Goal: Task Accomplishment & Management: Manage account settings

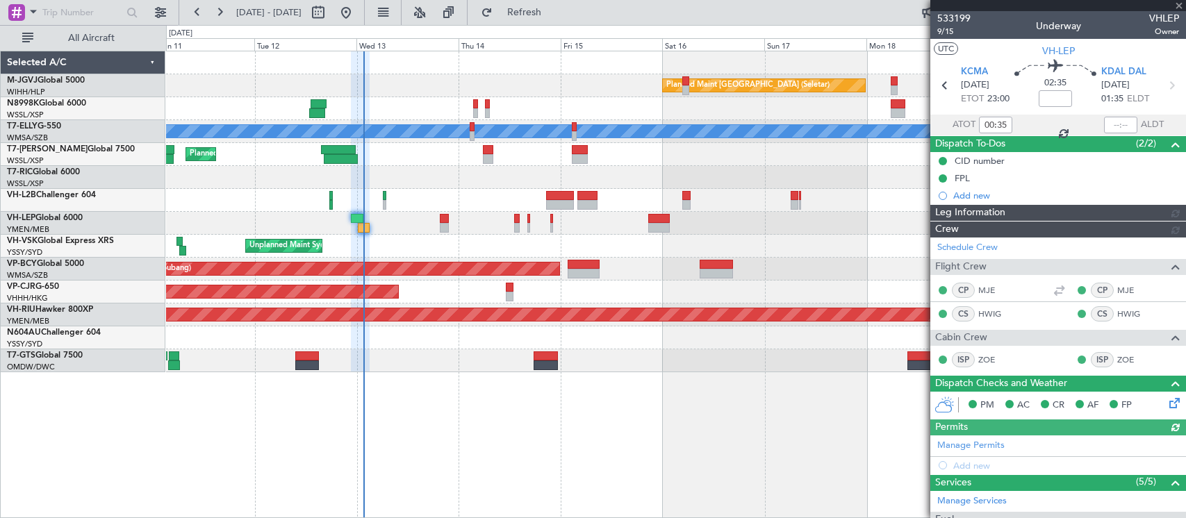
type input "[PERSON_NAME] (LEU)"
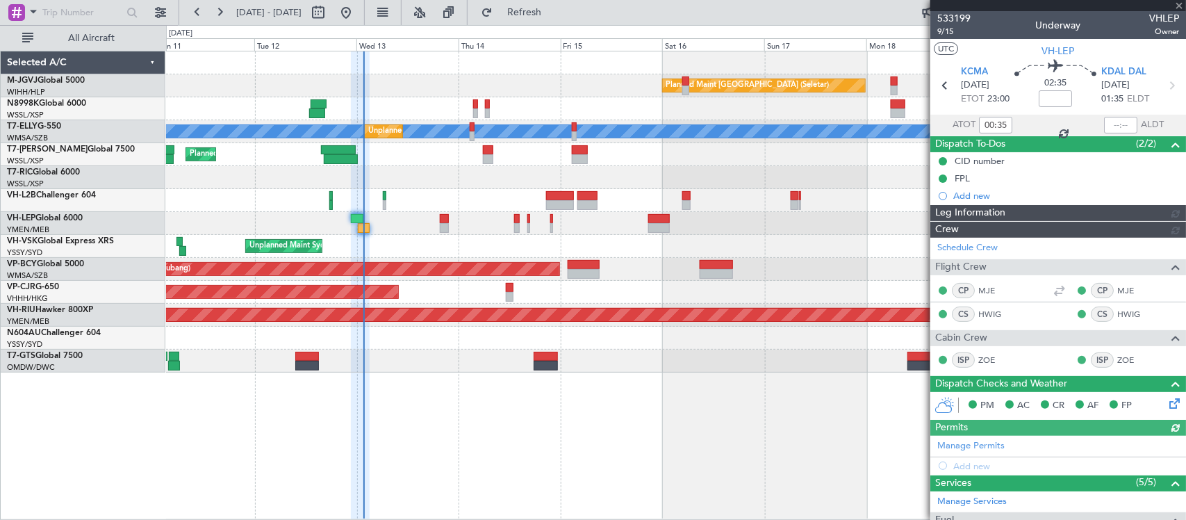
type input "[PERSON_NAME] (LEU)"
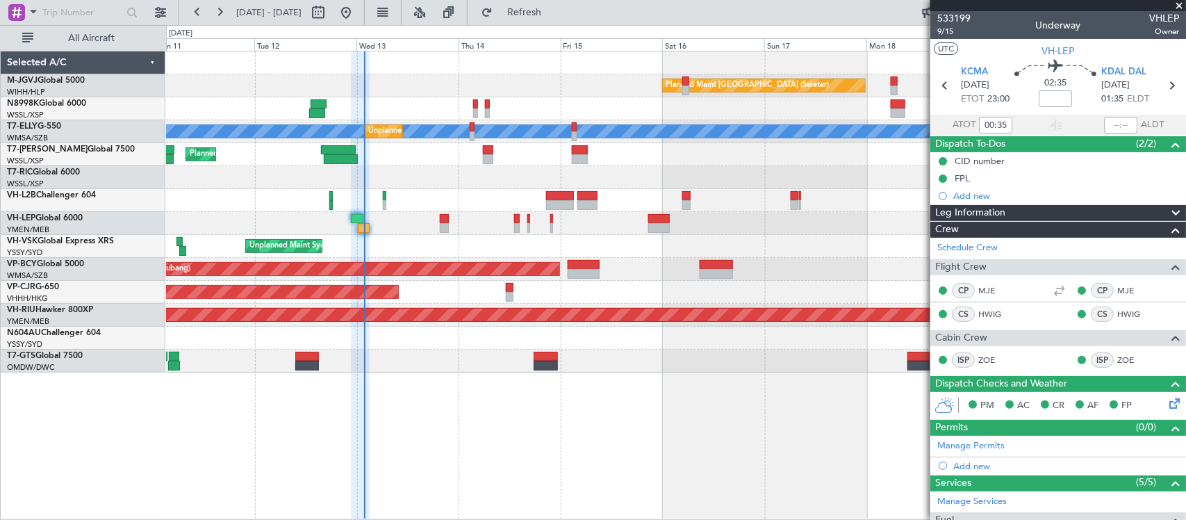
type input "[PERSON_NAME] (LEU)"
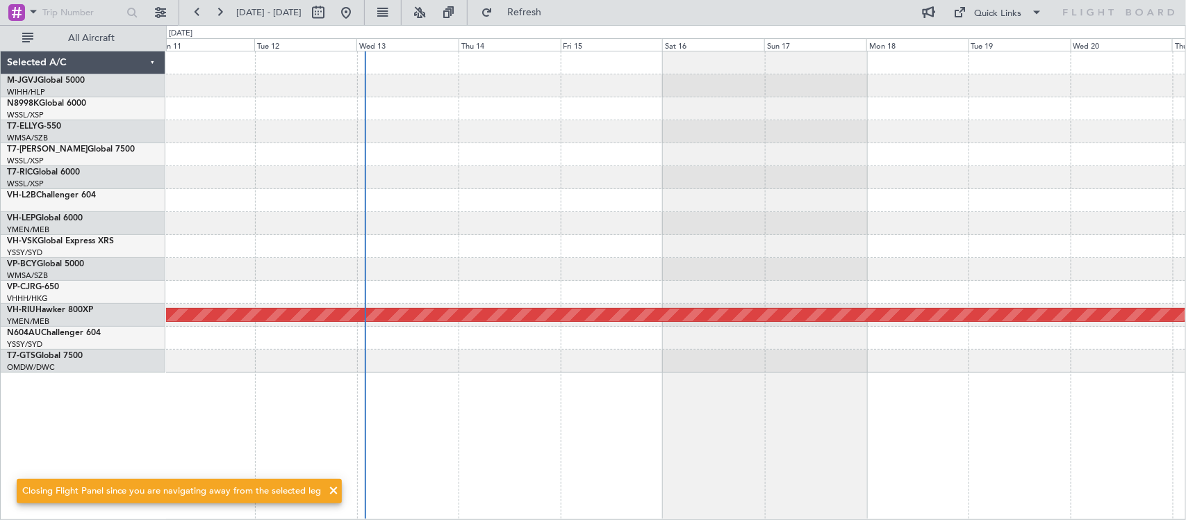
click at [443, 247] on div at bounding box center [675, 246] width 1019 height 23
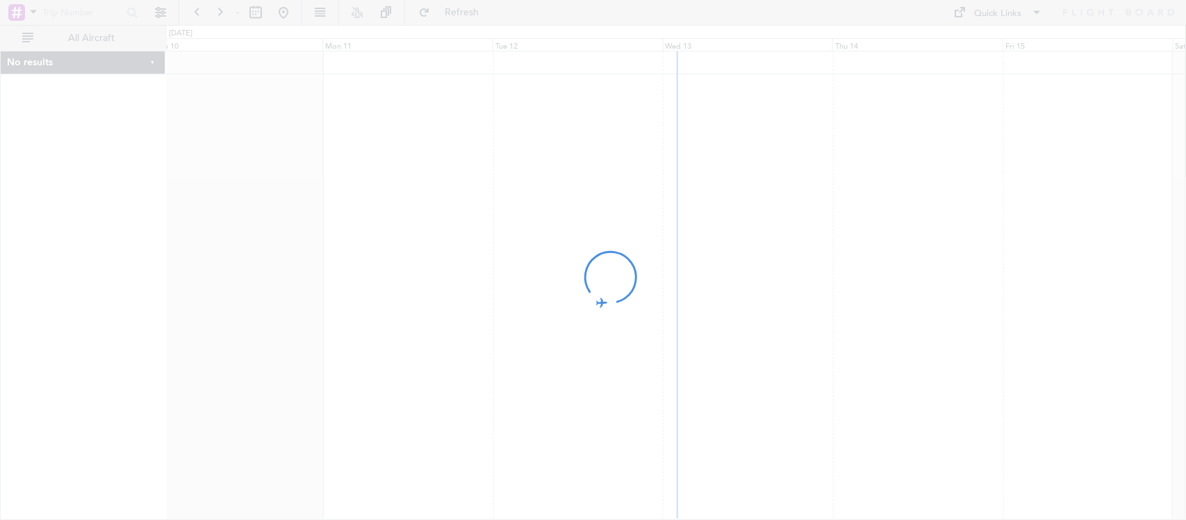
drag, startPoint x: 777, startPoint y: 340, endPoint x: 751, endPoint y: 341, distance: 25.7
click at [751, 341] on div at bounding box center [593, 260] width 1186 height 520
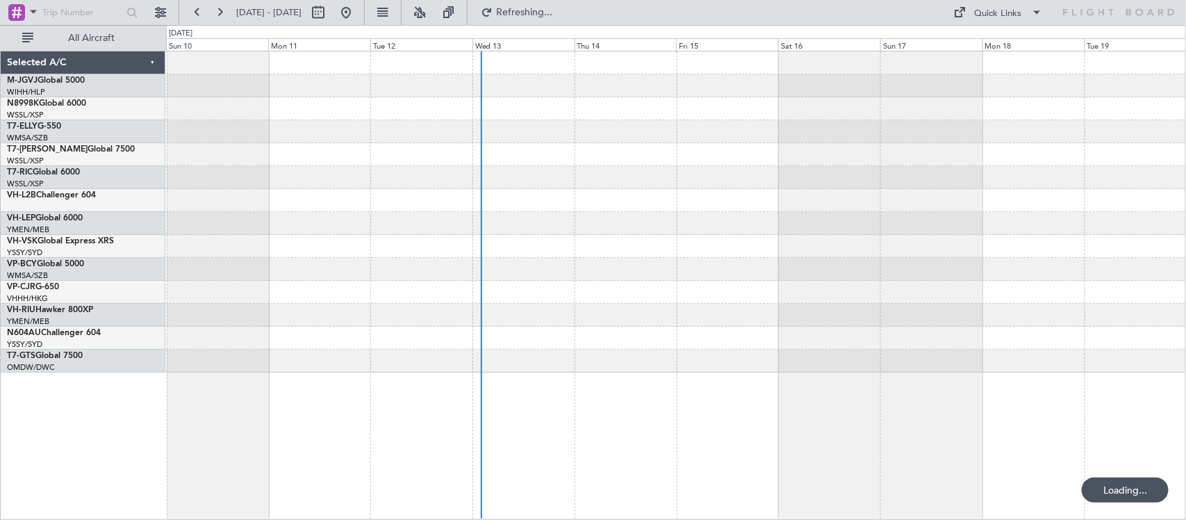
click at [716, 370] on div at bounding box center [675, 360] width 1019 height 23
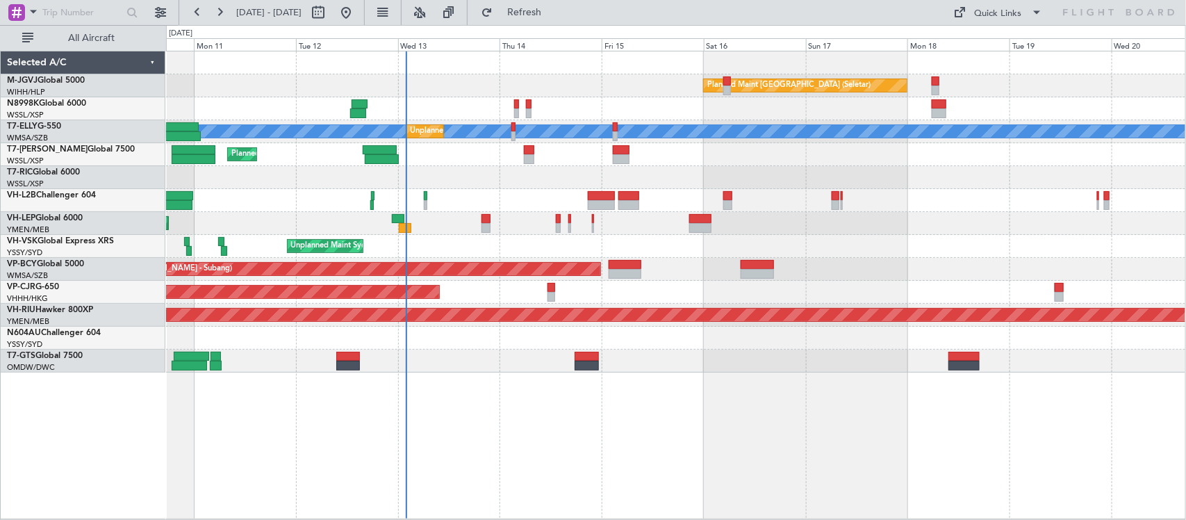
click at [693, 372] on div "Unplanned Maint [GEOGRAPHIC_DATA] (Al Maktoum Intl)" at bounding box center [675, 360] width 1019 height 23
click at [428, 201] on div at bounding box center [675, 200] width 1019 height 23
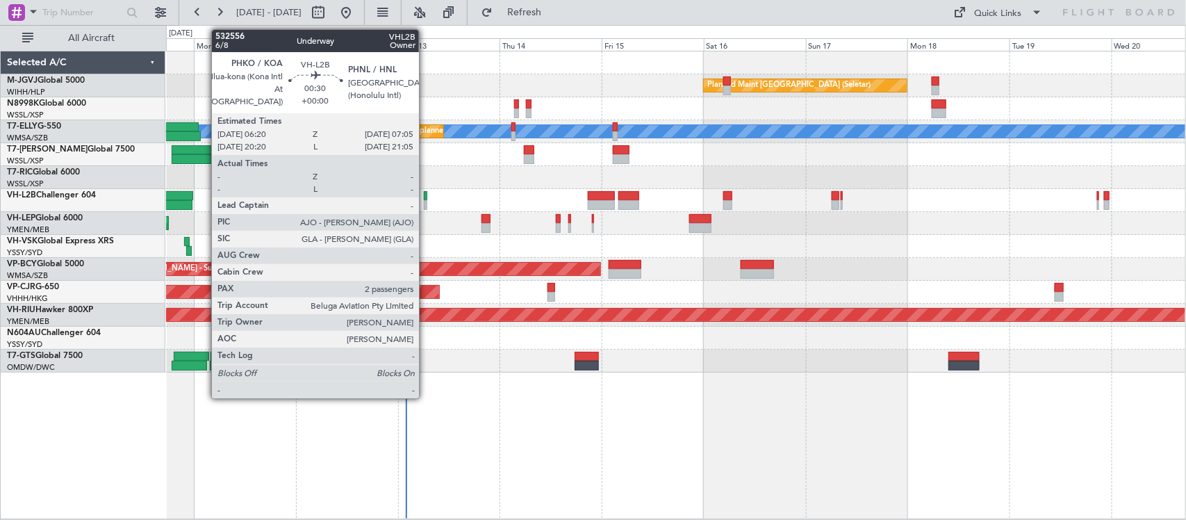
click at [426, 201] on div at bounding box center [425, 205] width 3 height 10
click at [427, 198] on div at bounding box center [425, 196] width 3 height 10
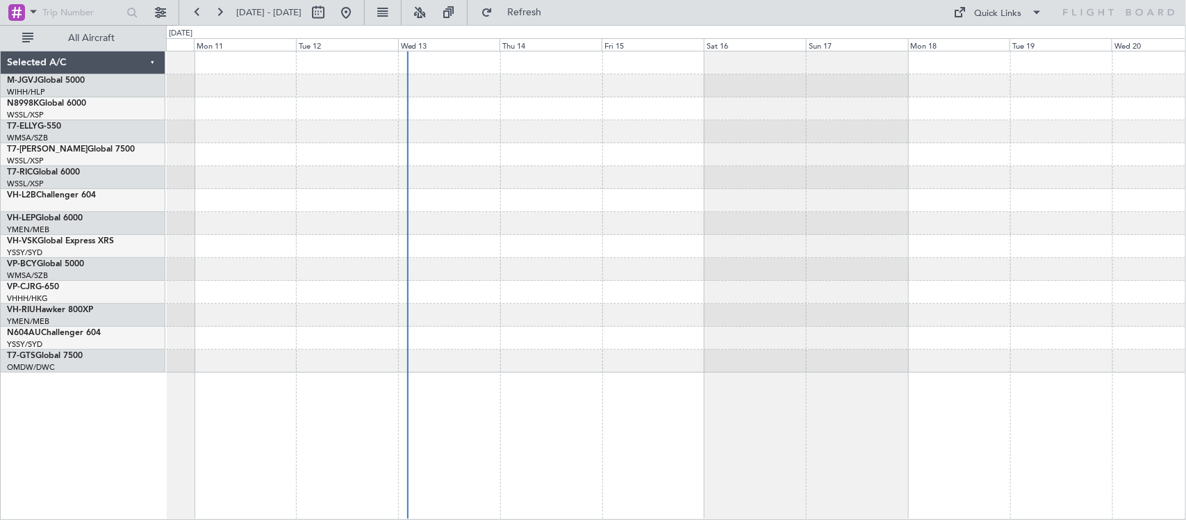
click at [476, 201] on div at bounding box center [675, 200] width 1019 height 23
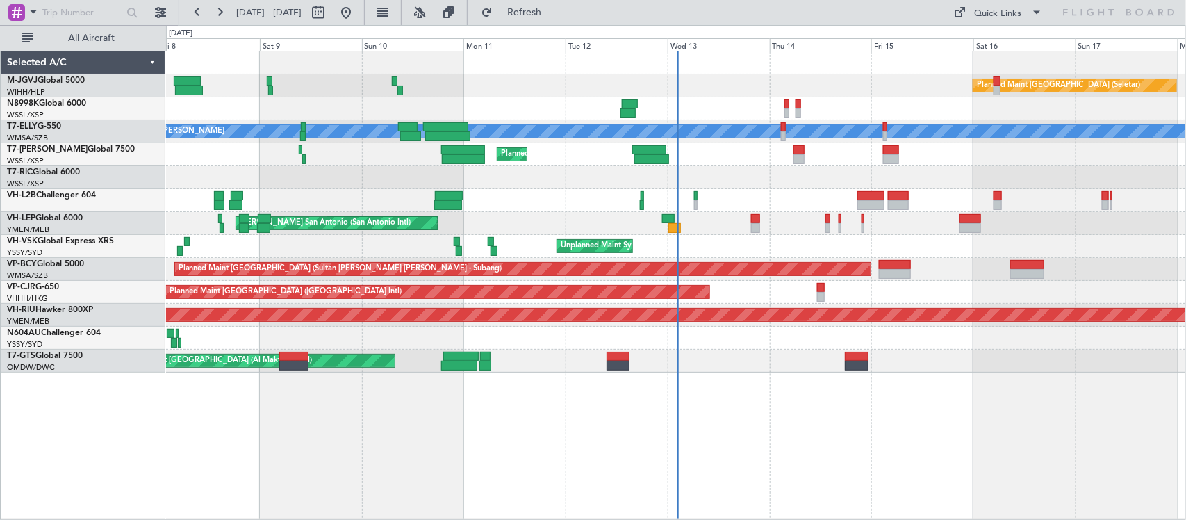
click at [647, 189] on div "Planned Maint [GEOGRAPHIC_DATA] (Seletar) Unplanned Maint [GEOGRAPHIC_DATA] (Su…" at bounding box center [675, 211] width 1019 height 321
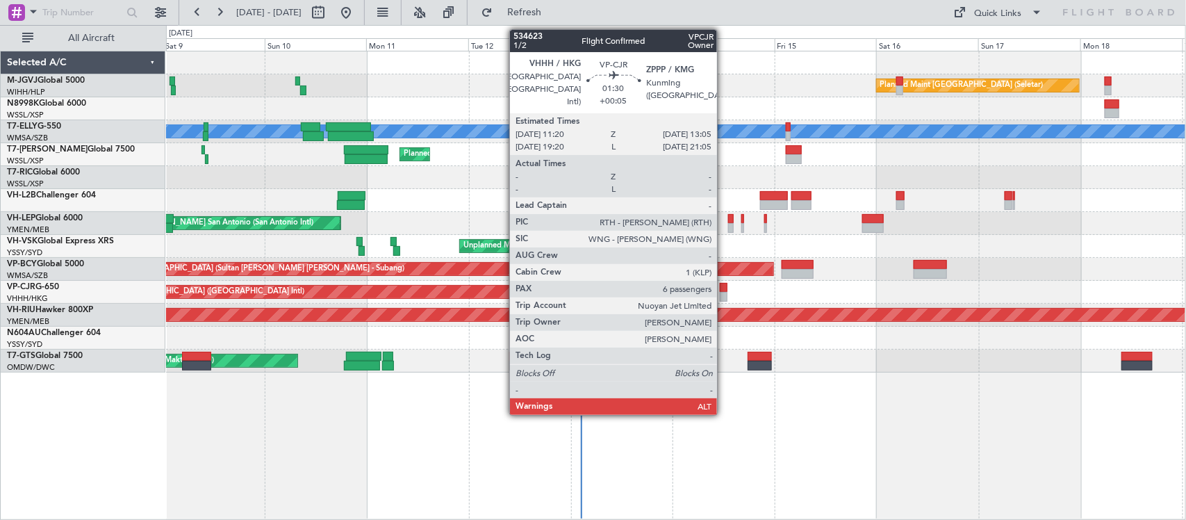
click at [724, 299] on div at bounding box center [724, 297] width 8 height 10
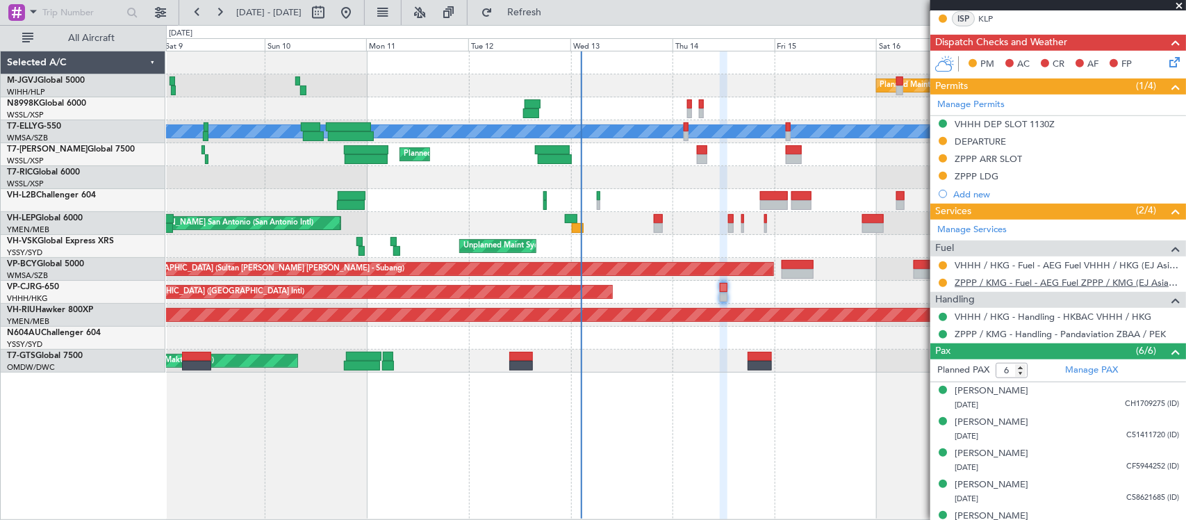
scroll to position [384, 0]
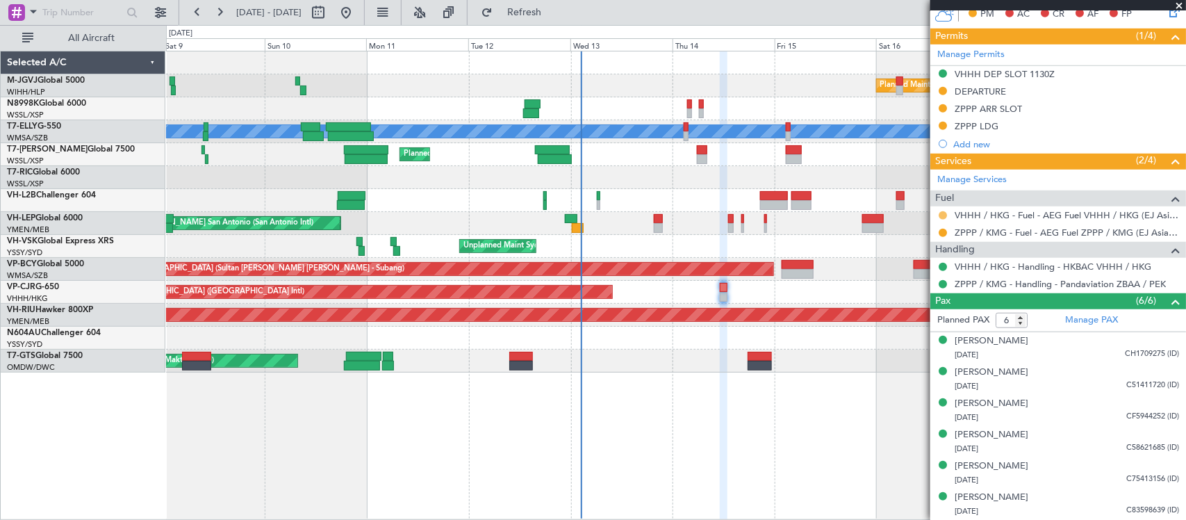
click at [942, 214] on button at bounding box center [943, 215] width 8 height 8
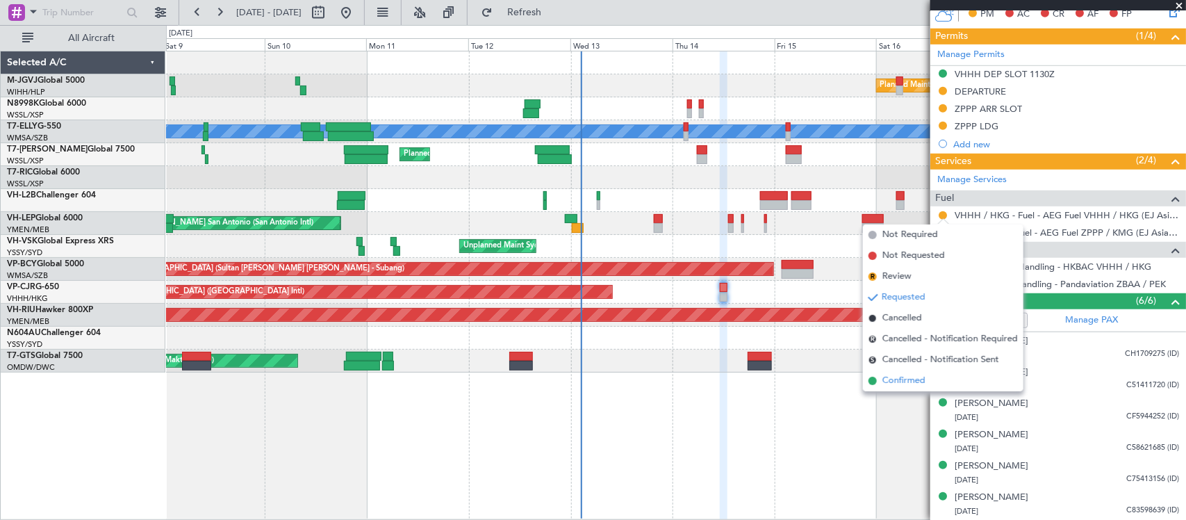
click at [909, 377] on span "Confirmed" at bounding box center [903, 381] width 43 height 14
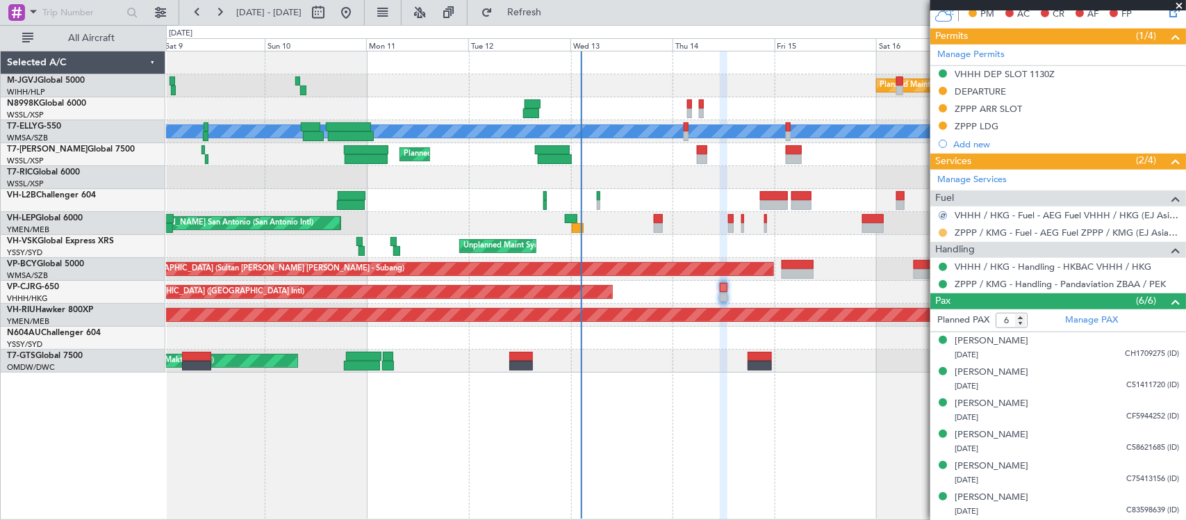
click at [939, 233] on button at bounding box center [943, 233] width 8 height 8
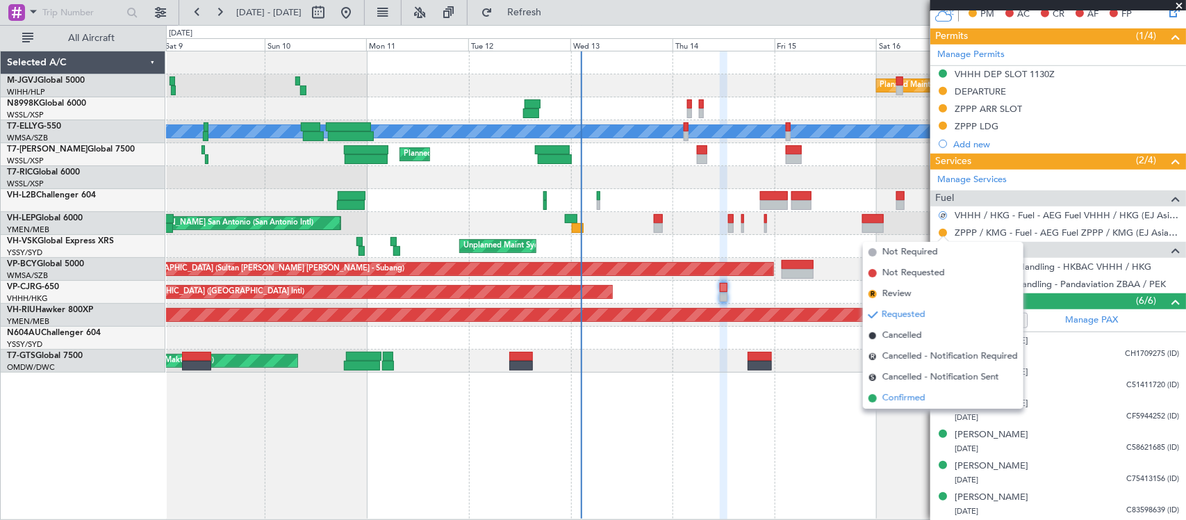
click at [901, 394] on span "Confirmed" at bounding box center [903, 398] width 43 height 14
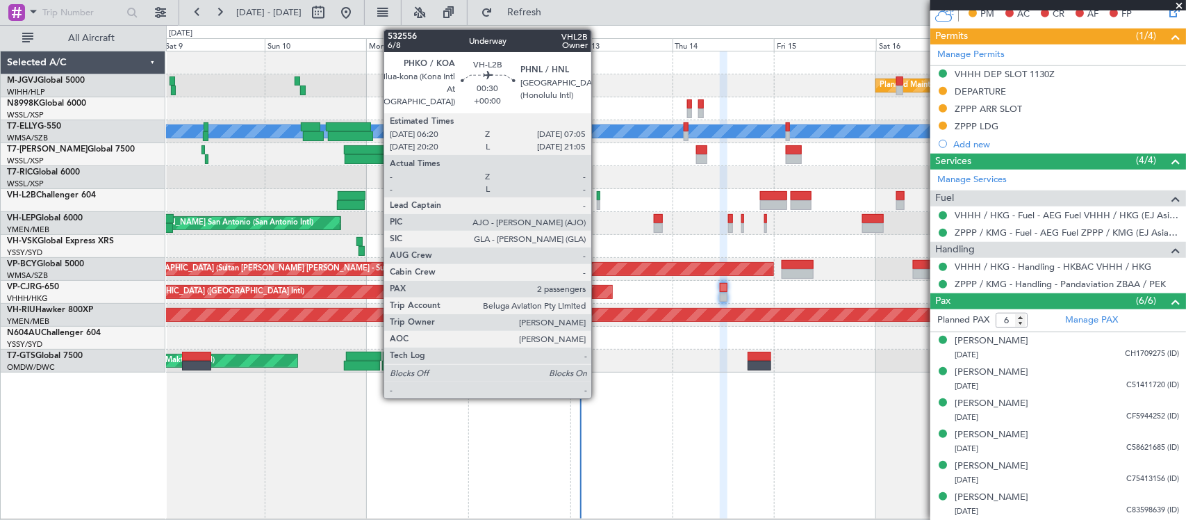
click at [598, 203] on div at bounding box center [598, 205] width 3 height 10
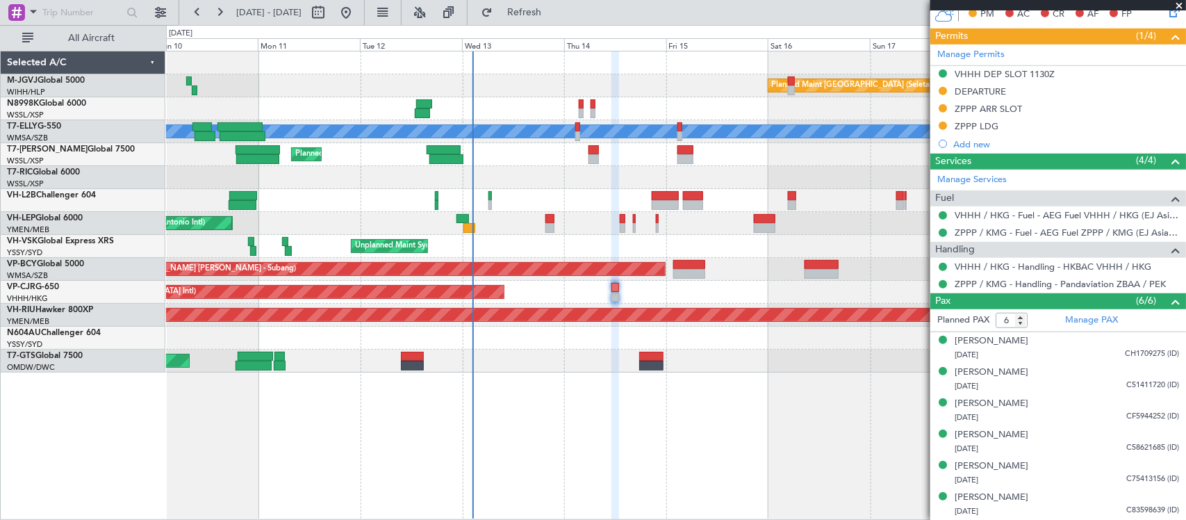
click at [530, 168] on div at bounding box center [675, 177] width 1019 height 23
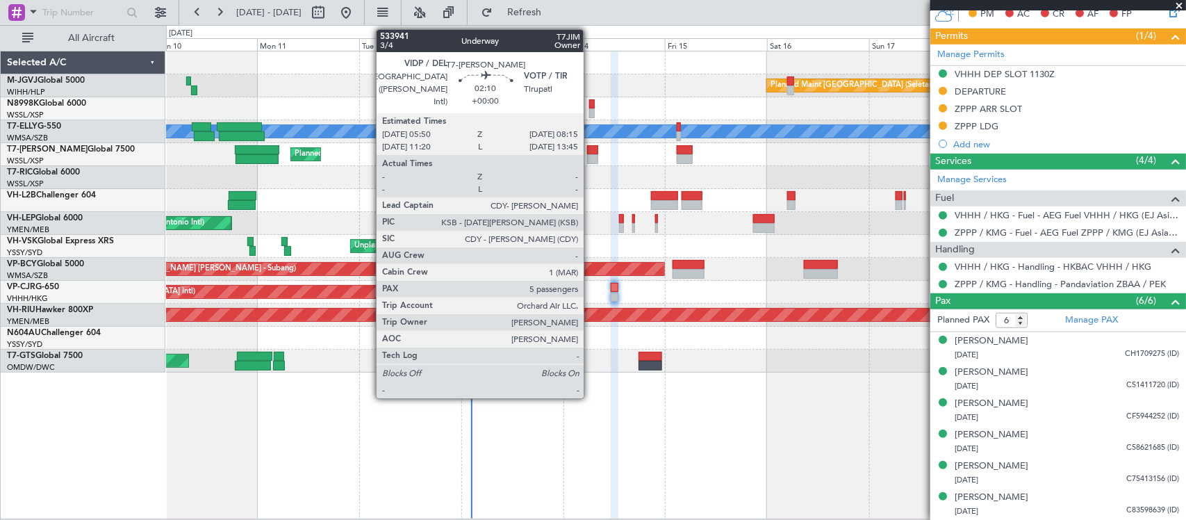
click at [591, 155] on div at bounding box center [592, 159] width 10 height 10
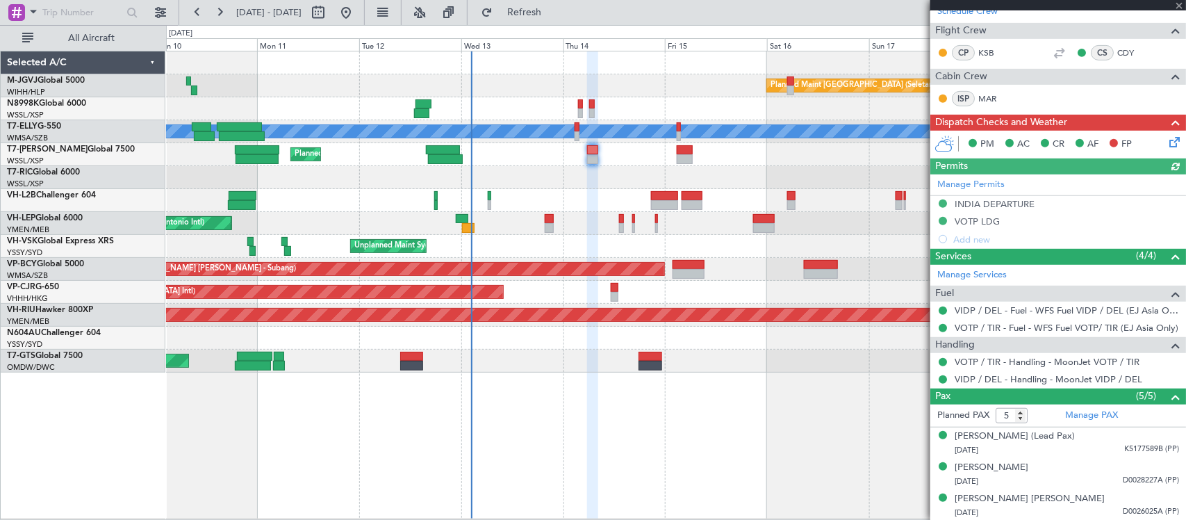
scroll to position [318, 0]
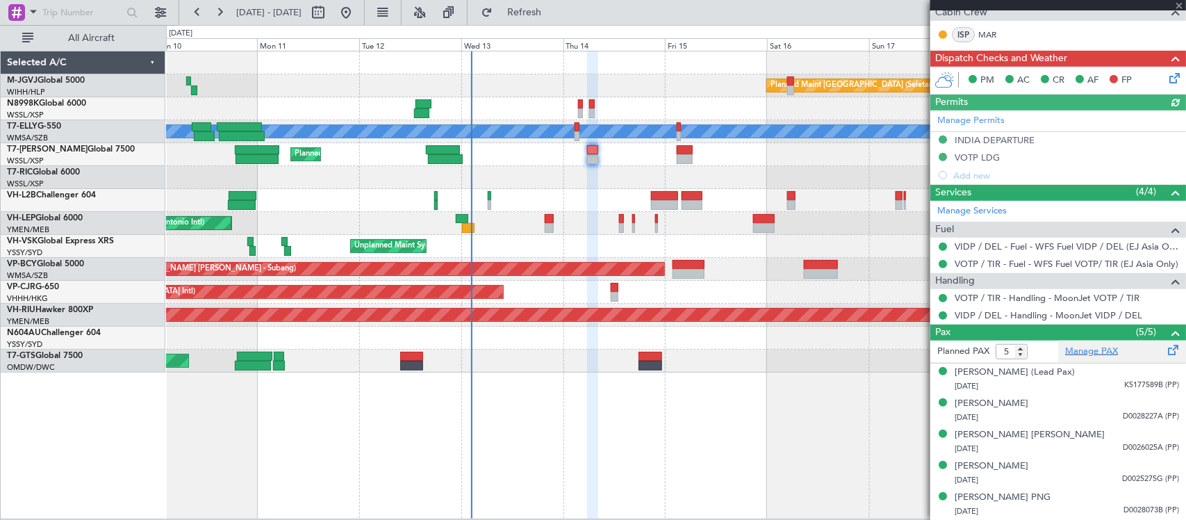
click at [1078, 349] on link "Manage PAX" at bounding box center [1091, 352] width 53 height 14
click at [554, 8] on span "Refresh" at bounding box center [524, 13] width 58 height 10
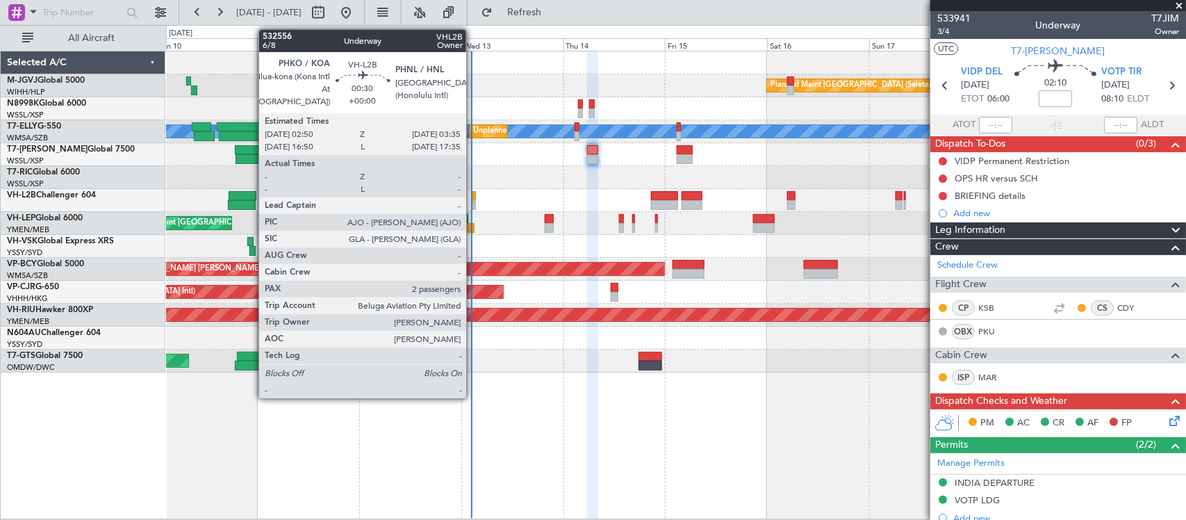
click at [473, 196] on div at bounding box center [473, 196] width 3 height 10
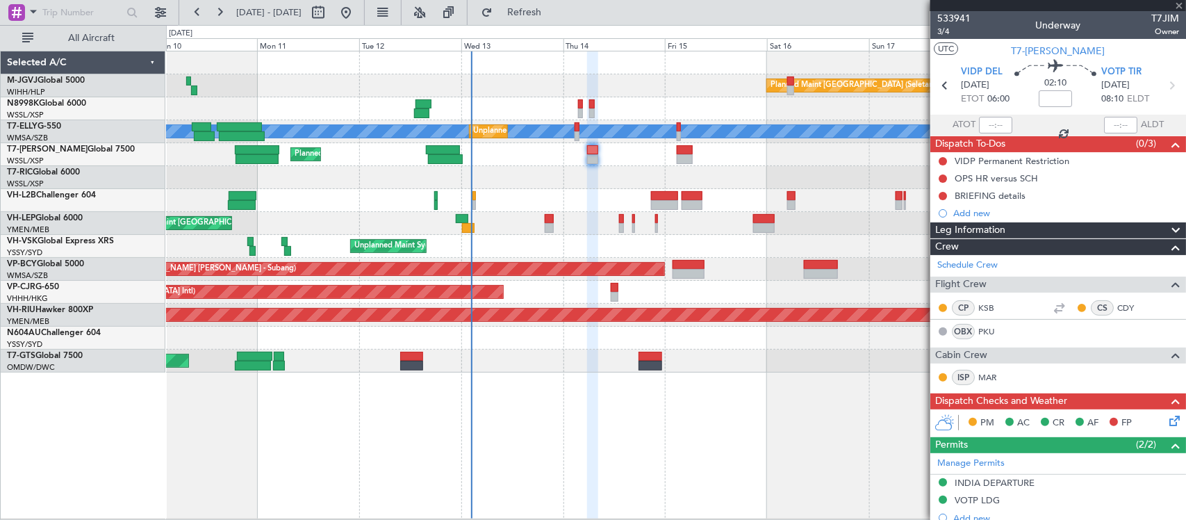
type input "2"
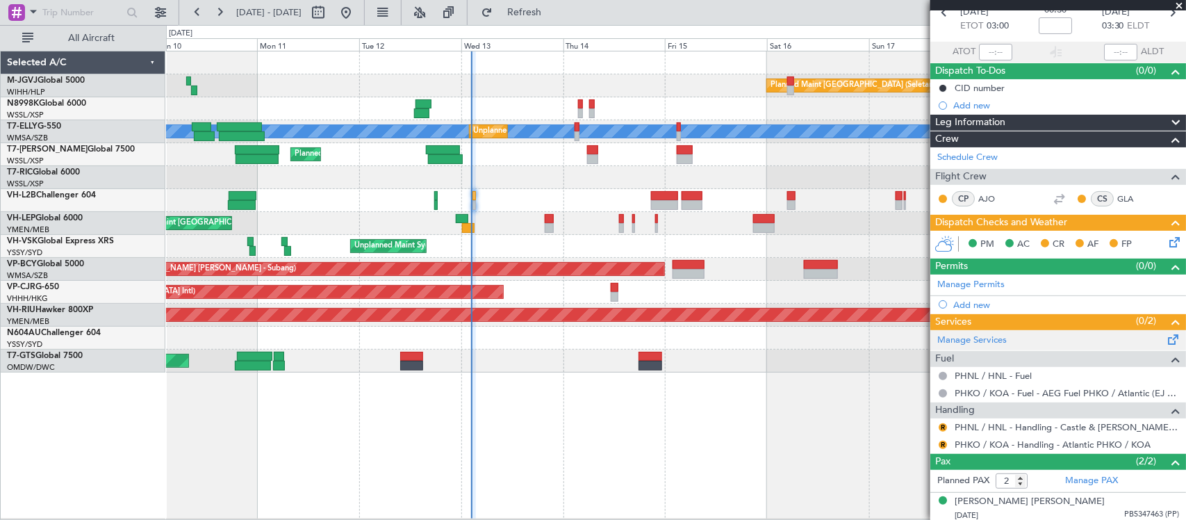
scroll to position [109, 0]
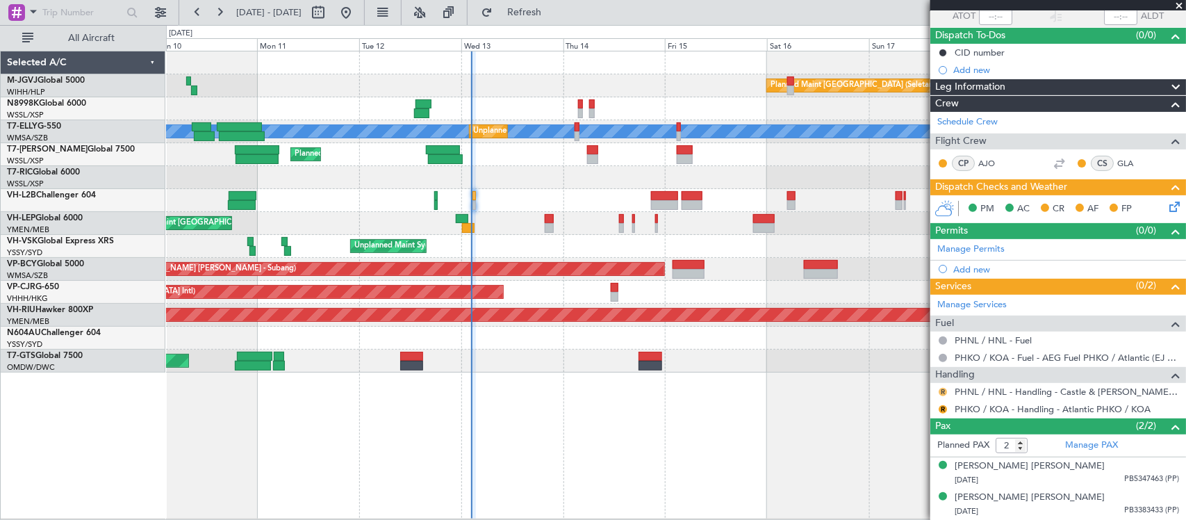
click at [941, 391] on button "R" at bounding box center [943, 392] width 8 height 8
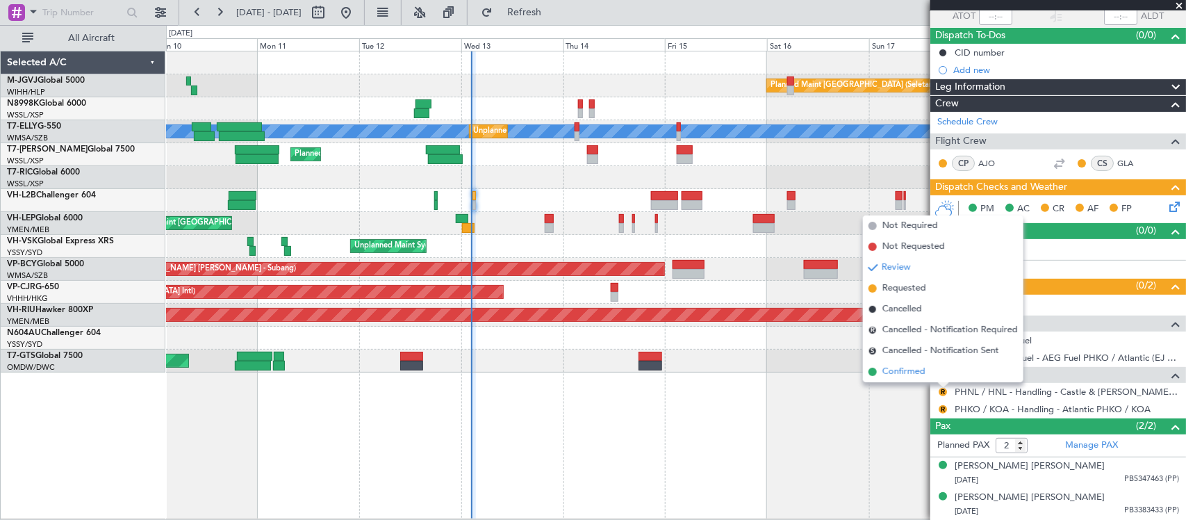
click at [938, 365] on li "Confirmed" at bounding box center [943, 371] width 160 height 21
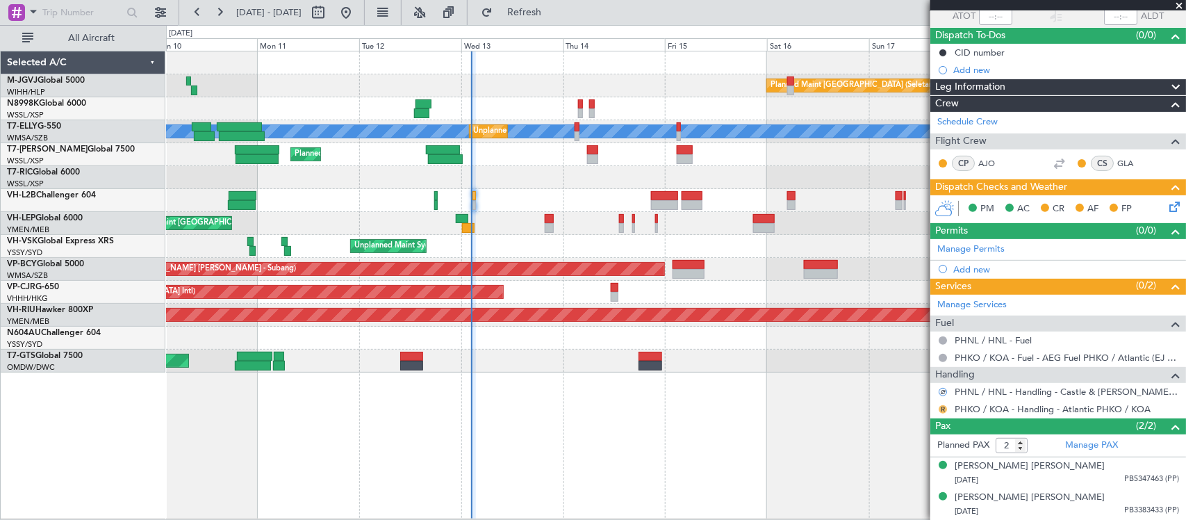
click at [943, 407] on button "R" at bounding box center [943, 409] width 8 height 8
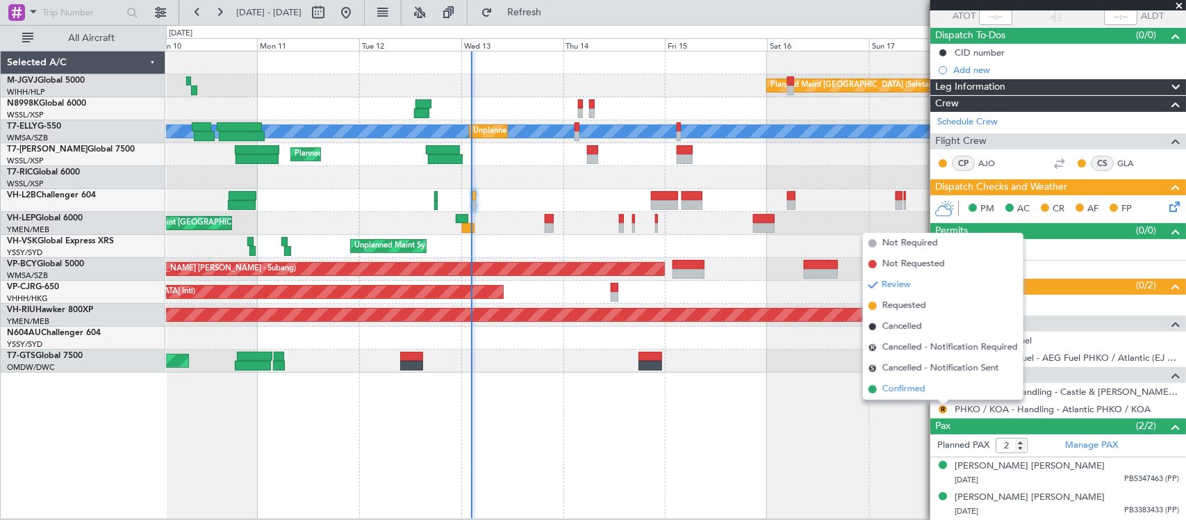
click at [936, 389] on li "Confirmed" at bounding box center [943, 389] width 160 height 21
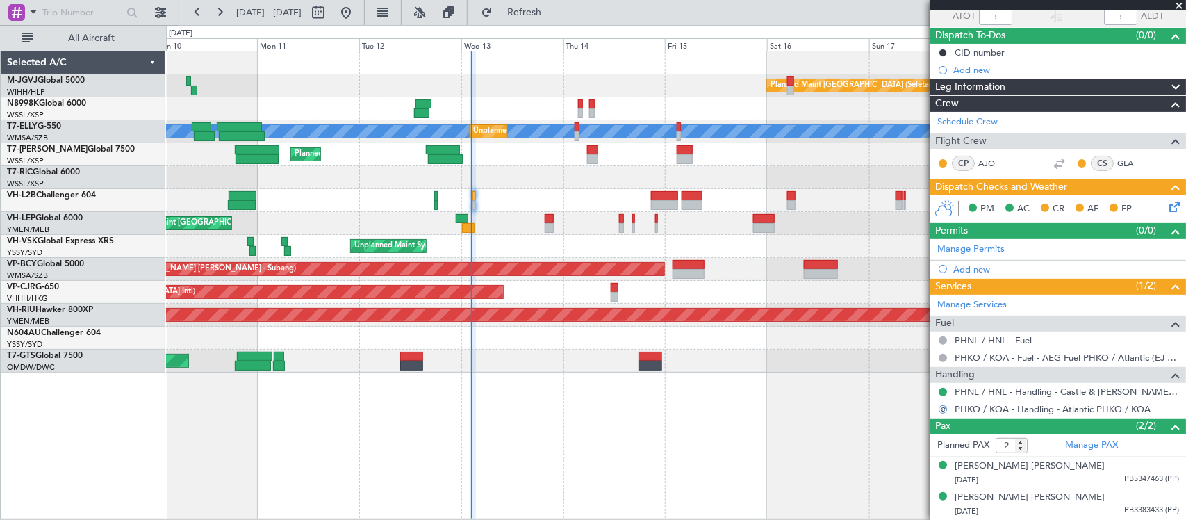
click at [1166, 210] on icon at bounding box center [1171, 204] width 11 height 11
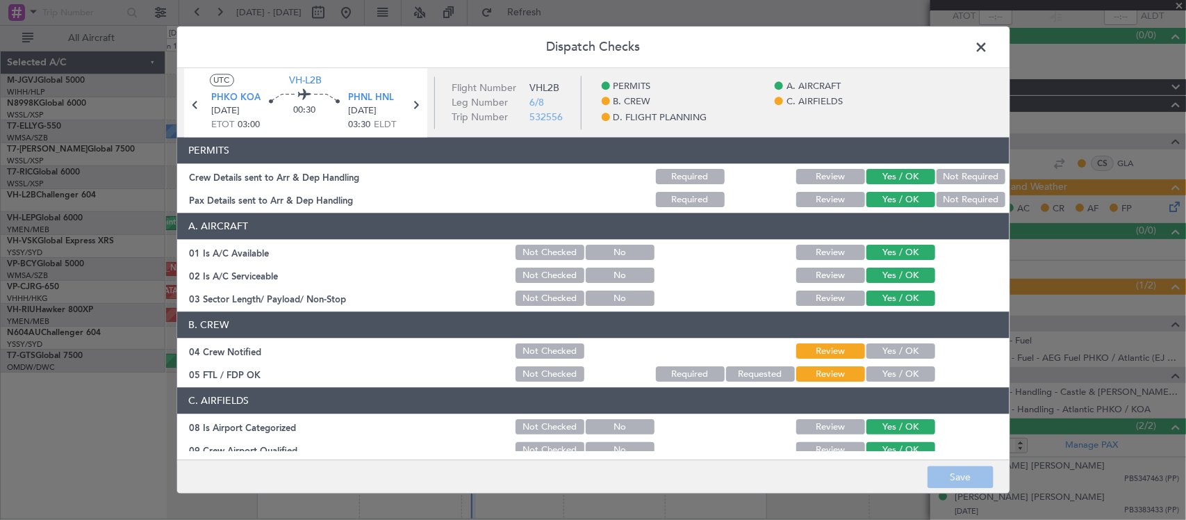
click at [902, 342] on div "Yes / OK" at bounding box center [899, 351] width 70 height 19
click at [905, 349] on button "Yes / OK" at bounding box center [900, 351] width 69 height 15
click at [902, 372] on button "Yes / OK" at bounding box center [900, 374] width 69 height 15
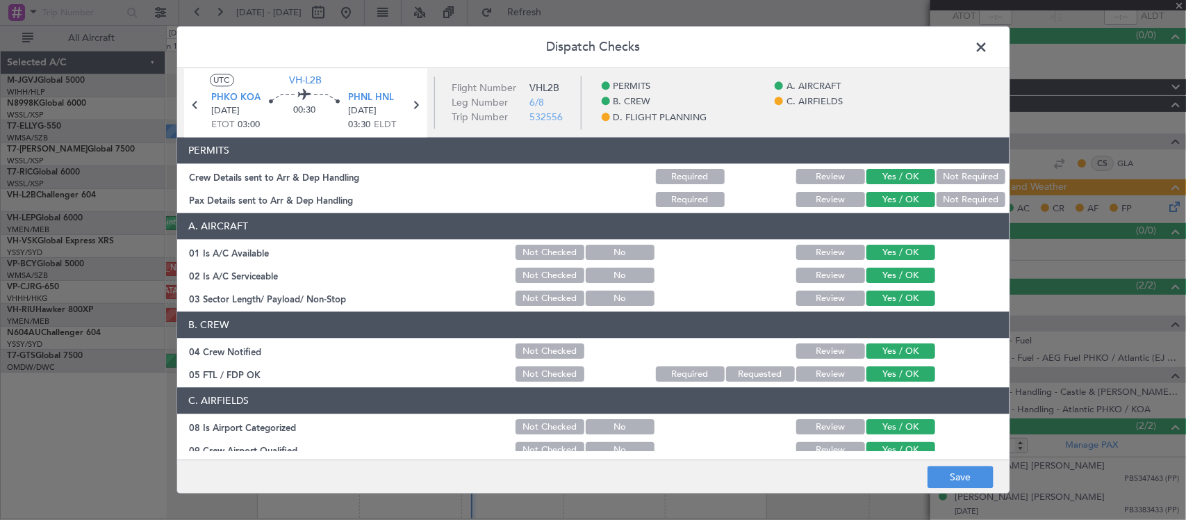
scroll to position [434, 0]
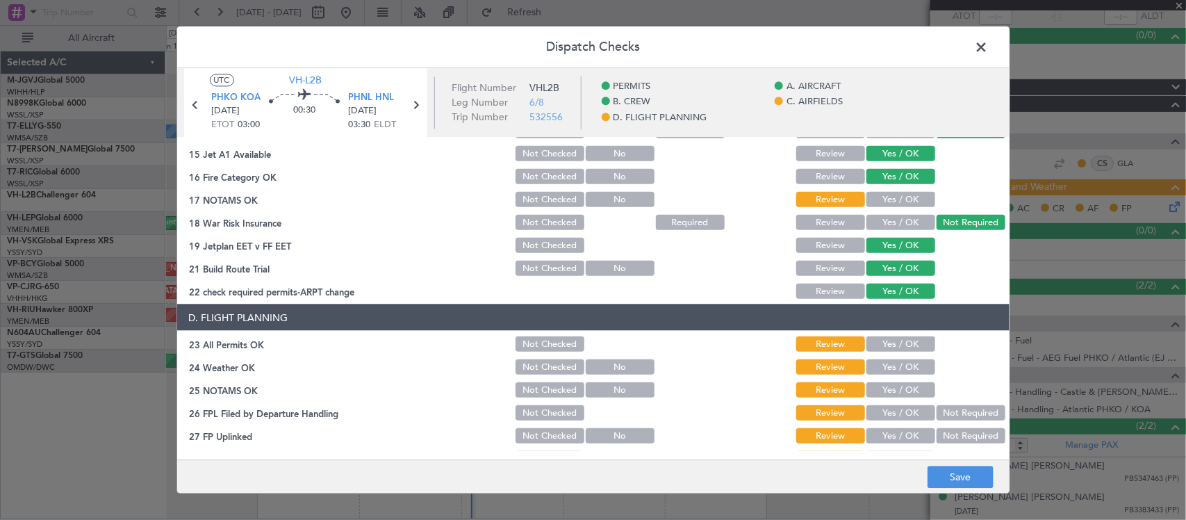
click at [891, 199] on button "Yes / OK" at bounding box center [900, 199] width 69 height 15
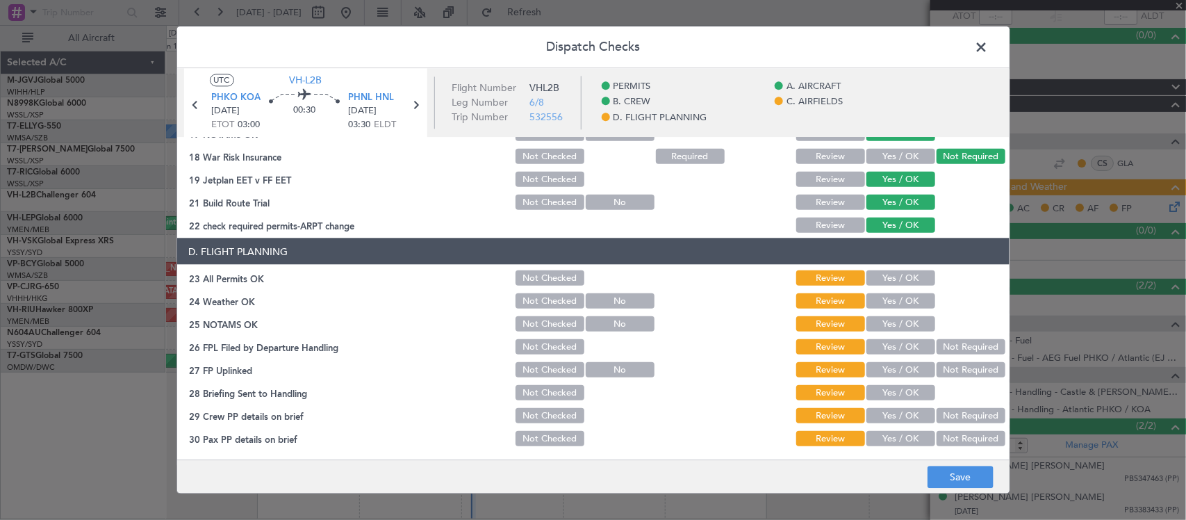
click at [907, 272] on button "Yes / OK" at bounding box center [900, 277] width 69 height 15
click at [910, 301] on button "Yes / OK" at bounding box center [900, 300] width 69 height 15
click at [910, 318] on button "Yes / OK" at bounding box center [900, 323] width 69 height 15
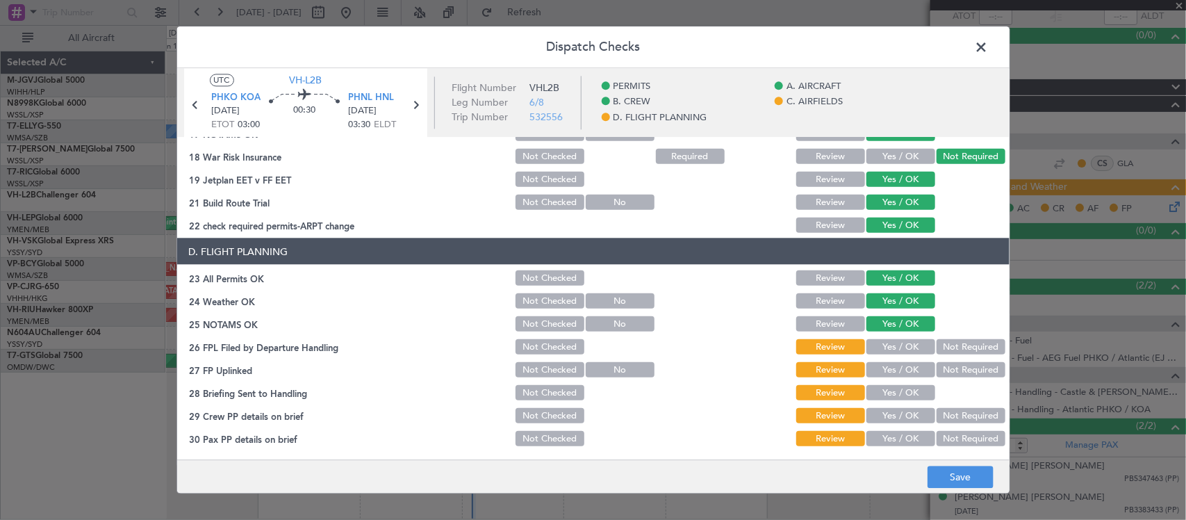
click at [936, 344] on button "Not Required" at bounding box center [970, 346] width 69 height 15
click at [903, 377] on div "Yes / OK" at bounding box center [899, 369] width 70 height 19
click at [903, 366] on button "Yes / OK" at bounding box center [900, 369] width 69 height 15
click at [903, 387] on button "Yes / OK" at bounding box center [900, 392] width 69 height 15
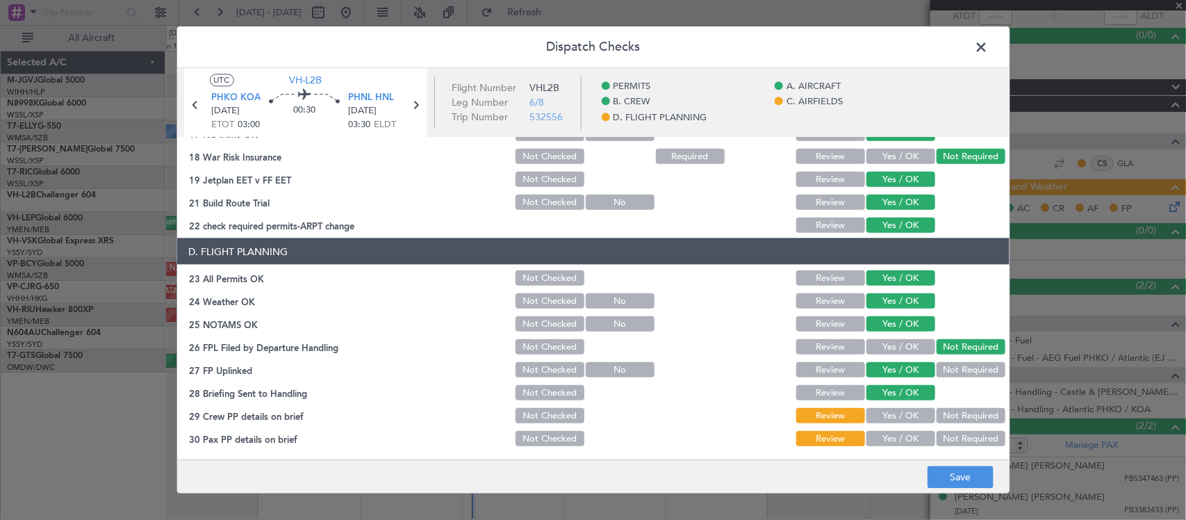
click at [903, 411] on button "Yes / OK" at bounding box center [900, 415] width 69 height 15
click at [905, 435] on button "Yes / OK" at bounding box center [900, 438] width 69 height 15
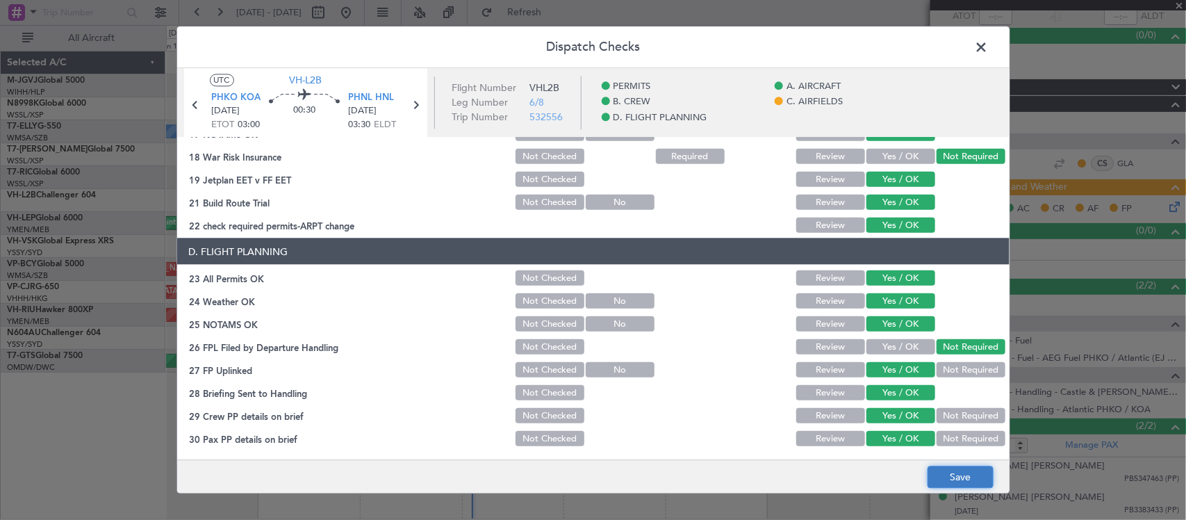
click at [943, 476] on button "Save" at bounding box center [960, 477] width 66 height 22
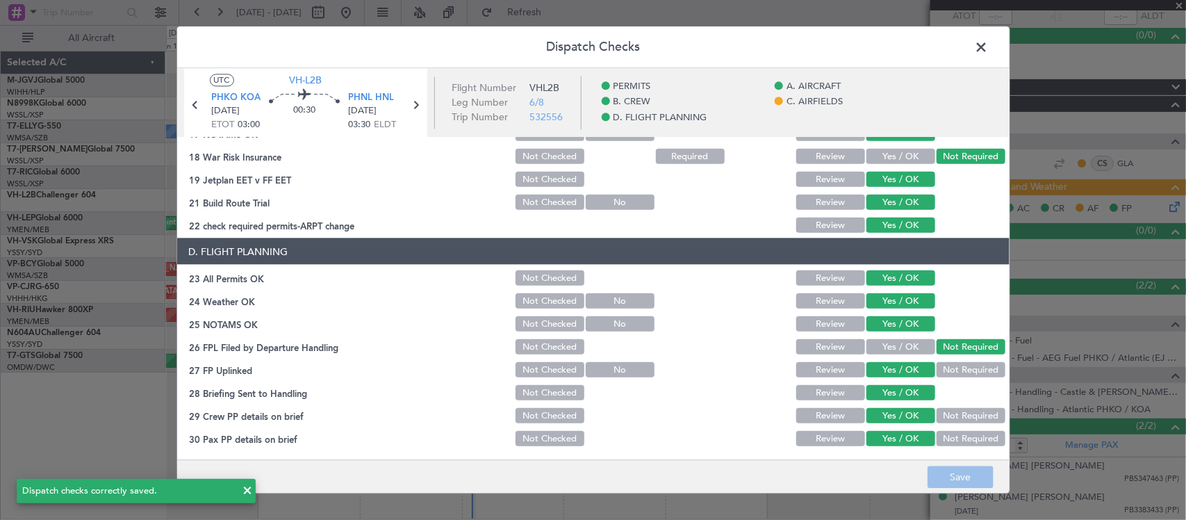
click at [989, 42] on span at bounding box center [989, 51] width 0 height 28
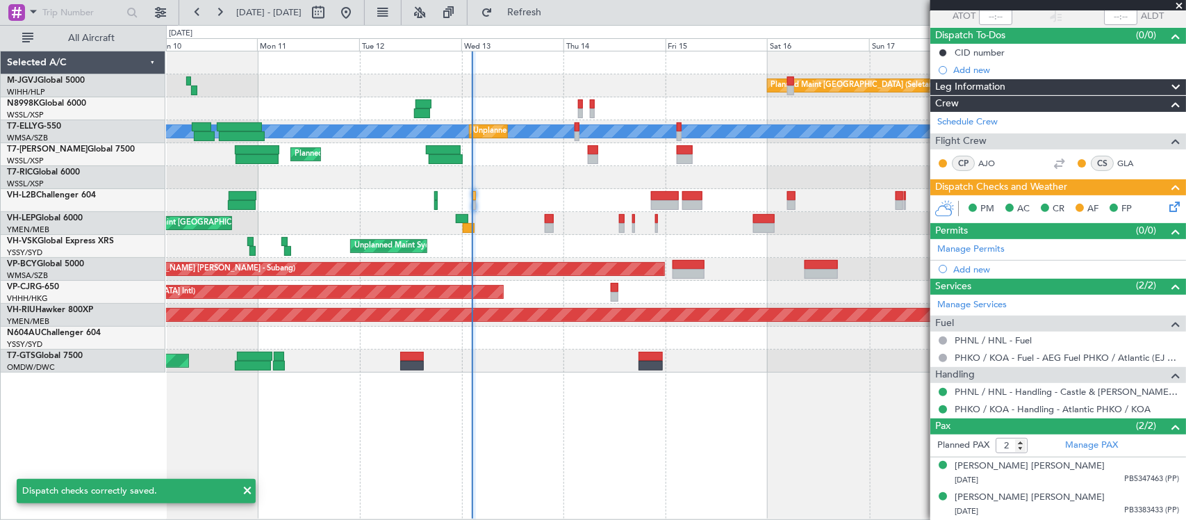
click at [1166, 200] on icon at bounding box center [1171, 204] width 11 height 11
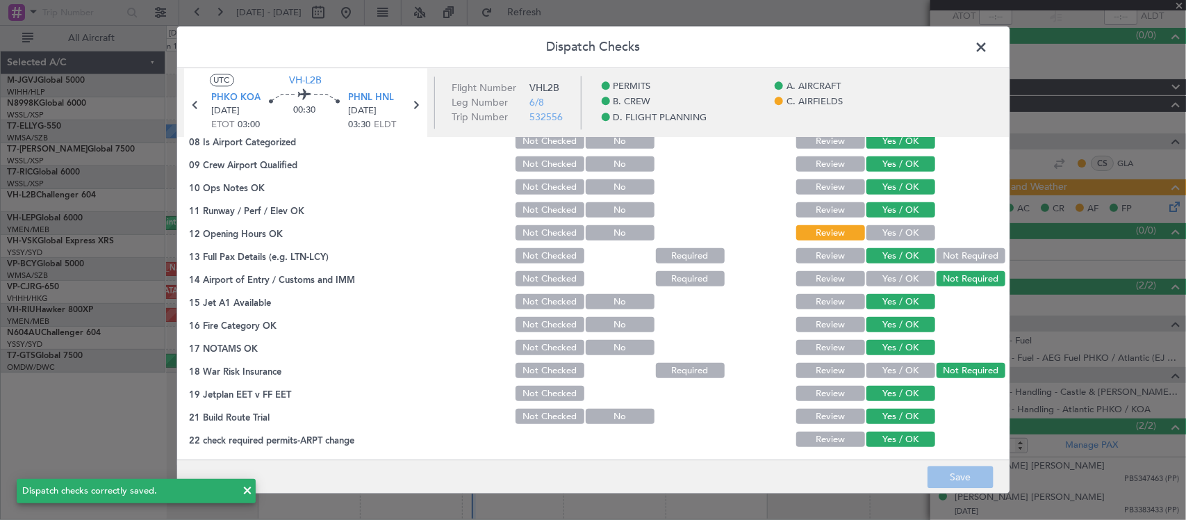
scroll to position [289, 0]
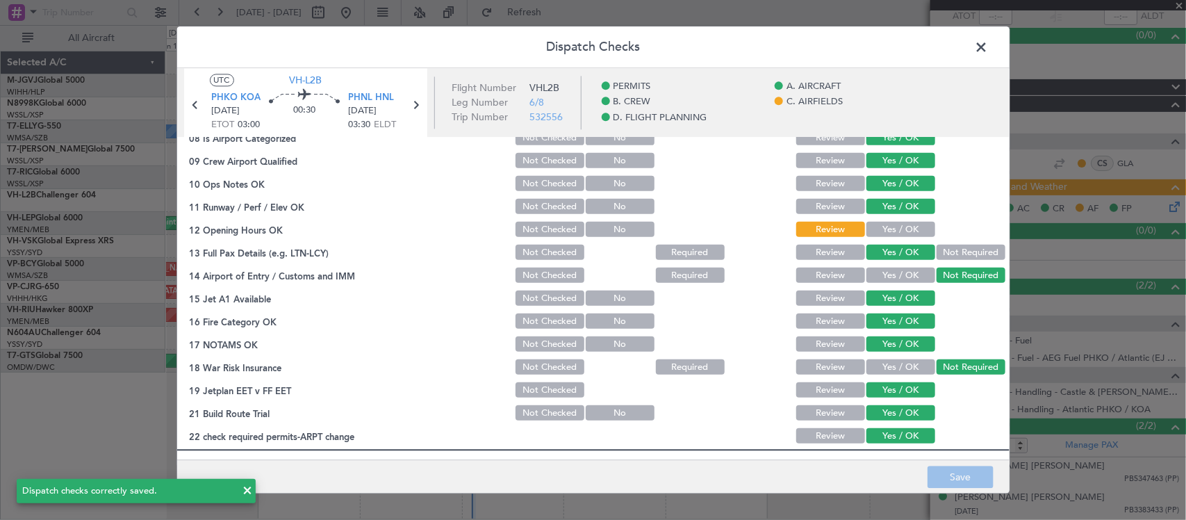
click at [879, 233] on button "Yes / OK" at bounding box center [900, 229] width 69 height 15
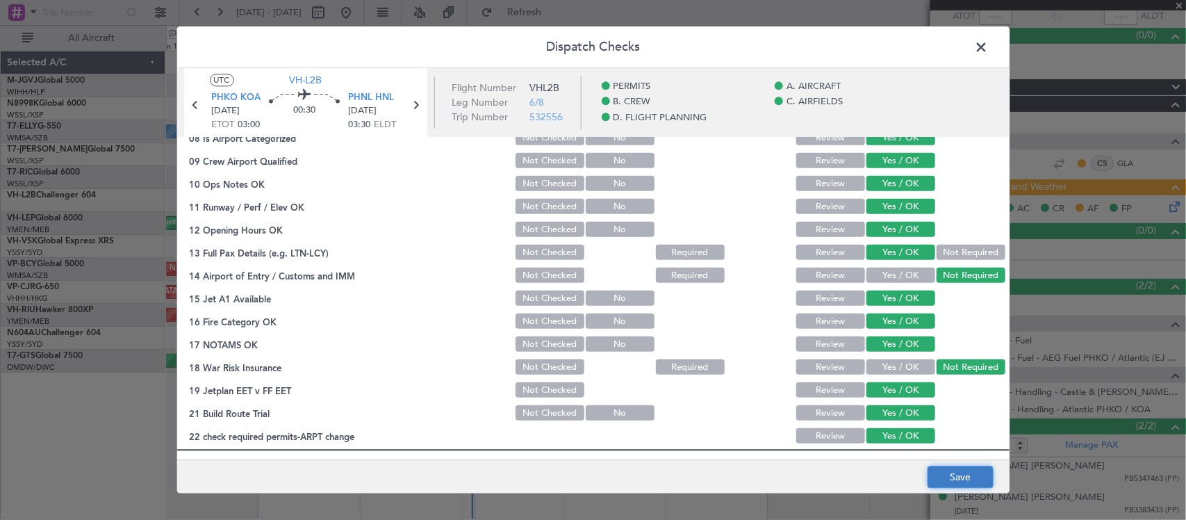
click at [980, 479] on button "Save" at bounding box center [960, 477] width 66 height 22
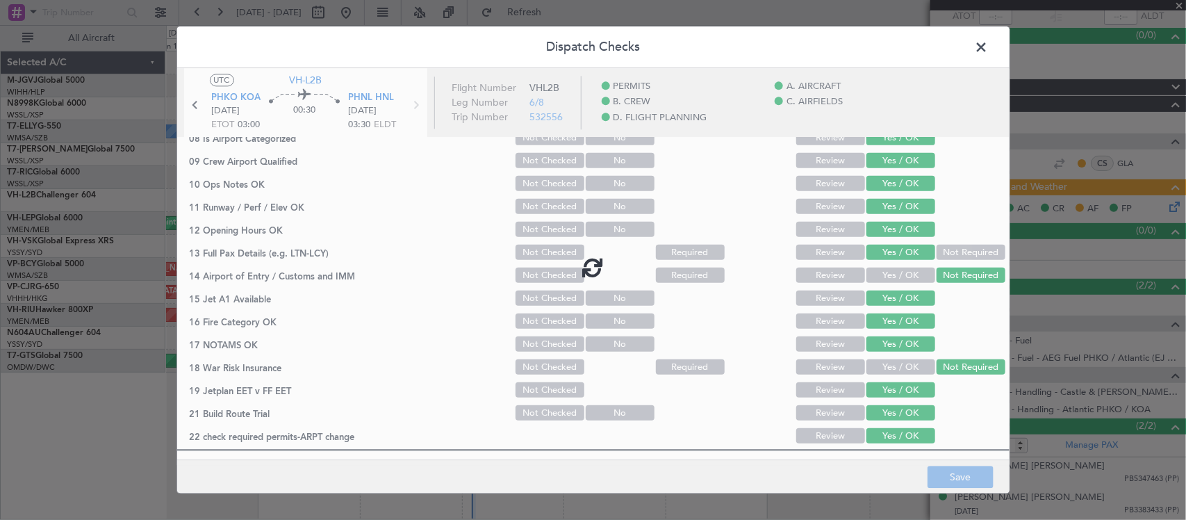
click at [989, 49] on span at bounding box center [989, 51] width 0 height 28
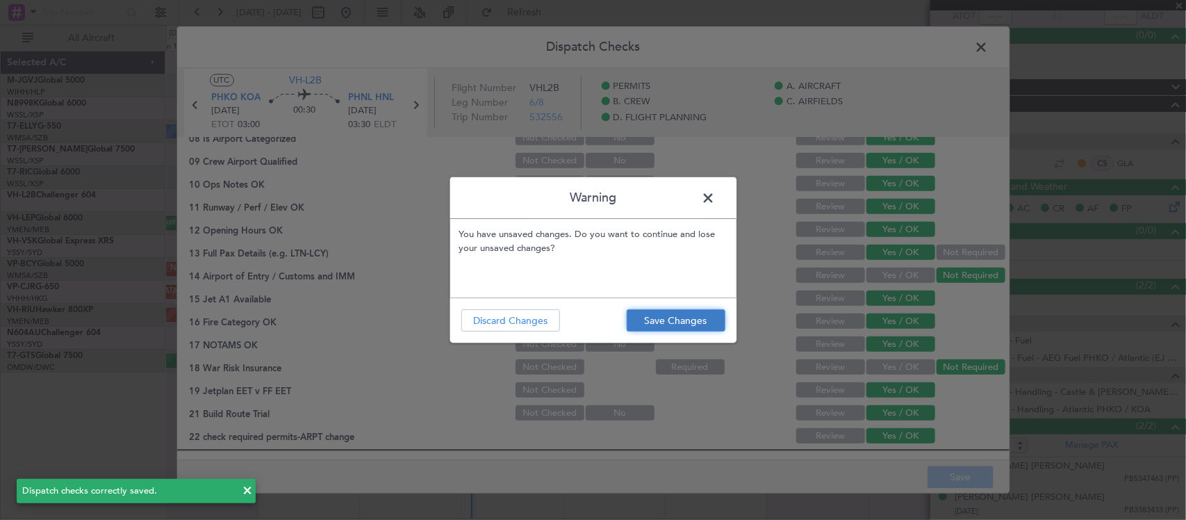
click at [695, 329] on button "Save Changes" at bounding box center [676, 320] width 99 height 22
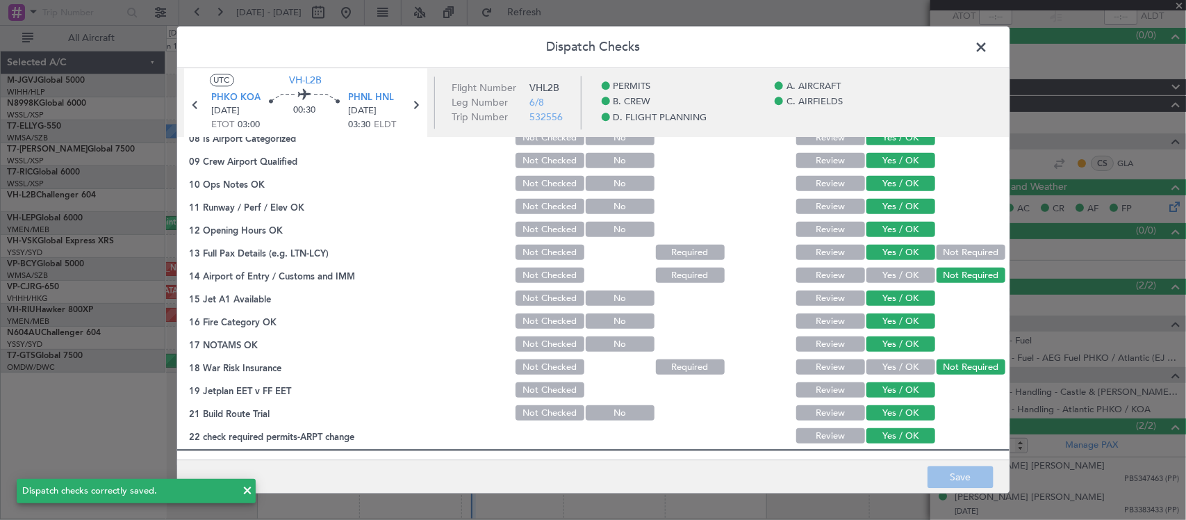
click at [989, 47] on span at bounding box center [989, 51] width 0 height 28
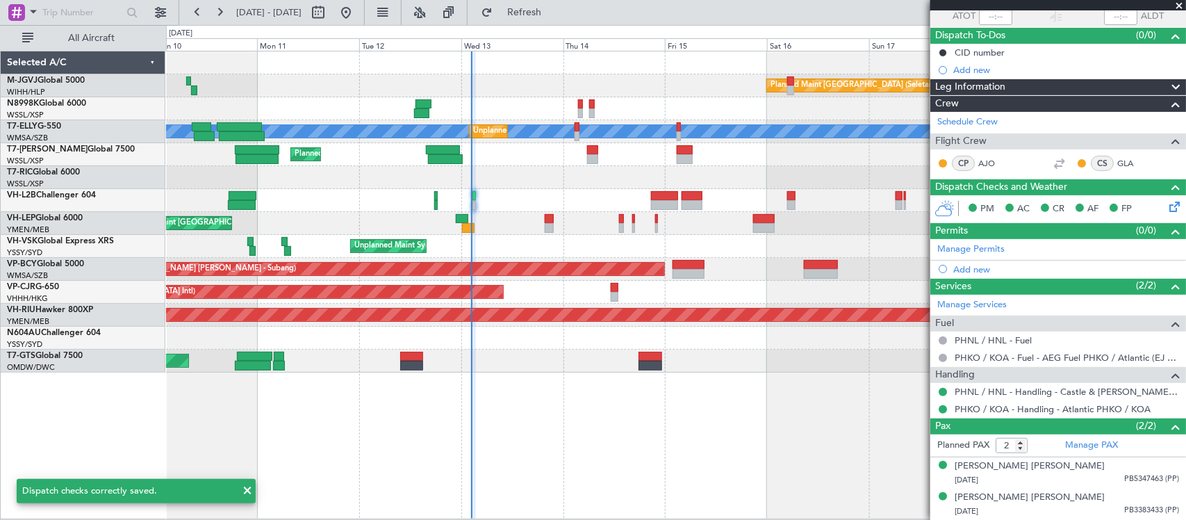
scroll to position [0, 0]
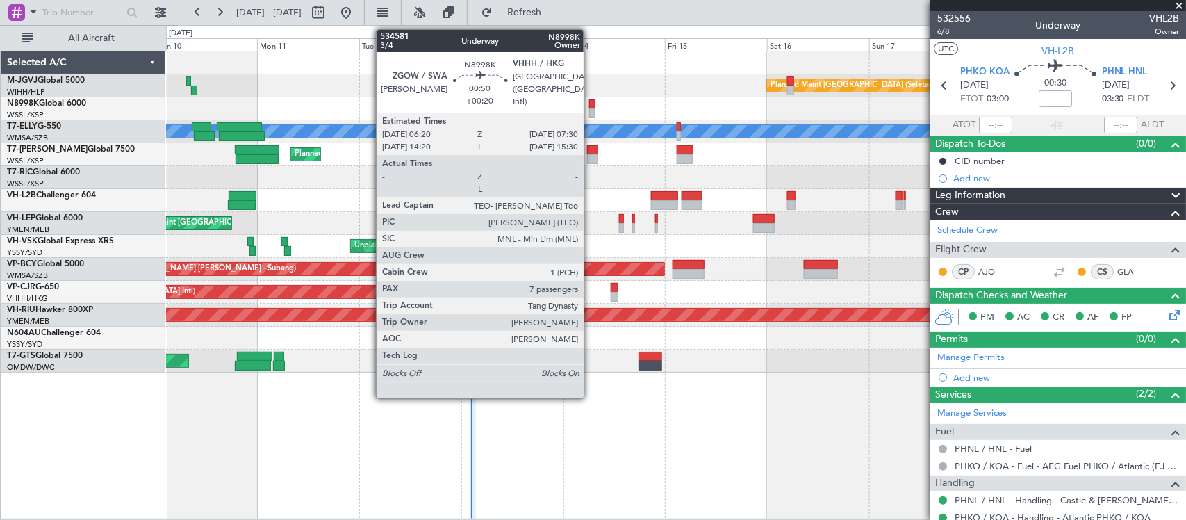
click at [591, 108] on div at bounding box center [592, 104] width 6 height 10
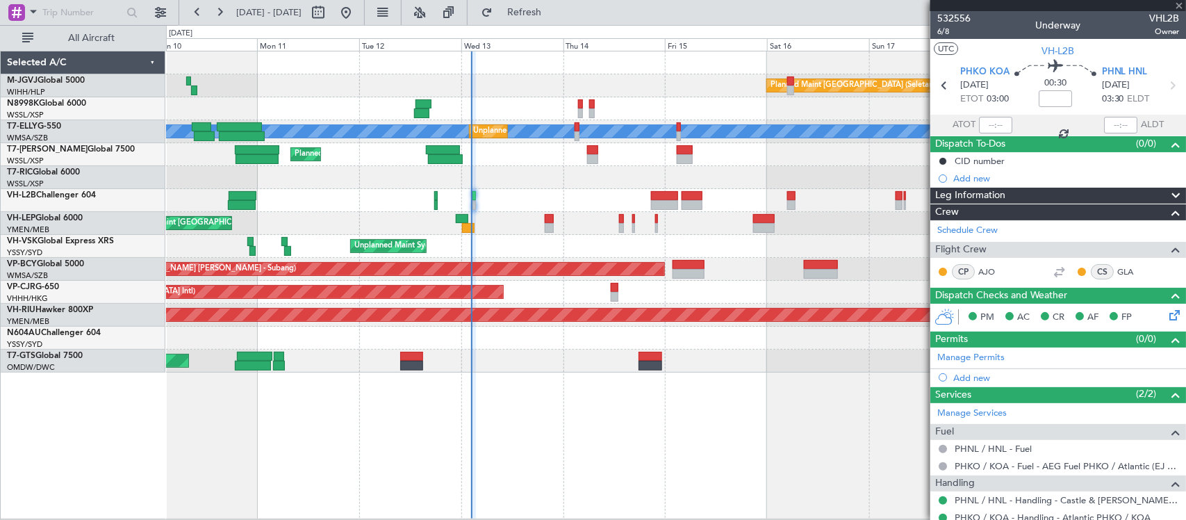
type input "+00:20"
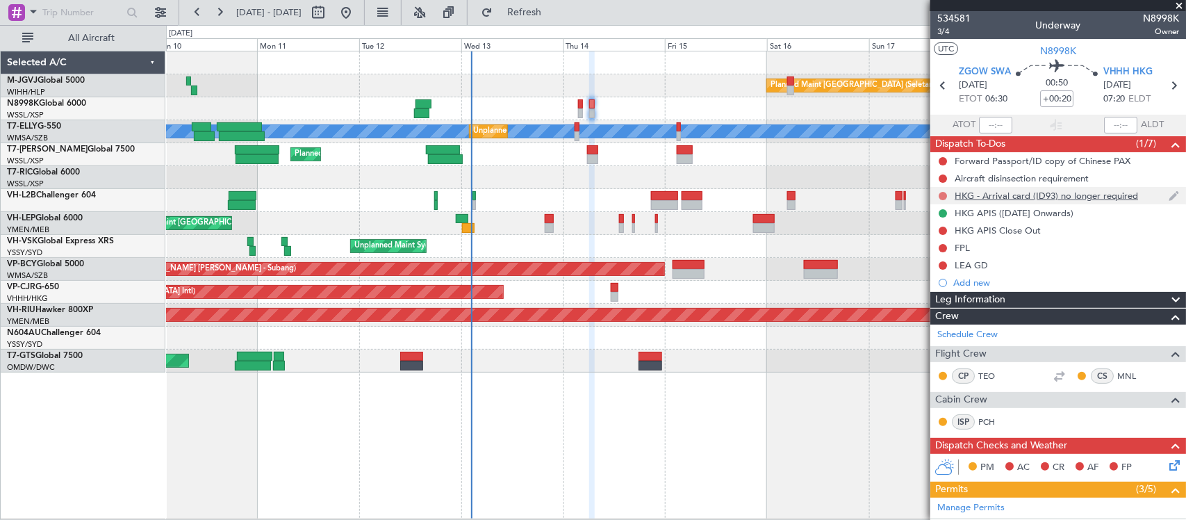
click at [942, 192] on button at bounding box center [943, 196] width 8 height 8
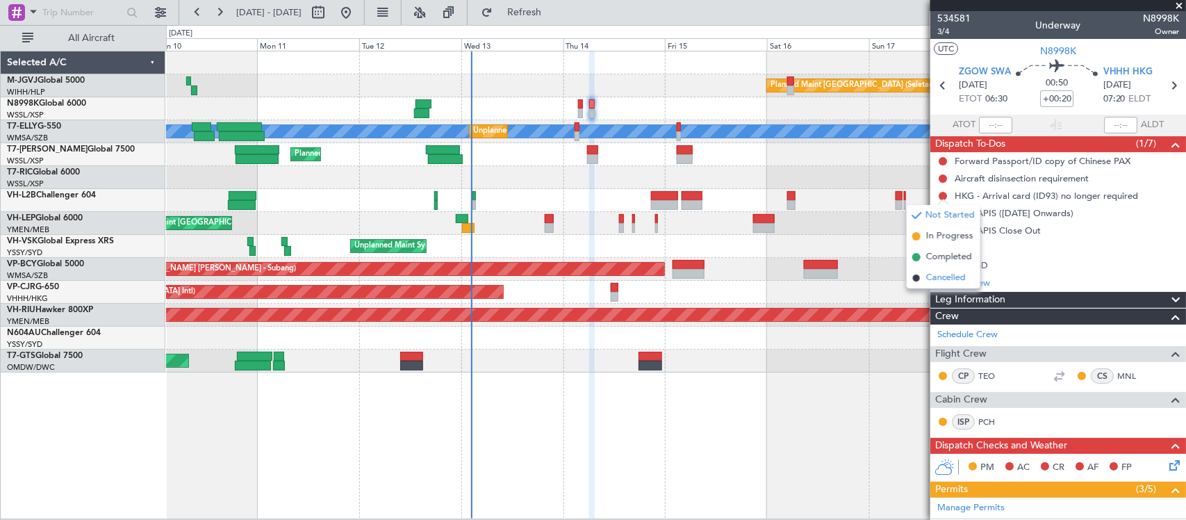
click at [929, 275] on span "Cancelled" at bounding box center [946, 278] width 40 height 14
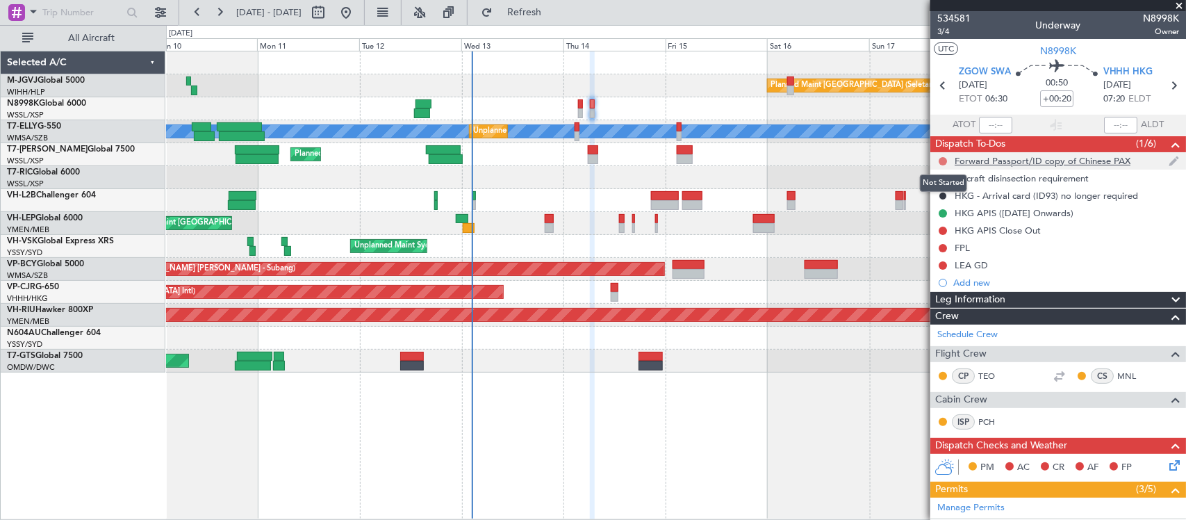
click at [943, 160] on button at bounding box center [943, 161] width 8 height 8
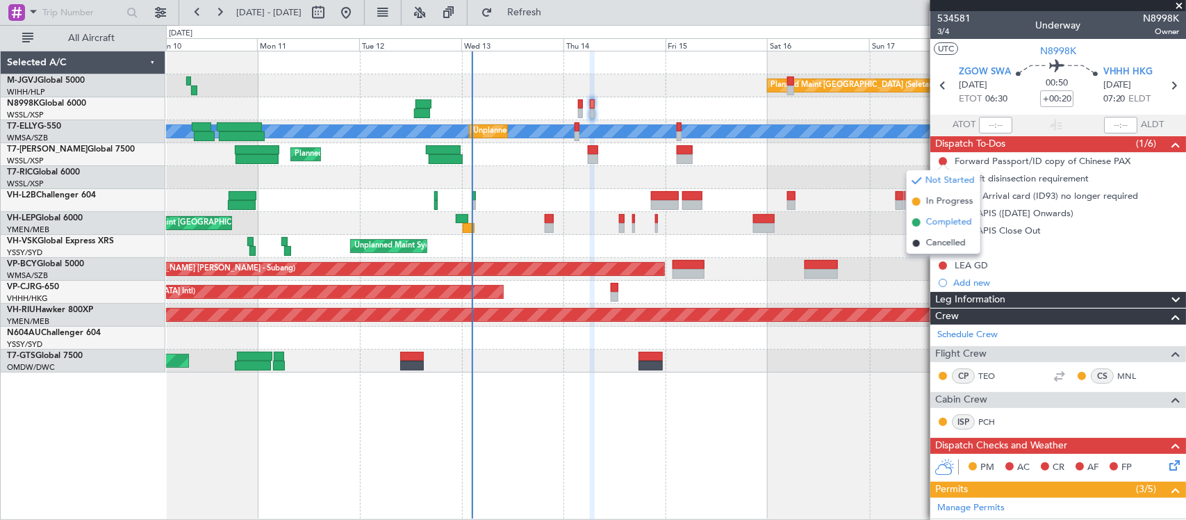
click at [942, 228] on span "Completed" at bounding box center [949, 222] width 46 height 14
click at [943, 88] on icon at bounding box center [943, 85] width 18 height 18
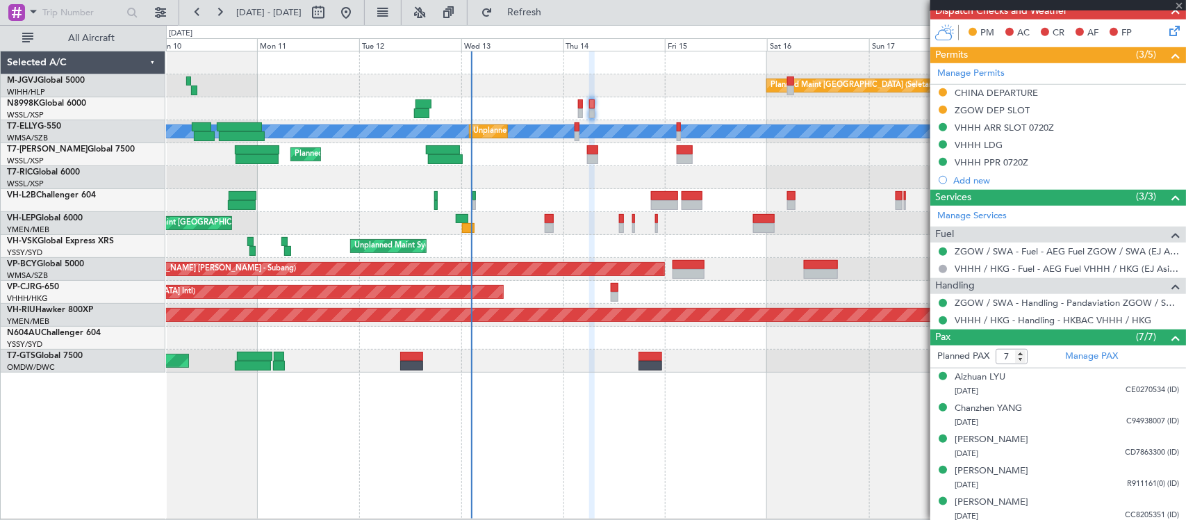
scroll to position [502, 0]
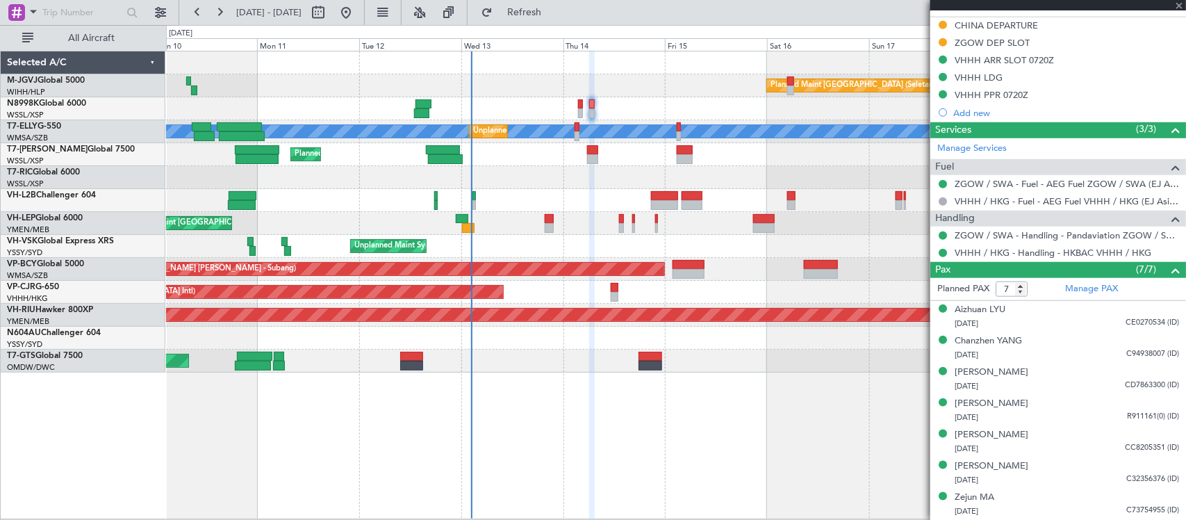
type input "3"
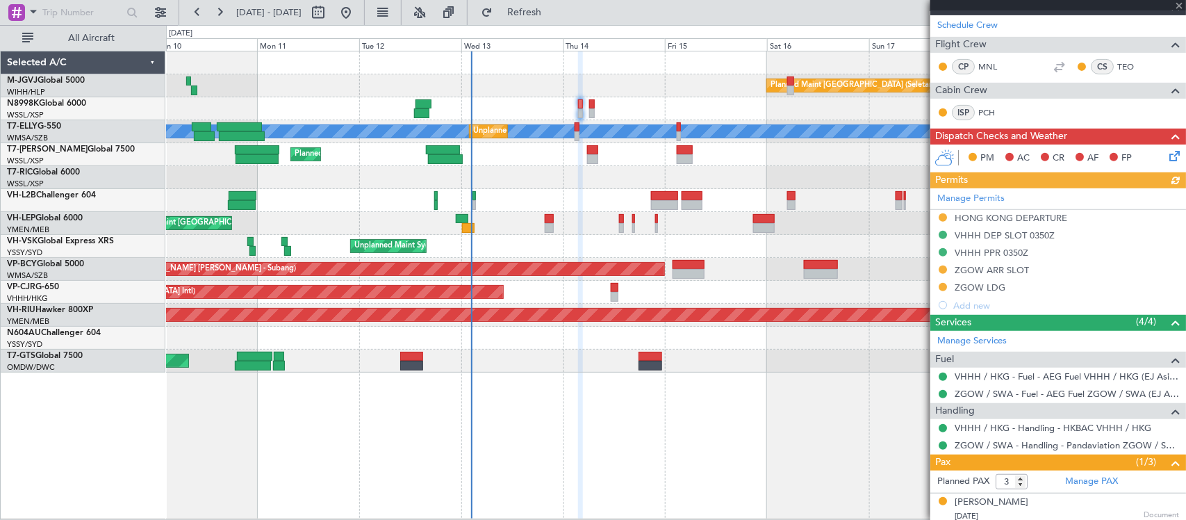
scroll to position [290, 0]
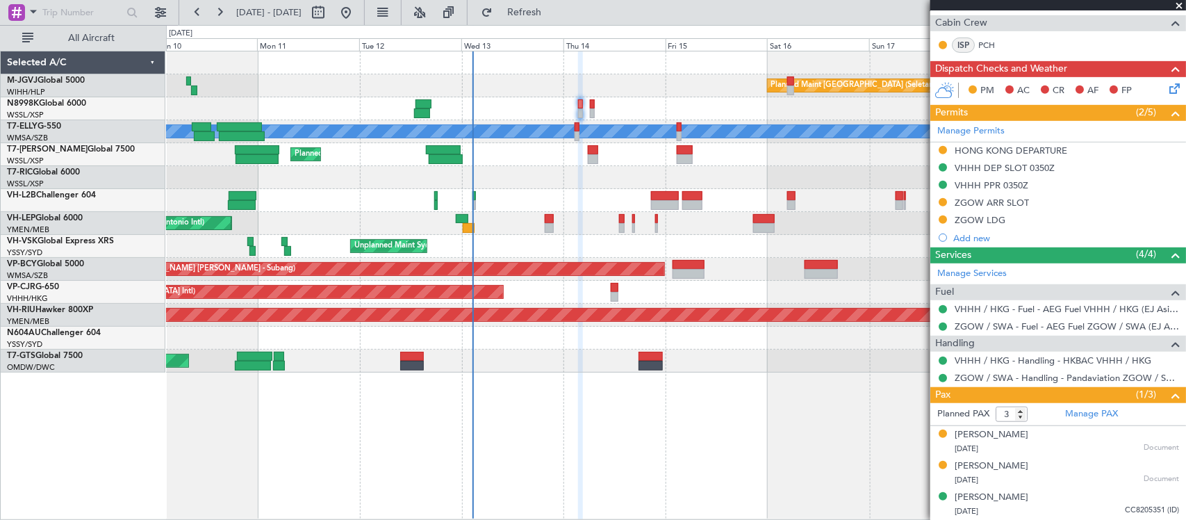
click at [640, 233] on div "Planned Maint Los Angeles (Los Angeles International) MEL San Antonio (San Anto…" at bounding box center [675, 223] width 1019 height 23
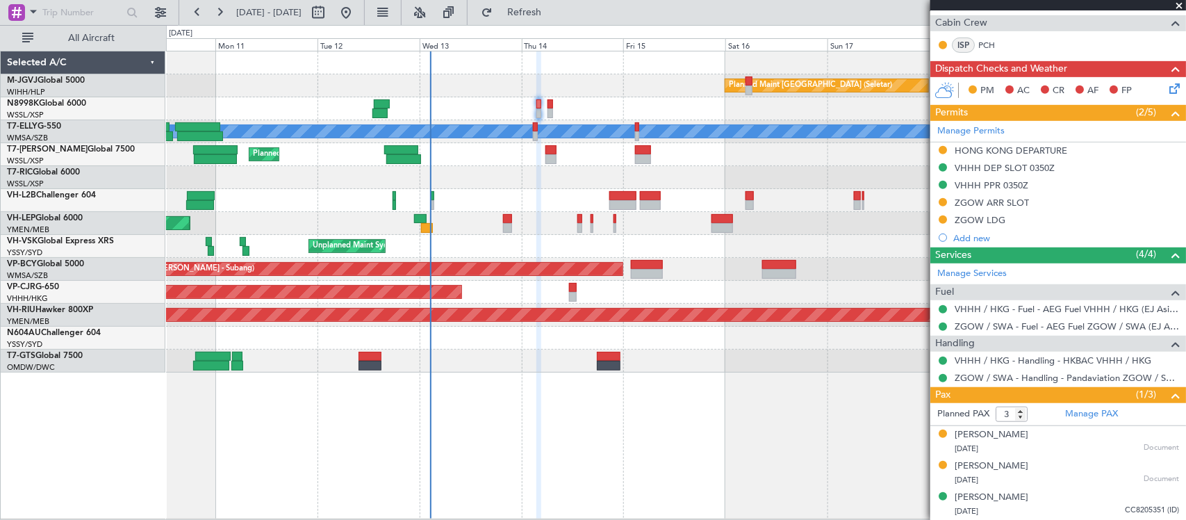
click at [515, 208] on div at bounding box center [675, 200] width 1019 height 23
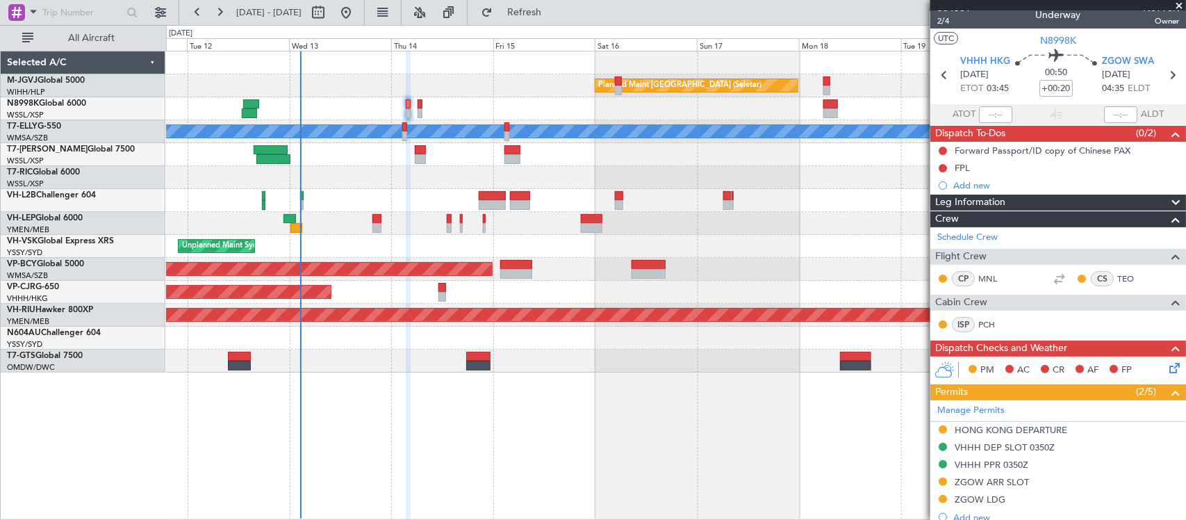
scroll to position [0, 0]
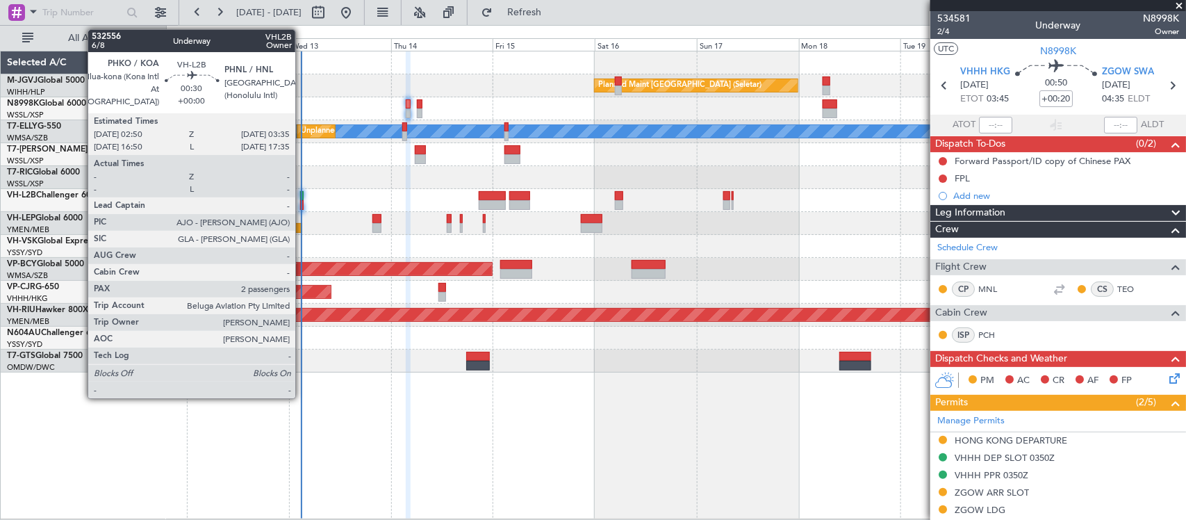
click at [302, 200] on div at bounding box center [301, 205] width 3 height 10
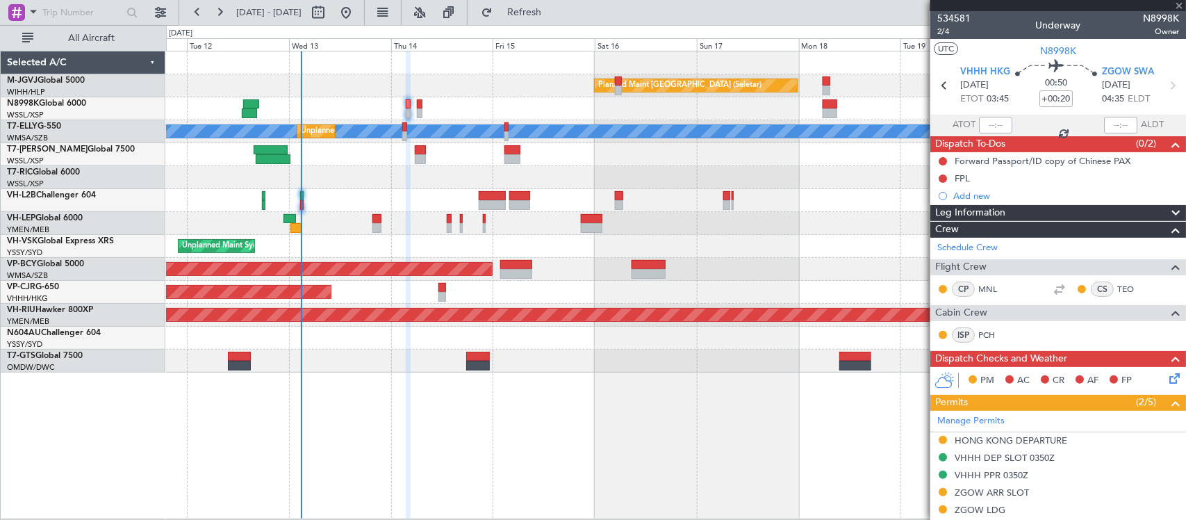
type input "2"
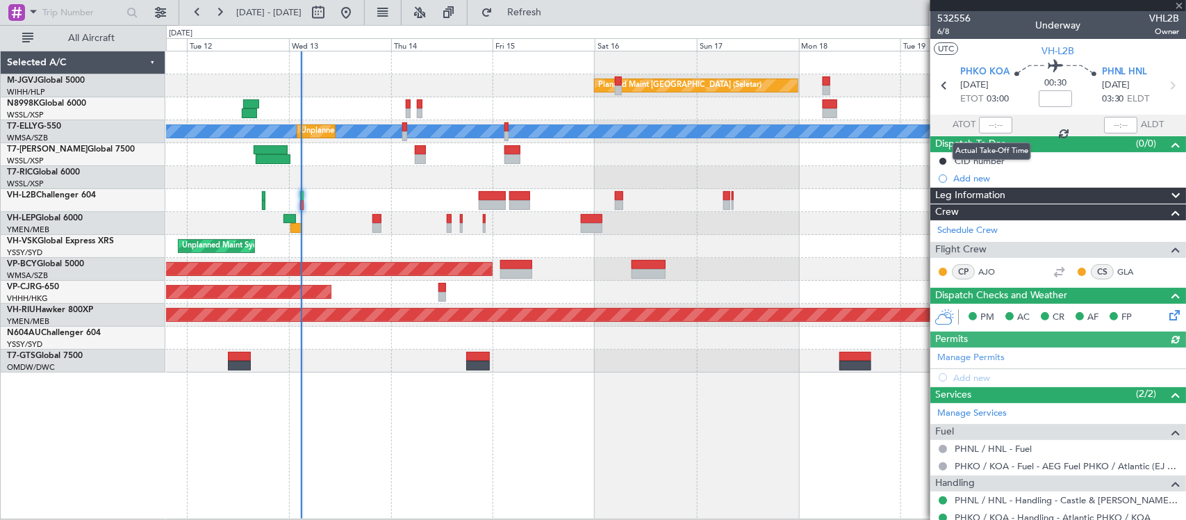
click at [995, 125] on div at bounding box center [995, 125] width 33 height 17
click at [994, 126] on input "text" at bounding box center [995, 125] width 33 height 17
type input "02:50"
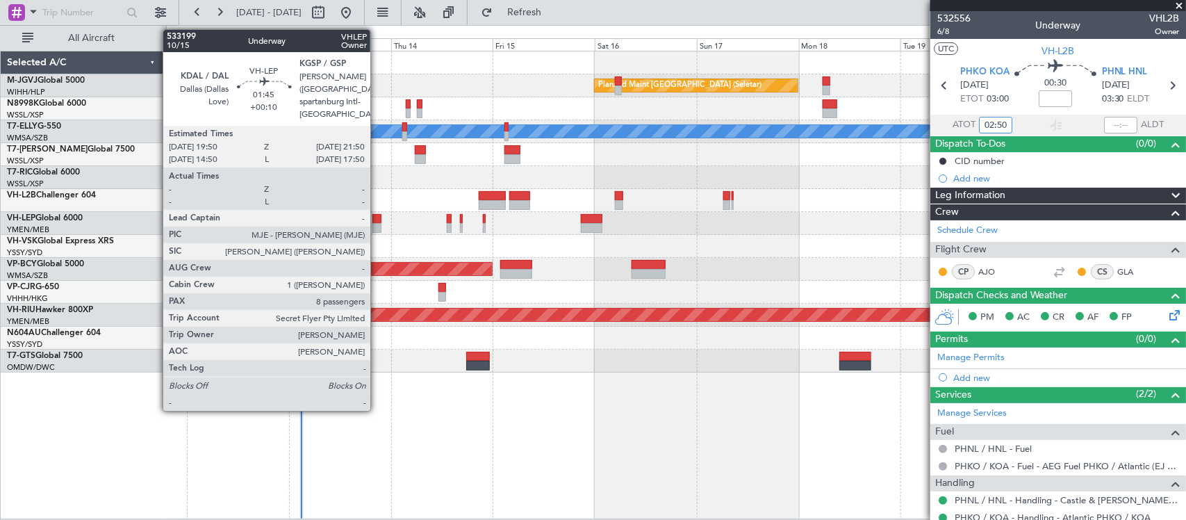
click at [377, 226] on div at bounding box center [376, 228] width 9 height 10
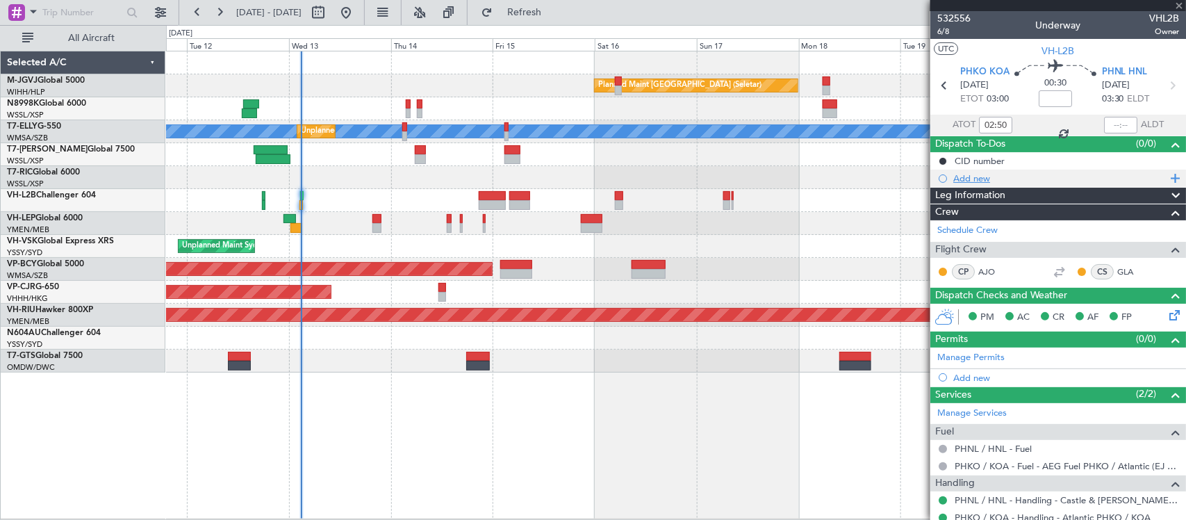
type input "+00:10"
type input "8"
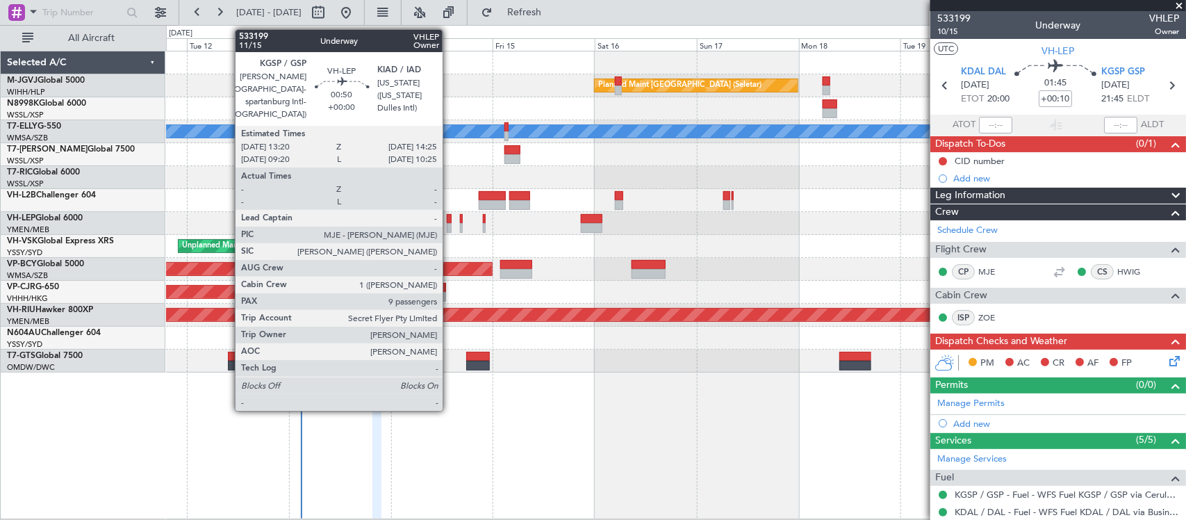
click at [449, 224] on div at bounding box center [449, 228] width 5 height 10
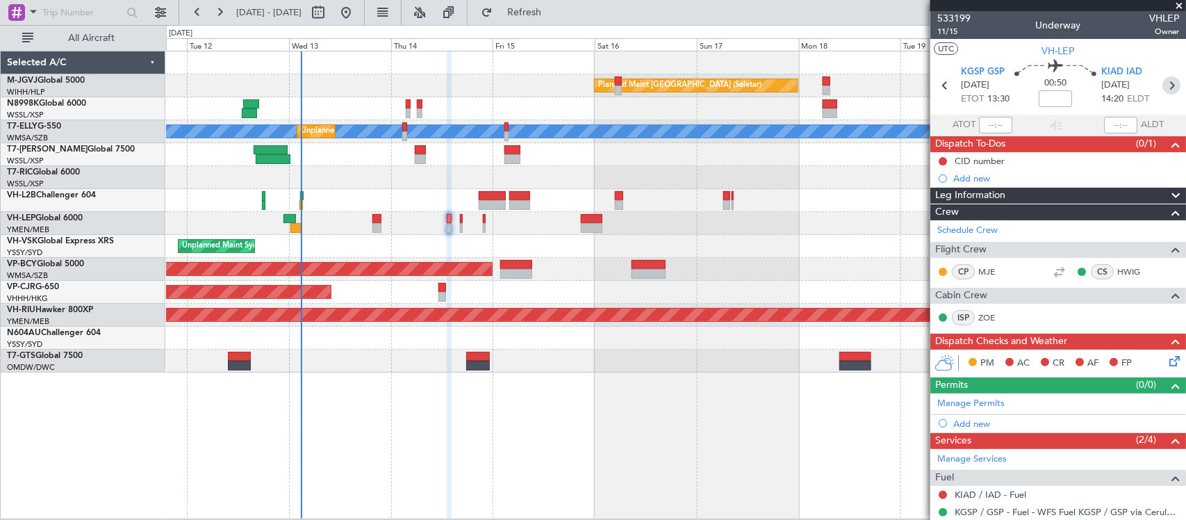
click at [1162, 81] on icon at bounding box center [1171, 85] width 18 height 18
click at [1164, 85] on icon at bounding box center [1171, 85] width 18 height 18
type input "10"
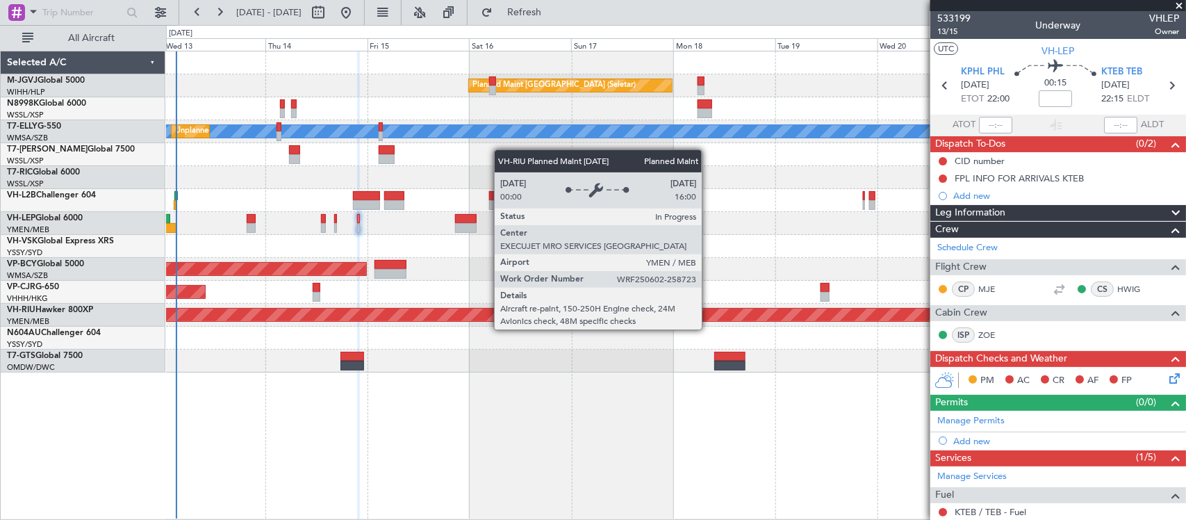
click at [582, 315] on div "Planned Maint [GEOGRAPHIC_DATA] ([GEOGRAPHIC_DATA])" at bounding box center [676, 314] width 3057 height 13
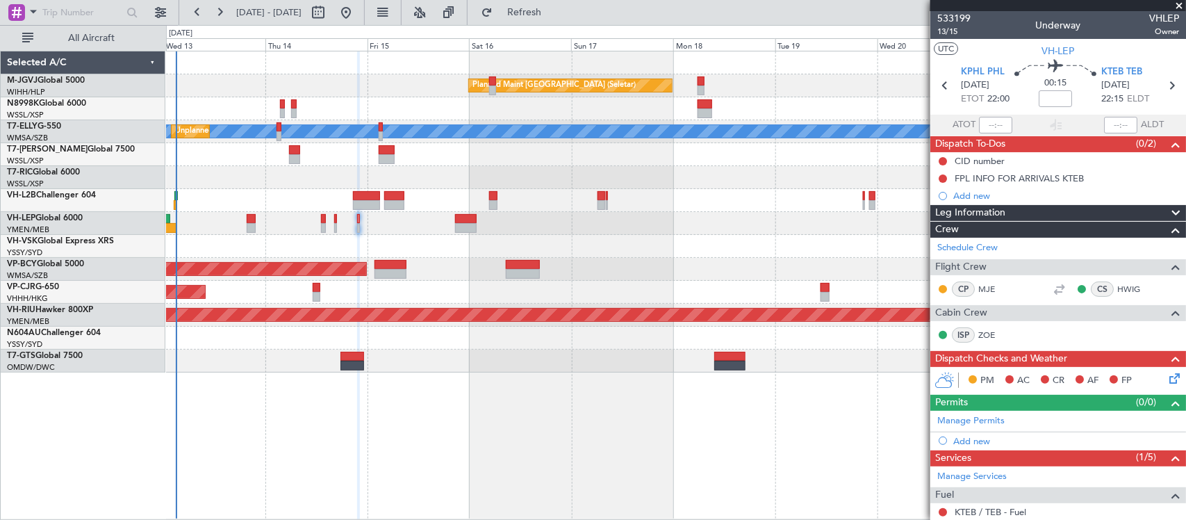
click at [488, 240] on div "Planned Maint Singapore (Seletar) MEL Unplanned Maint Kuala Lumpur (Sultan Abdu…" at bounding box center [675, 211] width 1019 height 321
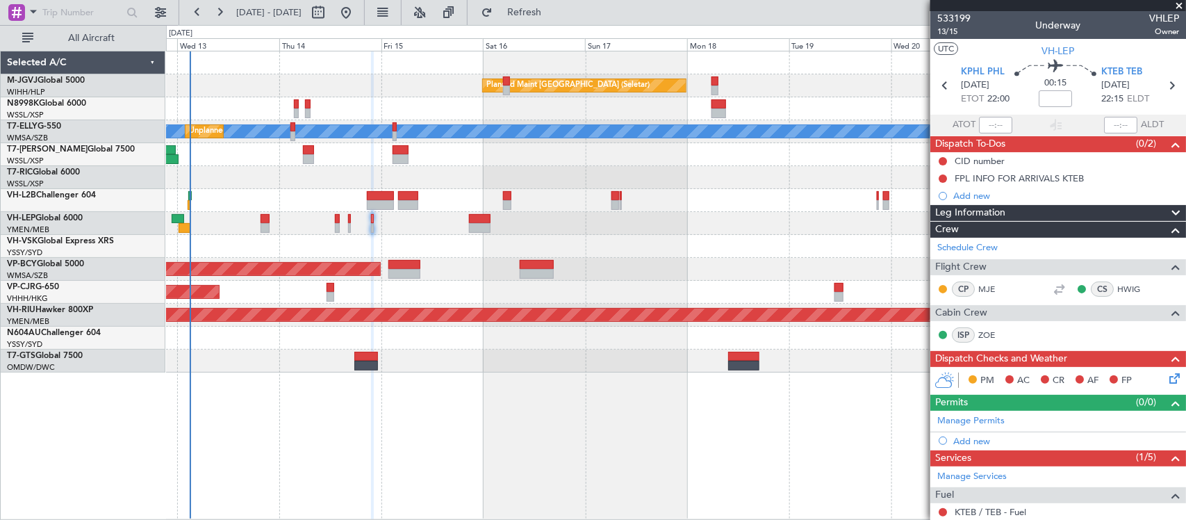
click at [481, 209] on div at bounding box center [675, 200] width 1019 height 23
click at [630, 177] on div at bounding box center [675, 177] width 1019 height 23
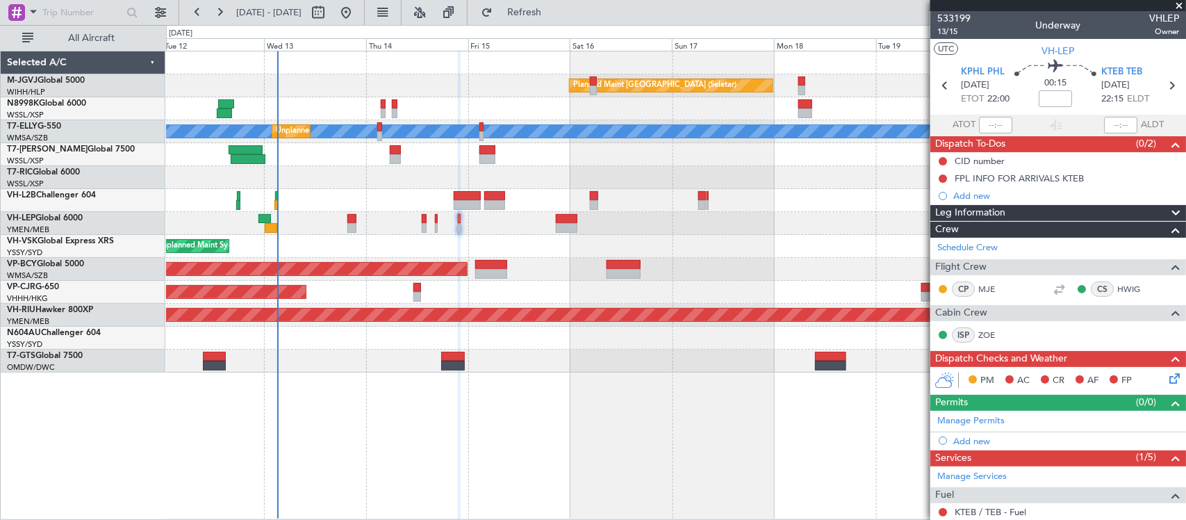
click at [602, 174] on div at bounding box center [675, 177] width 1019 height 23
drag, startPoint x: 941, startPoint y: 179, endPoint x: 940, endPoint y: 191, distance: 11.9
click at [940, 179] on button at bounding box center [943, 178] width 8 height 8
click at [939, 265] on span "Cancelled" at bounding box center [946, 261] width 40 height 14
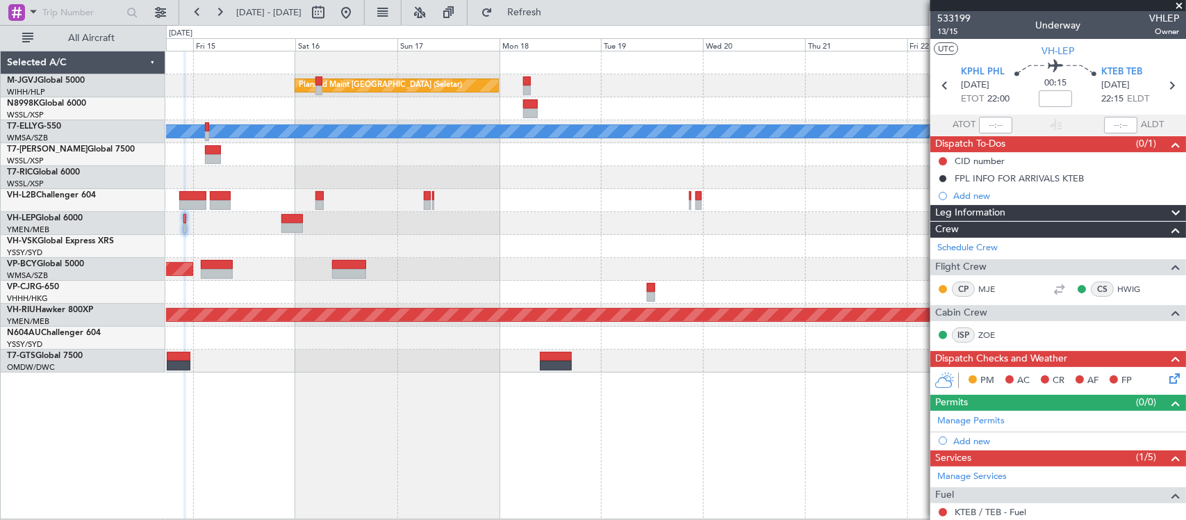
click at [429, 247] on div "Planned Maint Singapore (Seletar) MEL Unplanned Maint Kuala Lumpur (Sultan Abdu…" at bounding box center [675, 211] width 1019 height 321
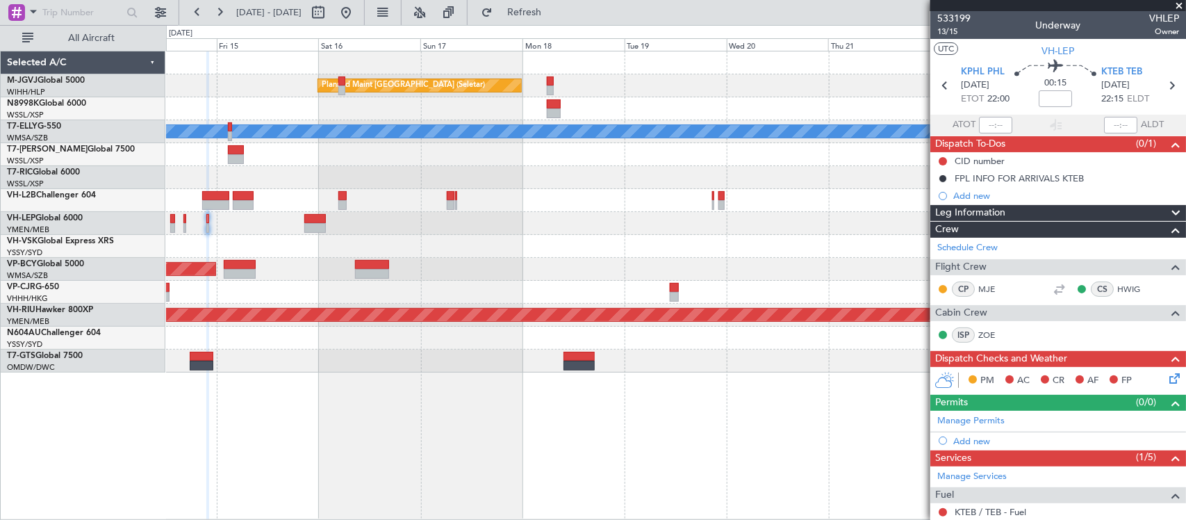
click at [693, 276] on div "Planned Maint Singapore (Seletar) MEL Unplanned Maint Kuala Lumpur (Sultan Abdu…" at bounding box center [675, 211] width 1019 height 321
click at [808, 271] on div "Planned Maint Singapore (Seletar) MEL Unplanned Maint Kuala Lumpur (Sultan Abdu…" at bounding box center [675, 211] width 1019 height 321
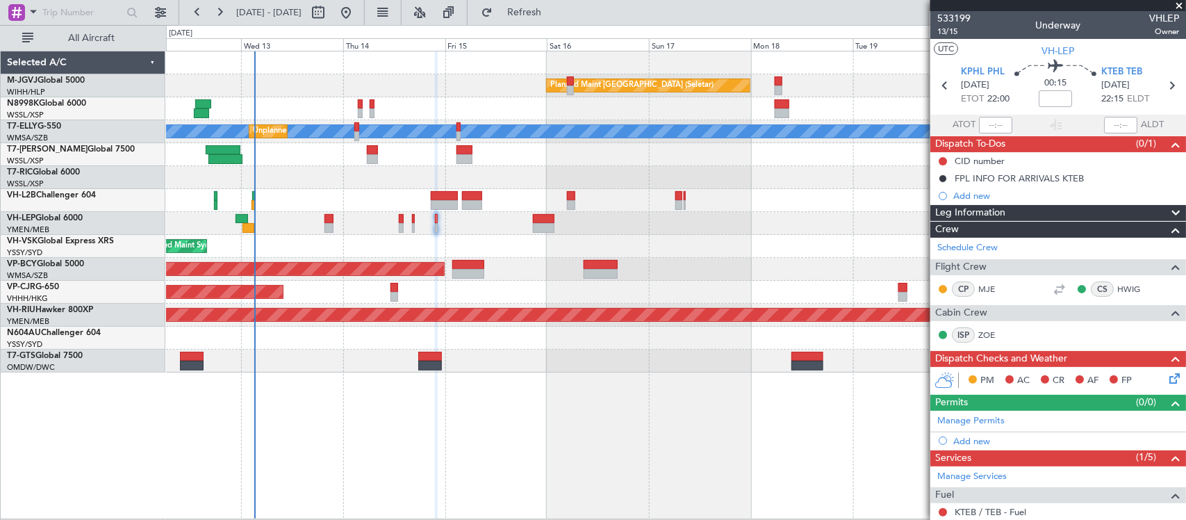
click at [505, 295] on div "Planned Maint [GEOGRAPHIC_DATA] ([GEOGRAPHIC_DATA] Intl)" at bounding box center [675, 292] width 1019 height 23
click at [686, 267] on div "Planned Maint [GEOGRAPHIC_DATA] (Sultan [PERSON_NAME] [PERSON_NAME] - Subang)" at bounding box center [675, 269] width 1019 height 23
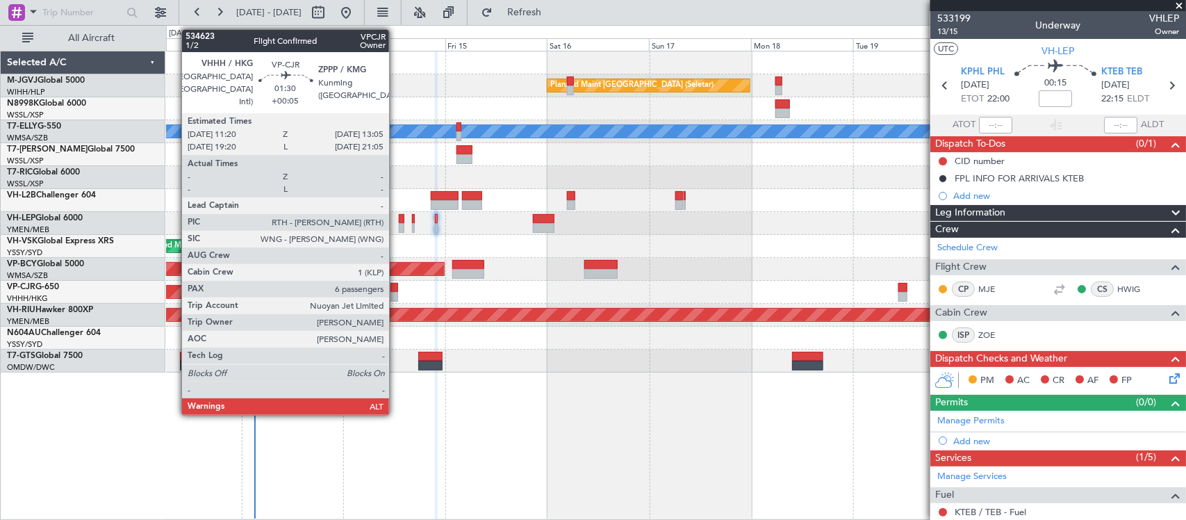
click at [396, 290] on div at bounding box center [394, 288] width 8 height 10
click at [395, 286] on div at bounding box center [394, 288] width 8 height 10
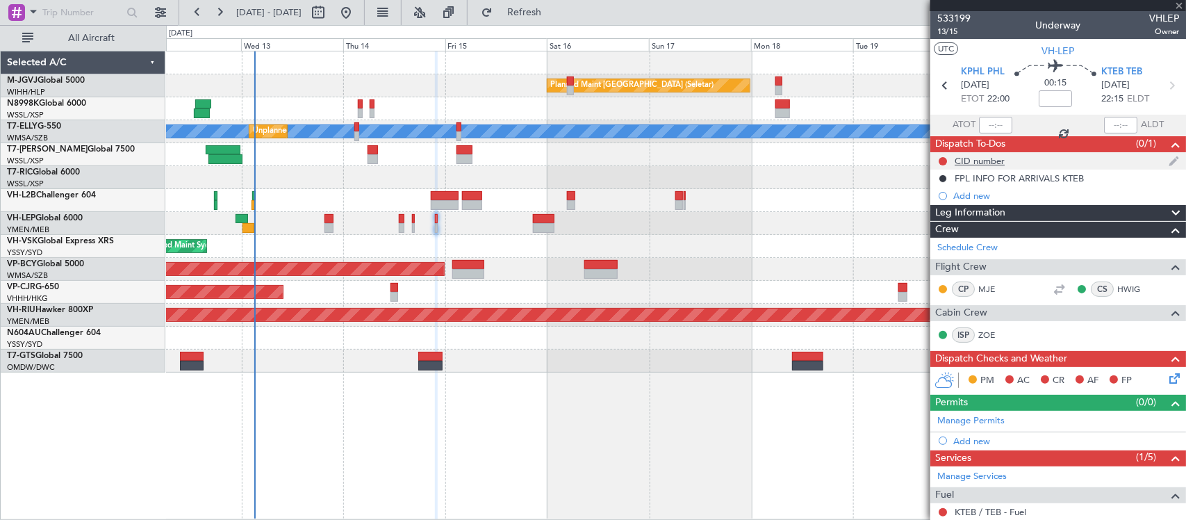
type input "+00:05"
type input "6"
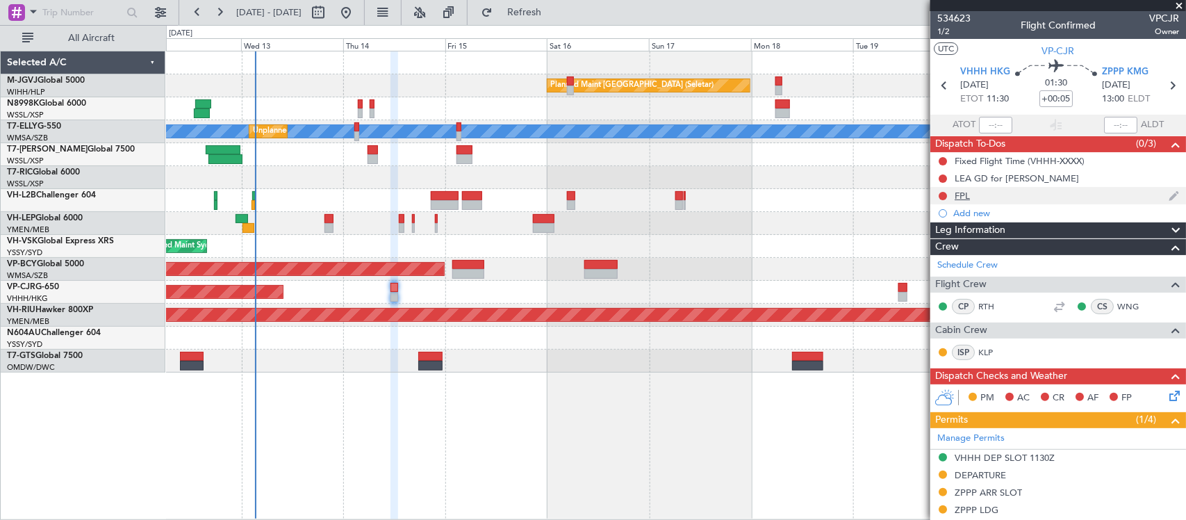
click at [959, 196] on div "FPL" at bounding box center [962, 196] width 15 height 12
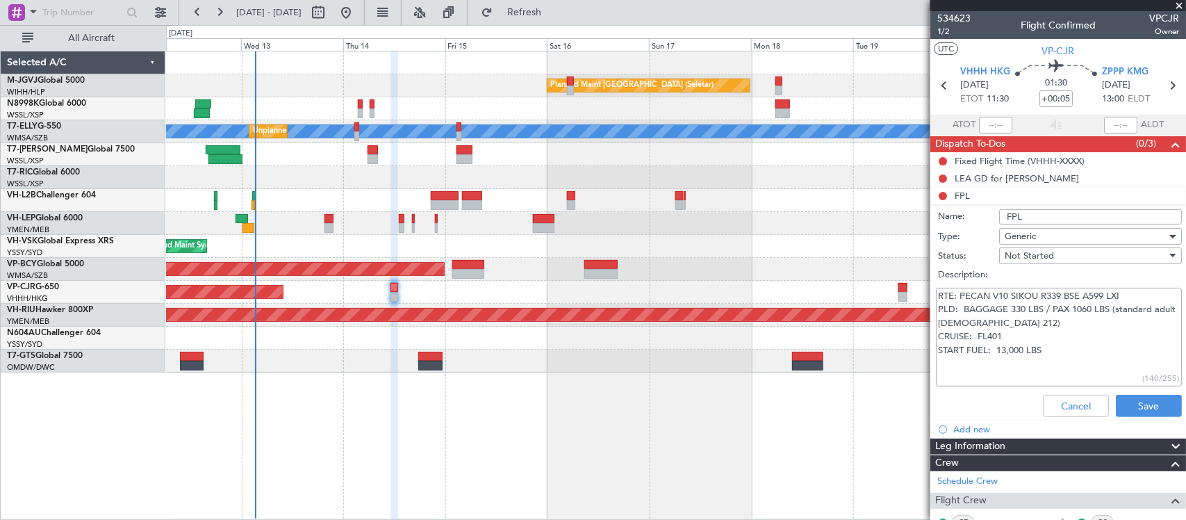
click at [1028, 375] on textarea "RTE: PECAN V10 SIKOU R339 BSE A599 LXI PLD: BAGGAGE 330 LBS / PAX 1060 LBS (sta…" at bounding box center [1059, 337] width 246 height 99
click at [1071, 362] on textarea "RTE: PECAN V10 SIKOU R339 BSE A599 LXI PLD: BAGGAGE 330 LBS / PAX 1060 LBS (sta…" at bounding box center [1059, 337] width 246 height 99
drag, startPoint x: 1062, startPoint y: 401, endPoint x: 1037, endPoint y: 400, distance: 25.0
click at [1062, 401] on button "Cancel" at bounding box center [1076, 406] width 66 height 22
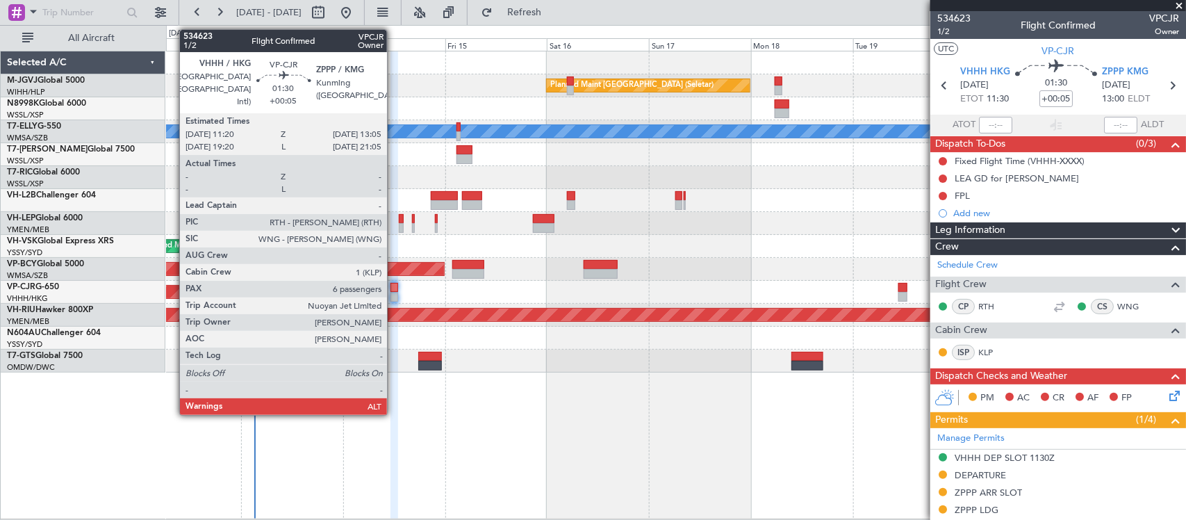
click at [394, 296] on div at bounding box center [394, 297] width 8 height 10
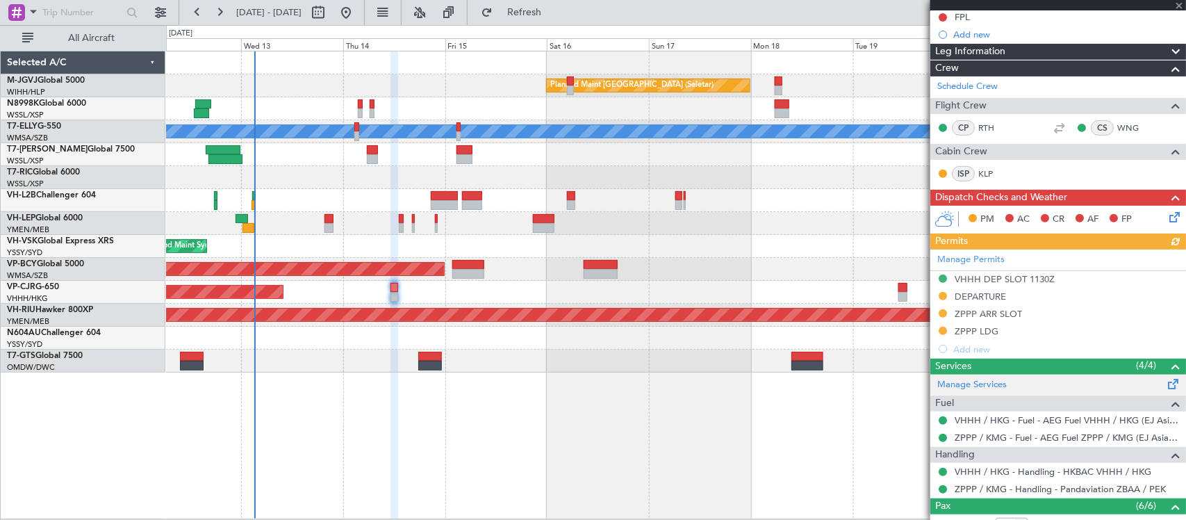
scroll to position [144, 0]
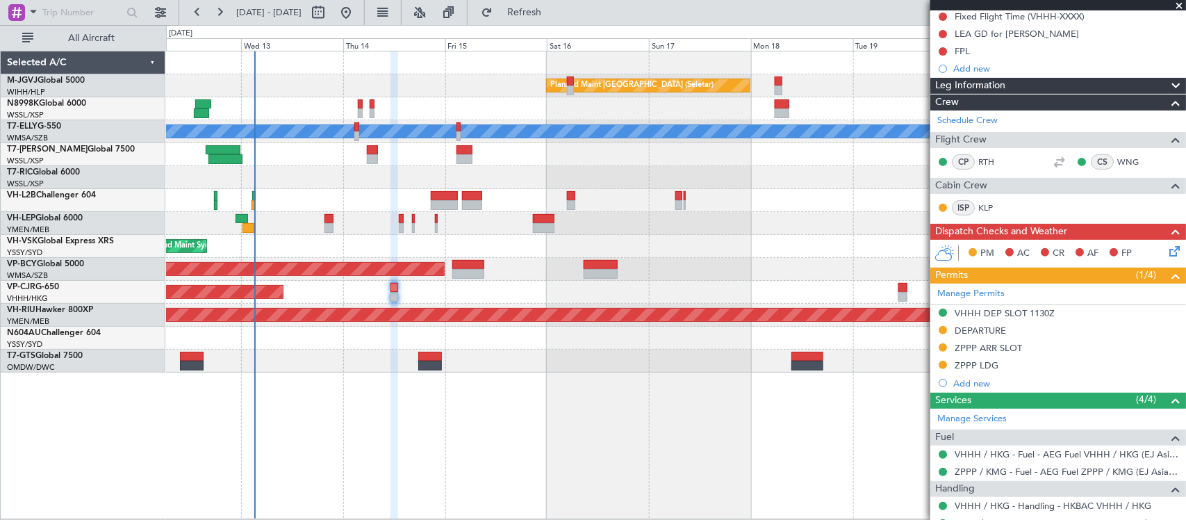
click at [1166, 254] on icon at bounding box center [1171, 248] width 11 height 11
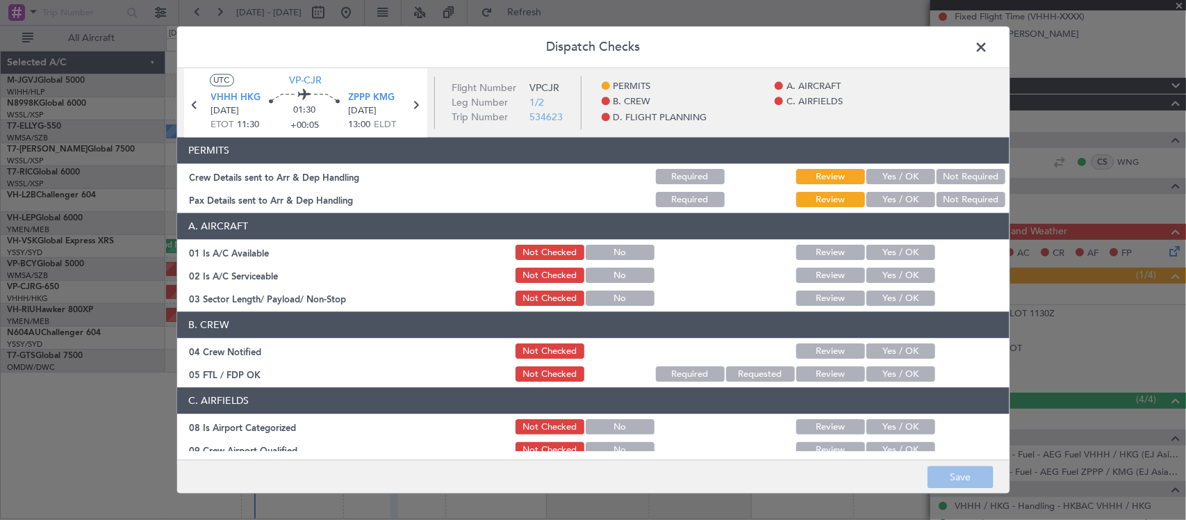
click at [916, 179] on button "Yes / OK" at bounding box center [900, 177] width 69 height 15
click at [915, 201] on button "Yes / OK" at bounding box center [900, 199] width 69 height 15
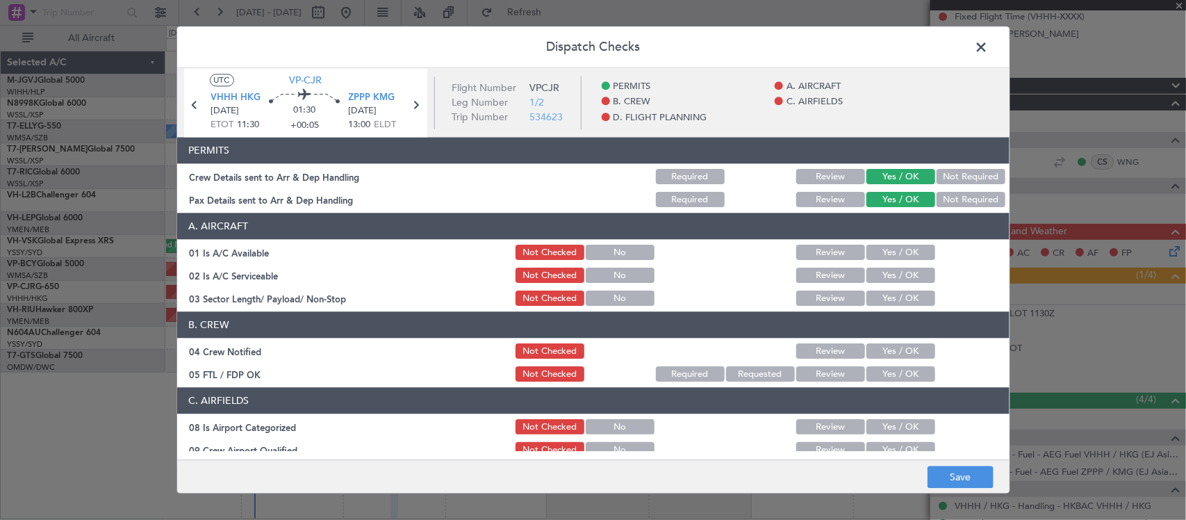
click at [905, 251] on button "Yes / OK" at bounding box center [900, 252] width 69 height 15
click at [904, 275] on button "Yes / OK" at bounding box center [900, 275] width 69 height 15
click at [900, 292] on button "Yes / OK" at bounding box center [900, 298] width 69 height 15
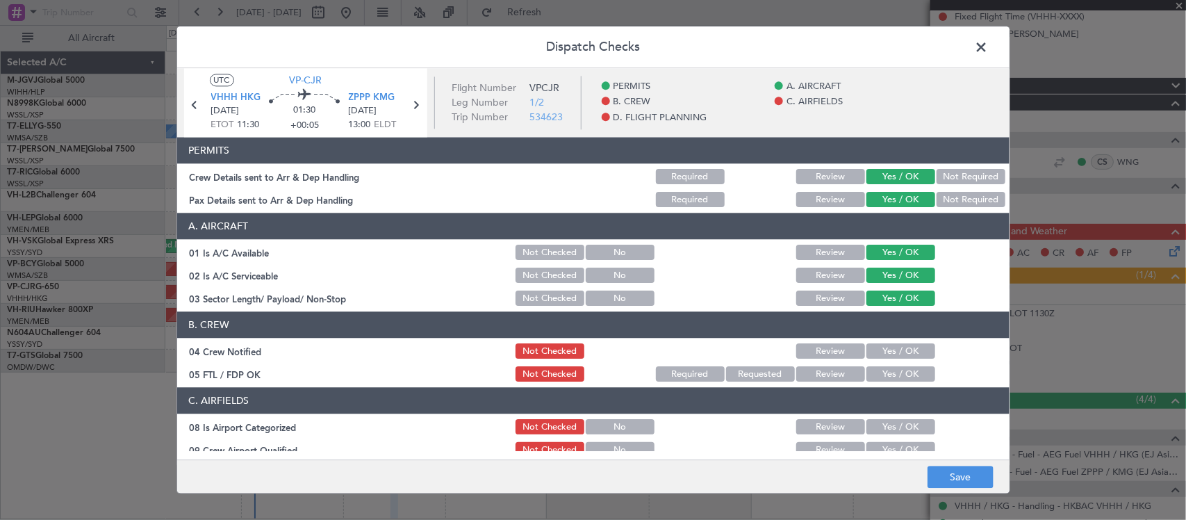
drag, startPoint x: 900, startPoint y: 347, endPoint x: 900, endPoint y: 363, distance: 16.0
click at [900, 348] on button "Yes / OK" at bounding box center [900, 351] width 69 height 15
click at [900, 367] on button "Yes / OK" at bounding box center [900, 374] width 69 height 15
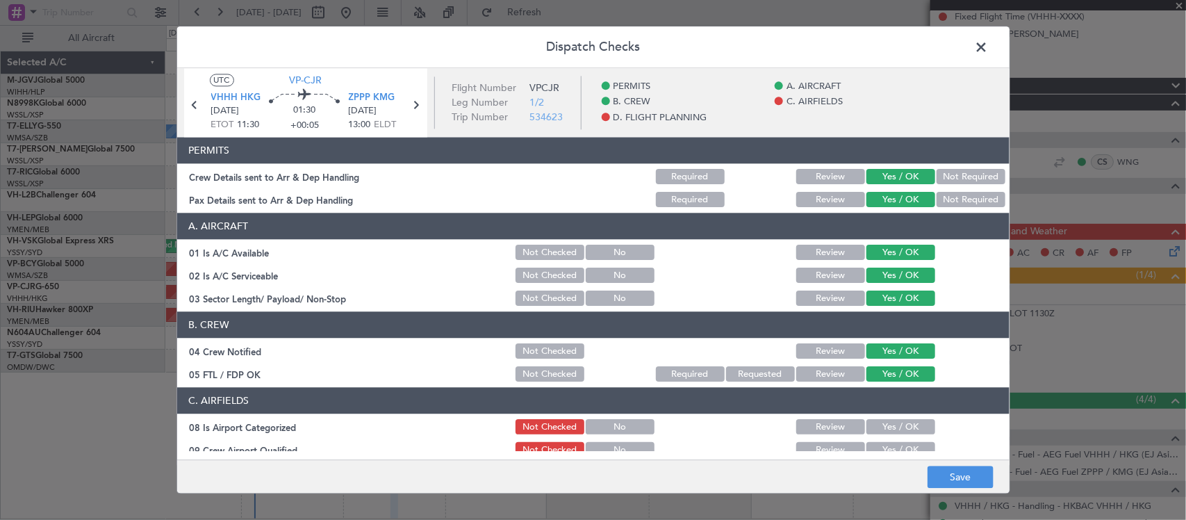
drag, startPoint x: 901, startPoint y: 425, endPoint x: 901, endPoint y: 452, distance: 26.4
click at [901, 426] on button "Yes / OK" at bounding box center [900, 427] width 69 height 15
click at [901, 452] on main "UTC VP-CJR VHHH HKG 14/08/2025 ETOT 11:30 01:30 +00:05 ZPPP KMG 14/08/2025 13:0…" at bounding box center [593, 266] width 832 height 397
click at [907, 443] on button "Yes / OK" at bounding box center [900, 450] width 69 height 15
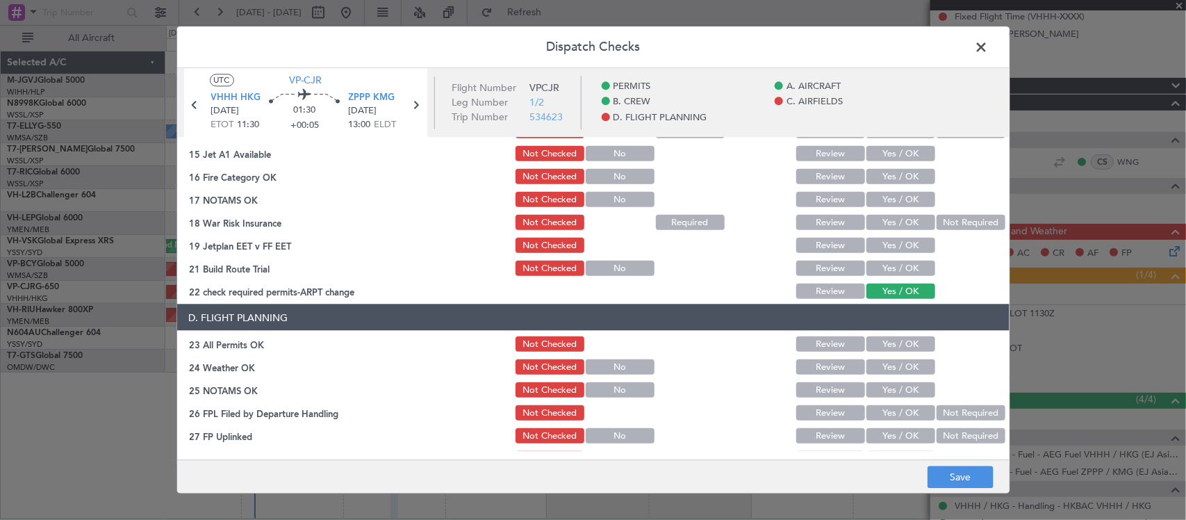
scroll to position [289, 0]
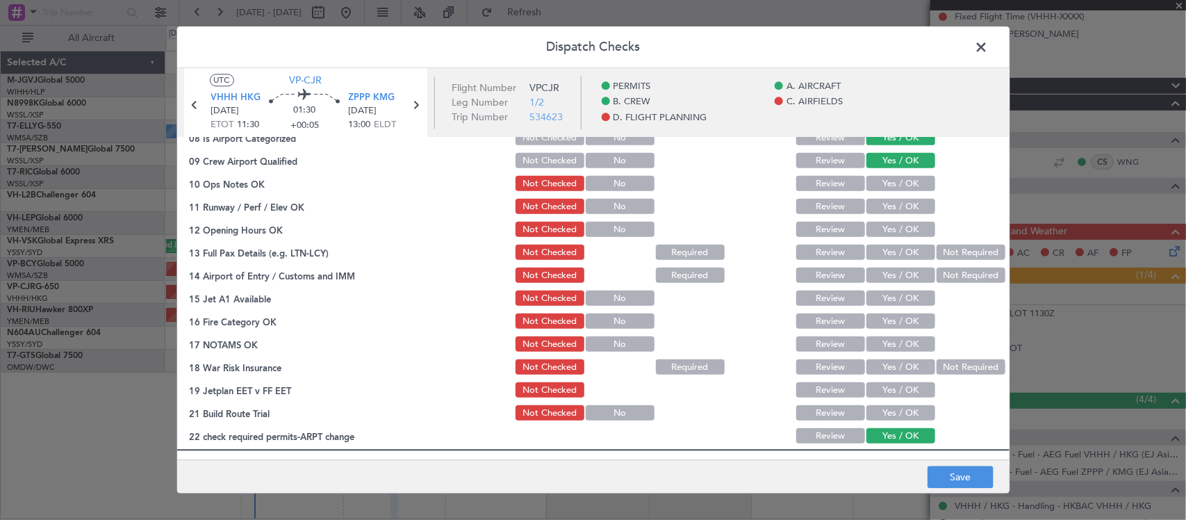
click at [904, 188] on button "Yes / OK" at bounding box center [900, 183] width 69 height 15
click at [903, 200] on button "Yes / OK" at bounding box center [900, 206] width 69 height 15
click at [905, 222] on button "Yes / OK" at bounding box center [900, 229] width 69 height 15
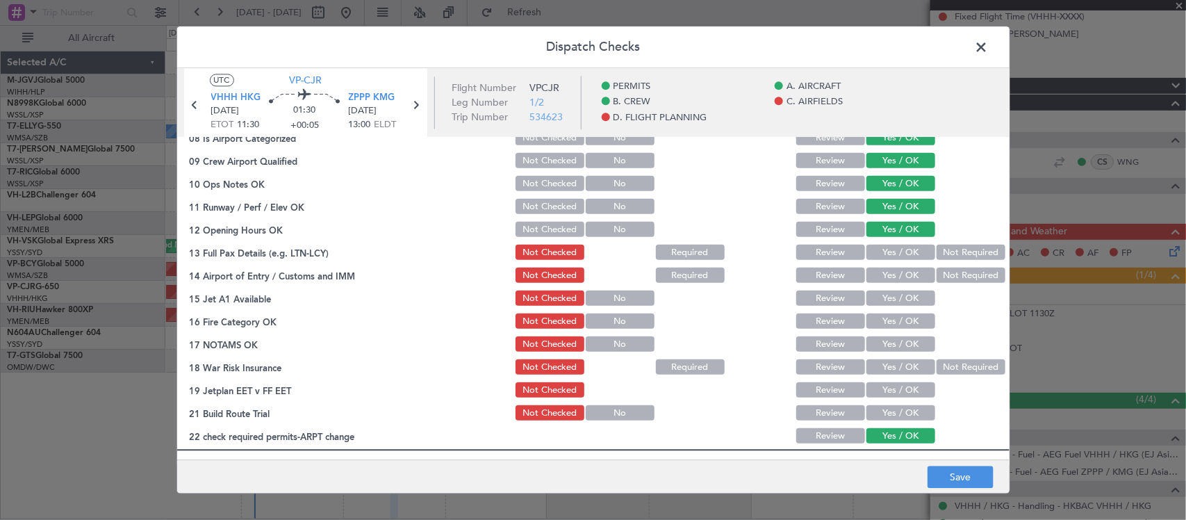
click at [902, 250] on button "Yes / OK" at bounding box center [900, 252] width 69 height 15
click at [889, 285] on div "Yes / OK" at bounding box center [899, 275] width 70 height 19
click at [891, 279] on button "Yes / OK" at bounding box center [900, 275] width 69 height 15
click at [893, 292] on button "Yes / OK" at bounding box center [900, 298] width 69 height 15
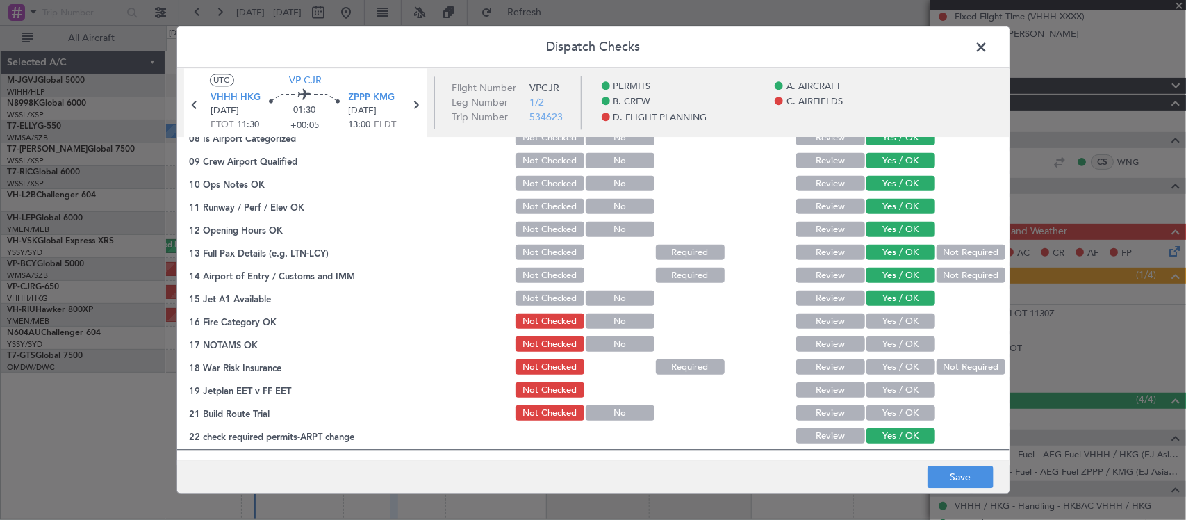
click at [896, 314] on button "Yes / OK" at bounding box center [900, 321] width 69 height 15
click at [904, 354] on section "C. AIRFIELDS 08 Is Airport Categorized Not Checked No Review Yes / OK 09 Crew A…" at bounding box center [593, 272] width 832 height 347
click at [905, 347] on button "Yes / OK" at bounding box center [900, 344] width 69 height 15
click at [968, 370] on button "Not Required" at bounding box center [970, 367] width 69 height 15
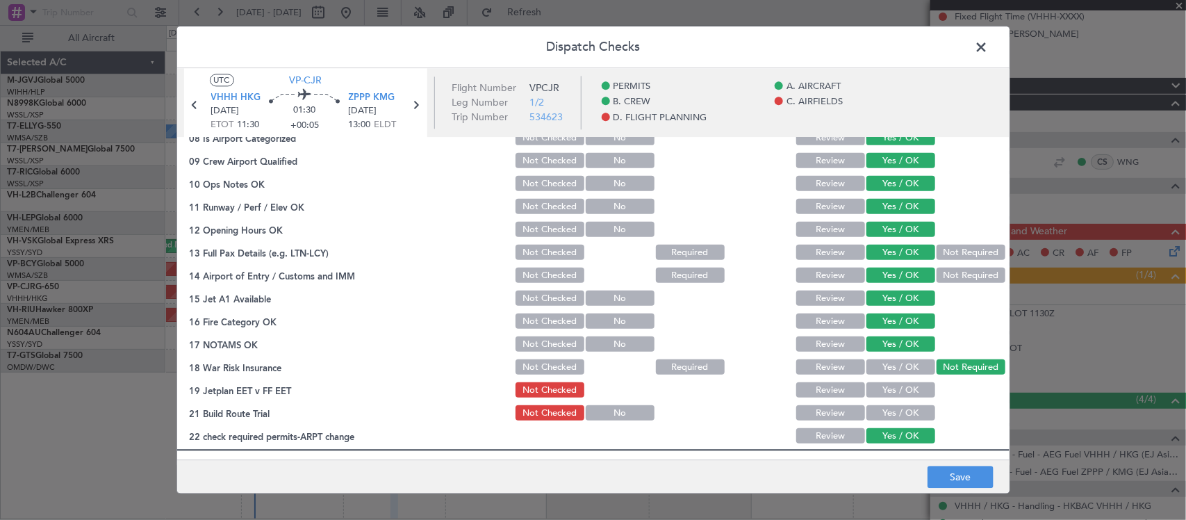
click at [910, 394] on button "Yes / OK" at bounding box center [900, 390] width 69 height 15
click at [910, 411] on button "Yes / OK" at bounding box center [900, 413] width 69 height 15
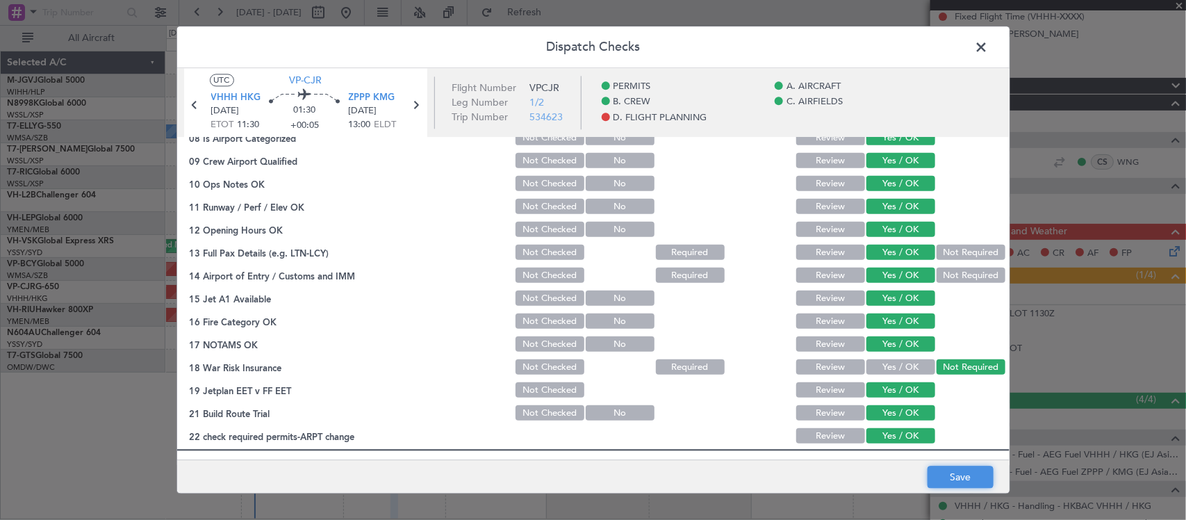
click at [939, 485] on button "Save" at bounding box center [960, 477] width 66 height 22
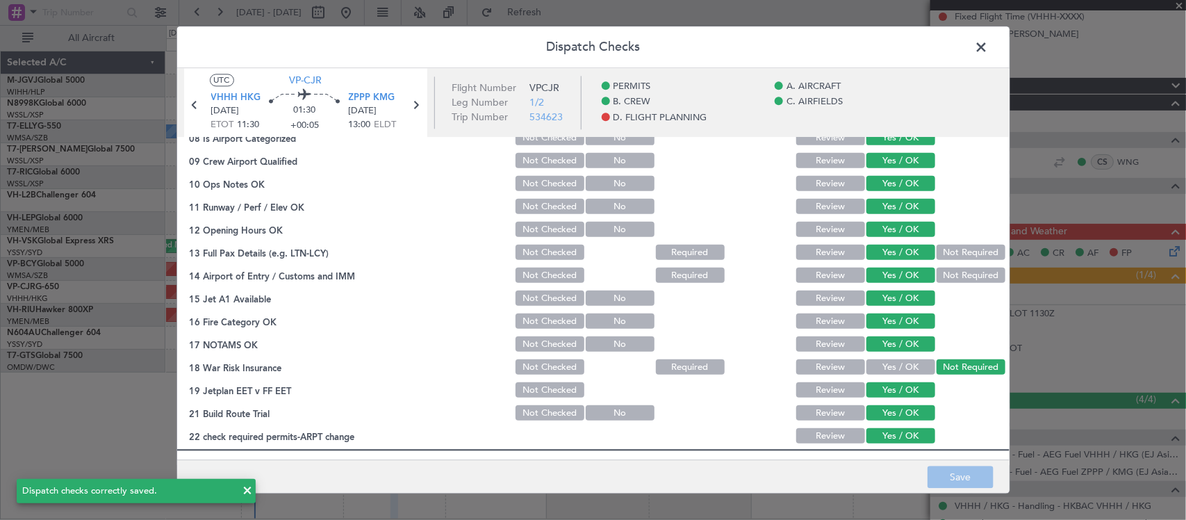
click at [989, 52] on span at bounding box center [989, 51] width 0 height 28
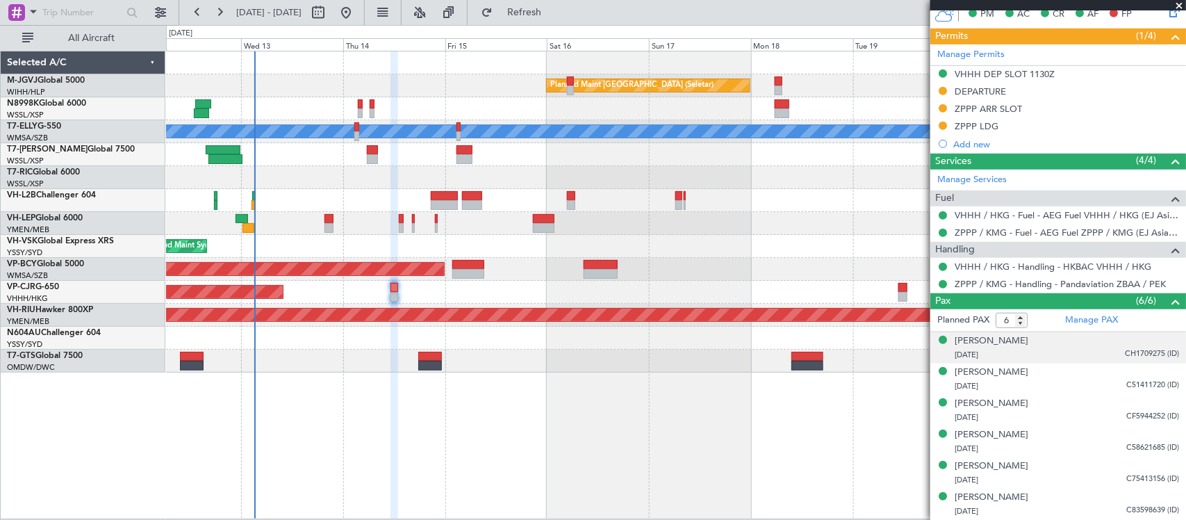
scroll to position [0, 0]
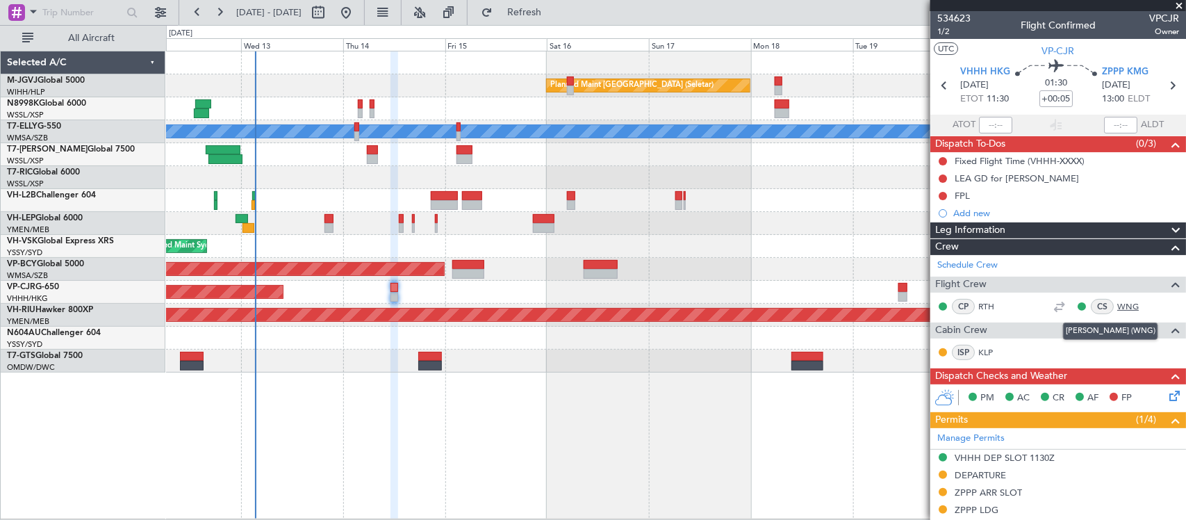
click at [1117, 303] on link "WNG" at bounding box center [1132, 306] width 31 height 13
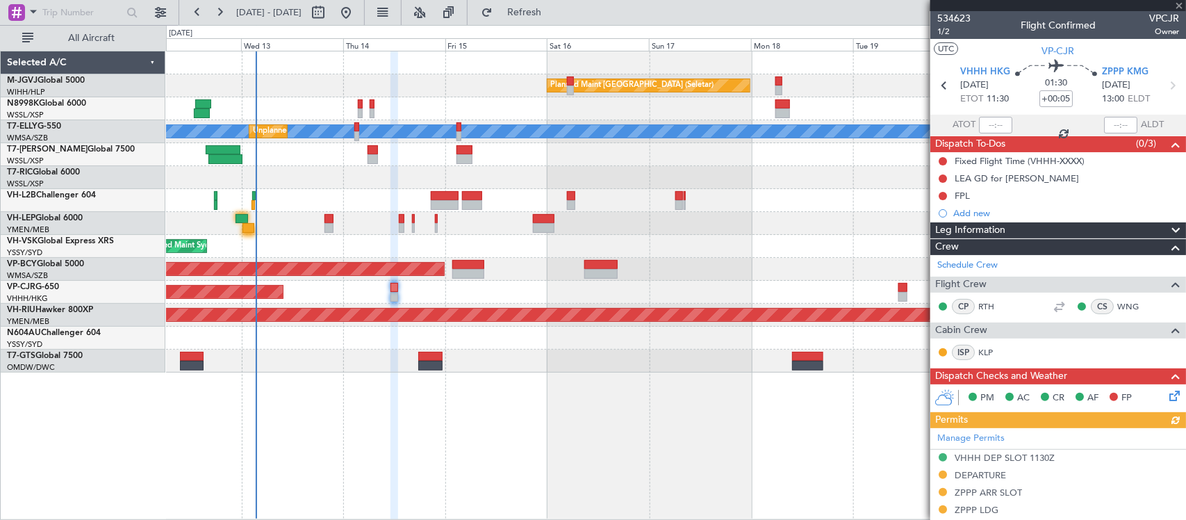
click at [251, 222] on div "Planned Maint Los Angeles (Los Angeles International) MEL San Antonio (San Anto…" at bounding box center [675, 223] width 1019 height 23
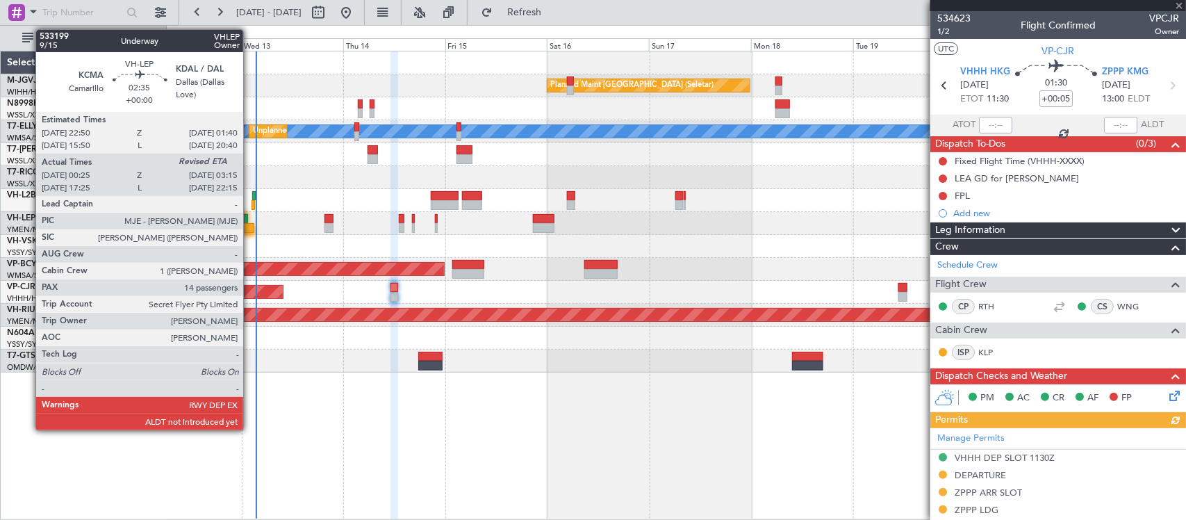
click at [250, 227] on div at bounding box center [248, 228] width 13 height 10
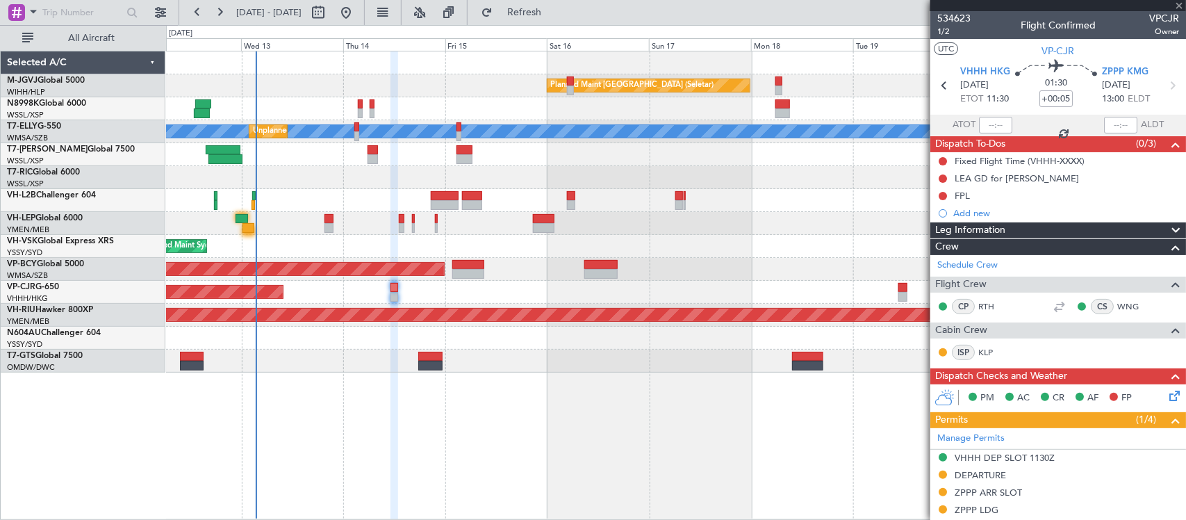
type input "00:35"
type input "14"
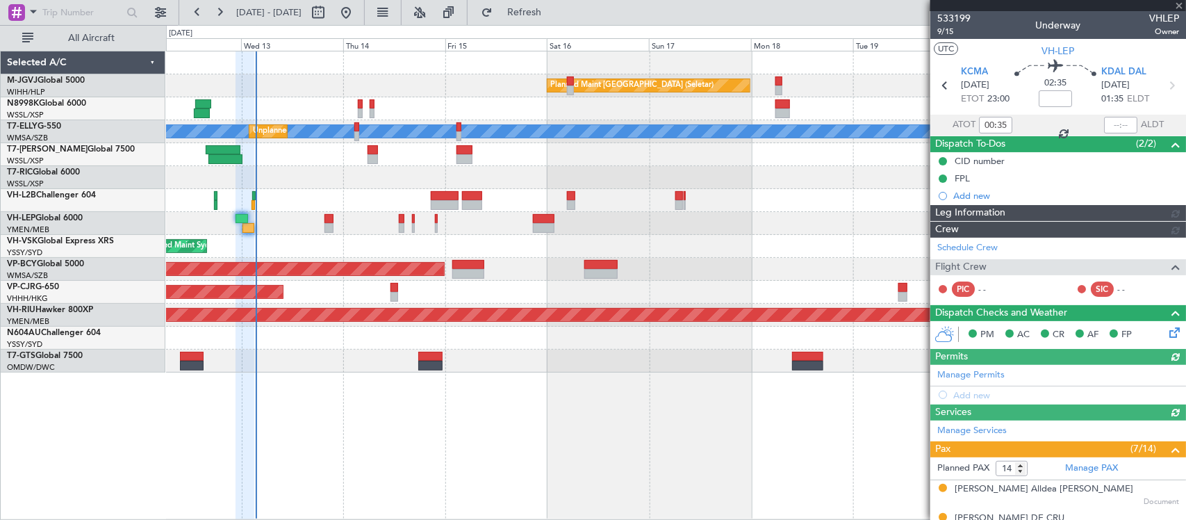
type input "[PERSON_NAME] (LEU)"
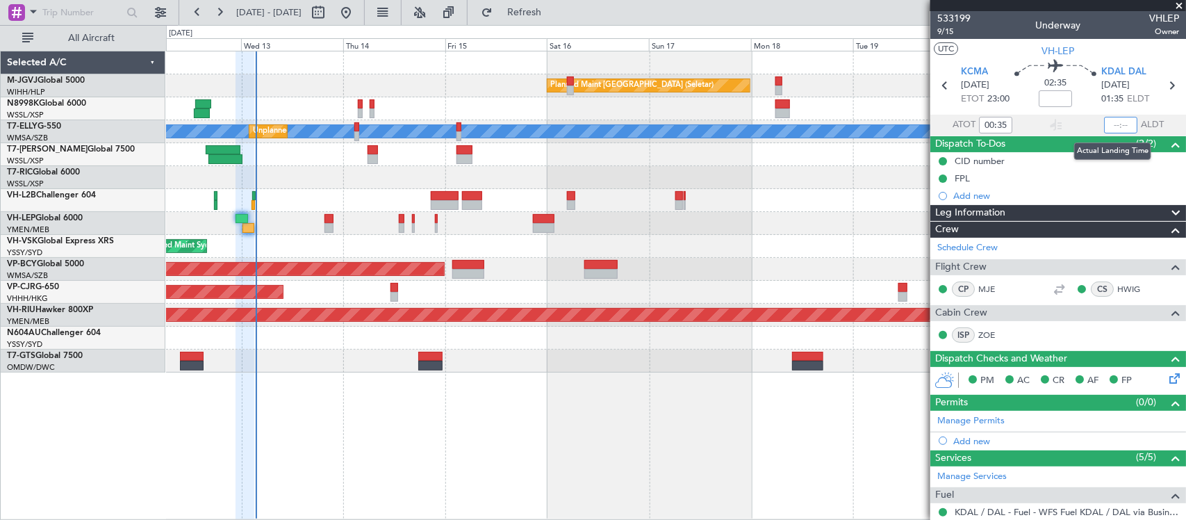
click at [1115, 127] on input "text" at bounding box center [1120, 125] width 33 height 17
type input "03:19"
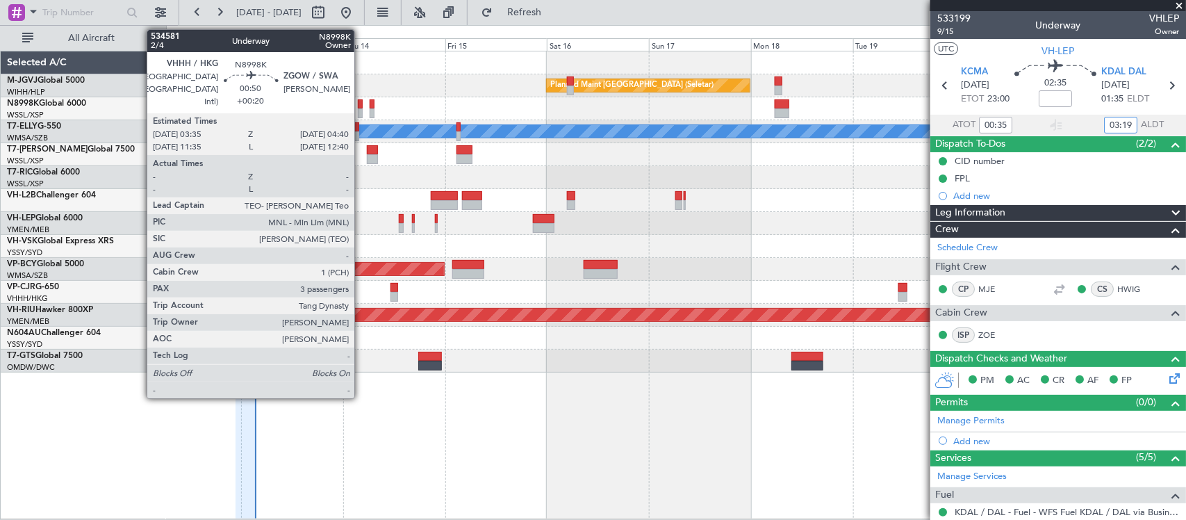
click at [361, 116] on div at bounding box center [360, 113] width 5 height 10
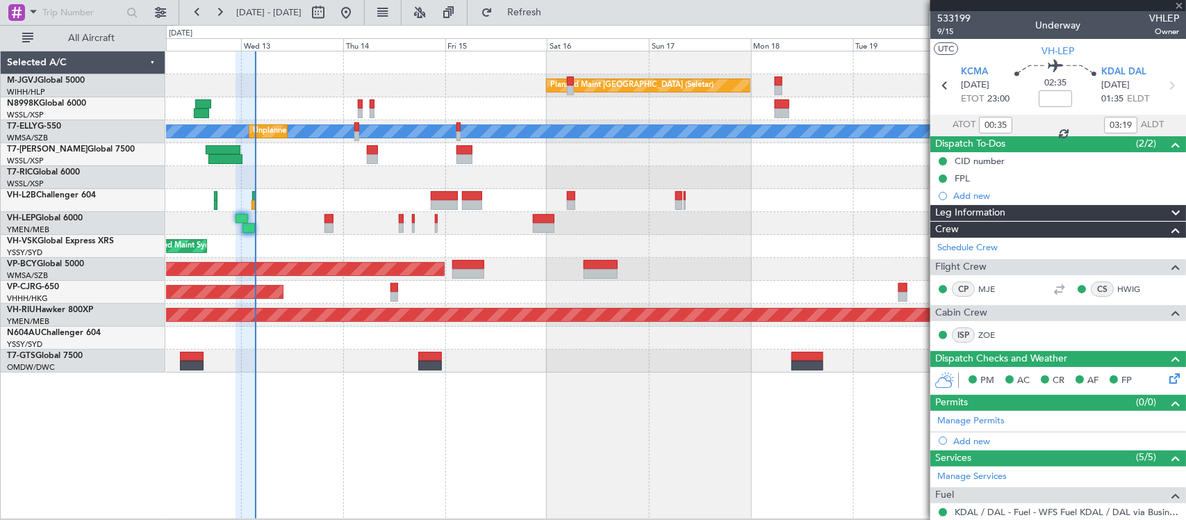
scroll to position [516, 0]
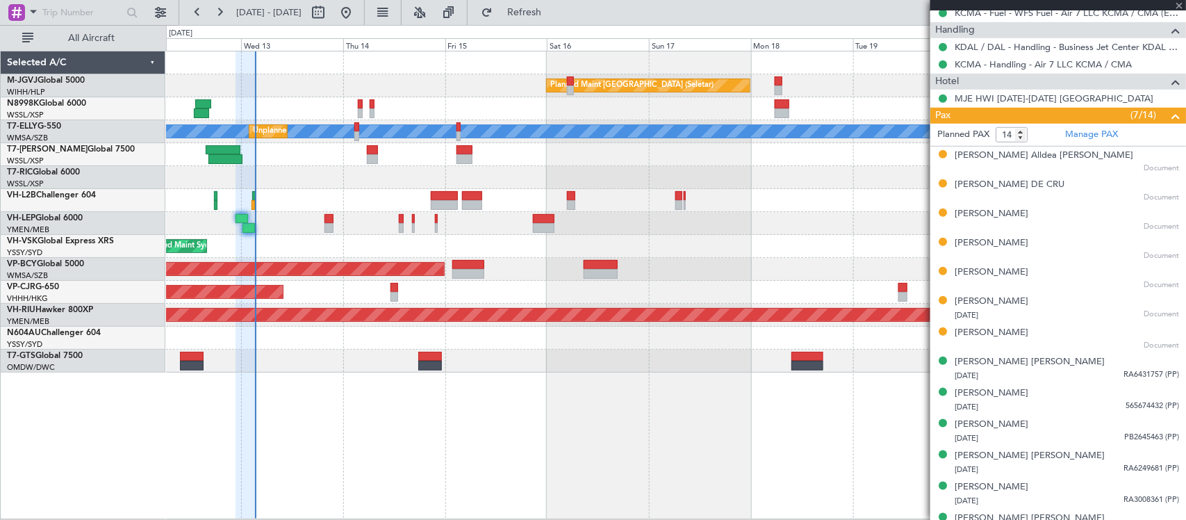
type input "+00:20"
type input "3"
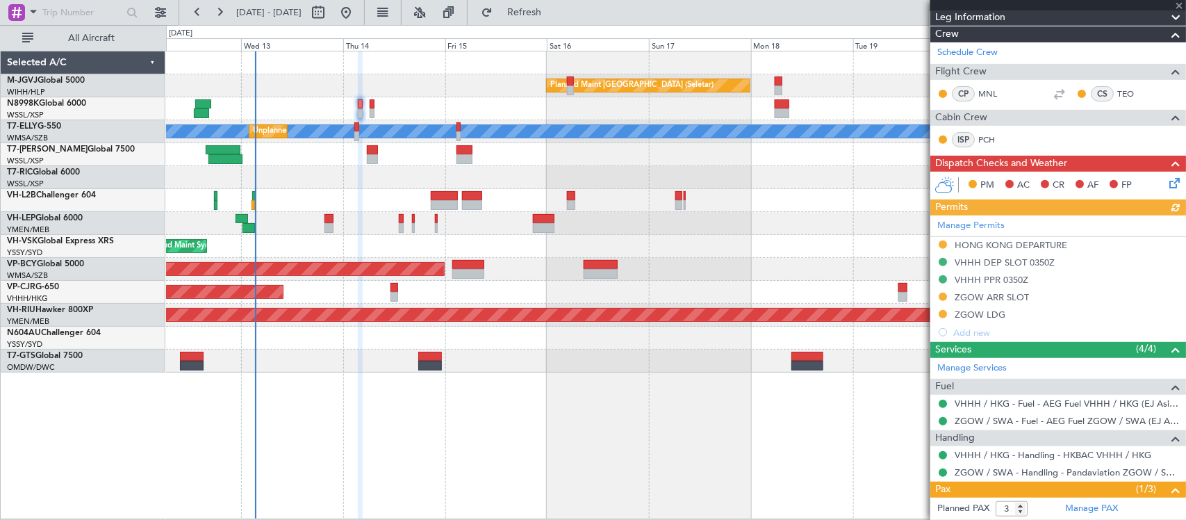
scroll to position [290, 0]
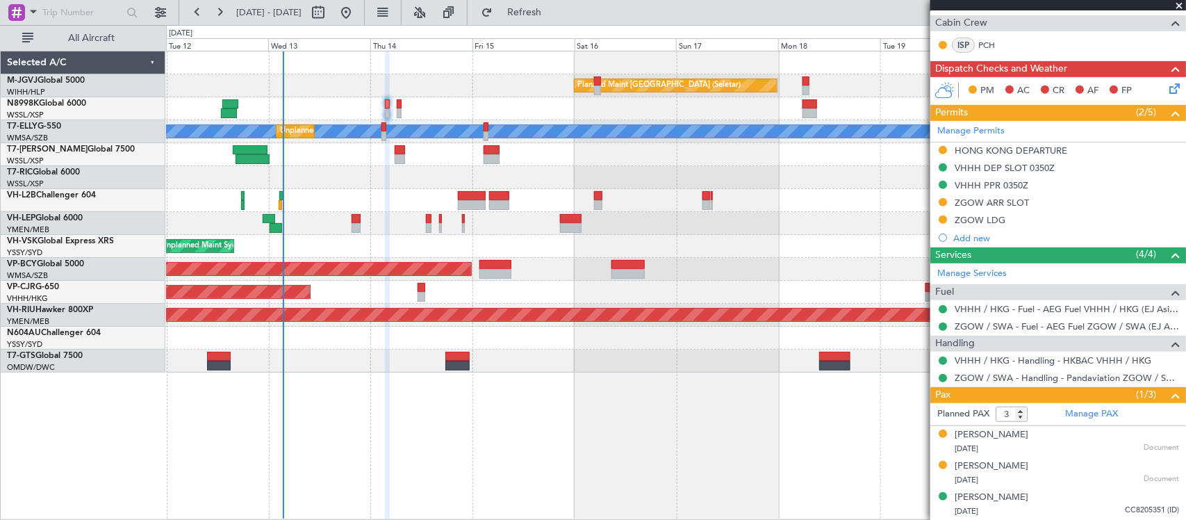
click at [368, 265] on div "Planned Maint Singapore (Seletar) MEL Unplanned Maint Kuala Lumpur (Sultan Abdu…" at bounding box center [675, 211] width 1019 height 321
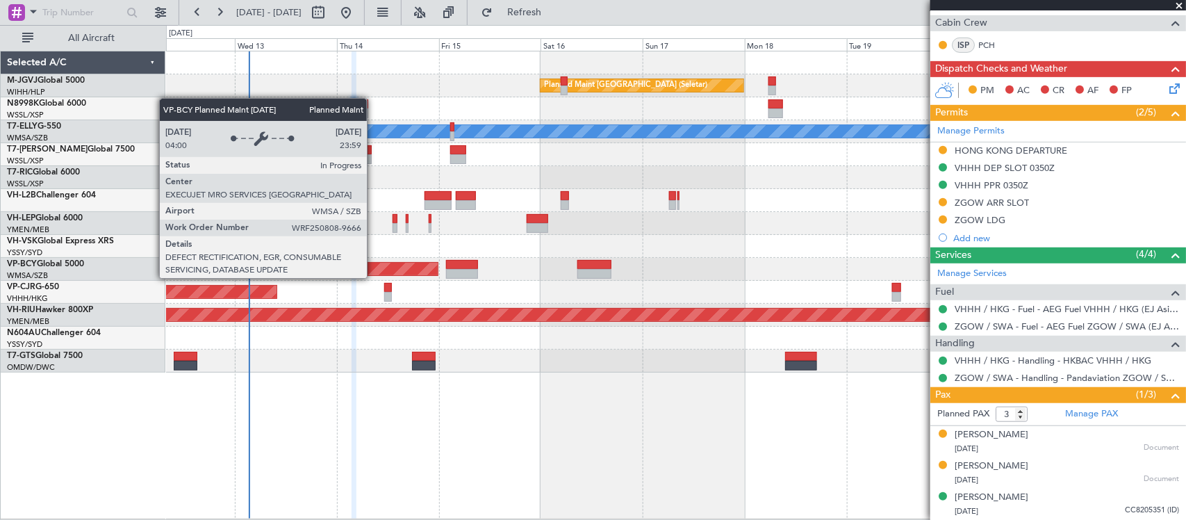
click at [398, 265] on div "Planned Maint [GEOGRAPHIC_DATA] (Sultan [PERSON_NAME] [PERSON_NAME] - Subang)" at bounding box center [89, 269] width 695 height 13
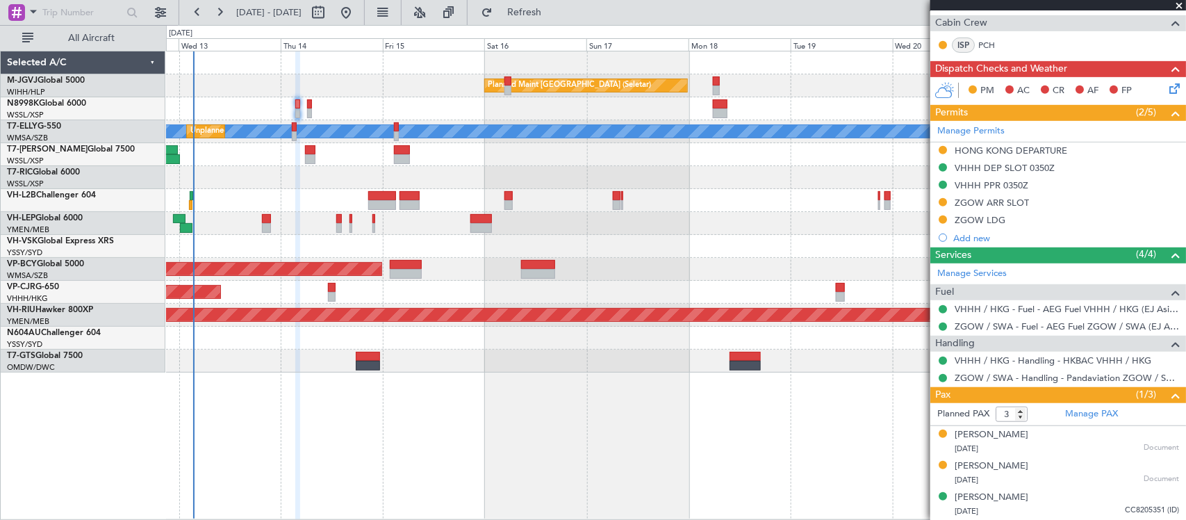
click at [613, 175] on div at bounding box center [675, 177] width 1019 height 23
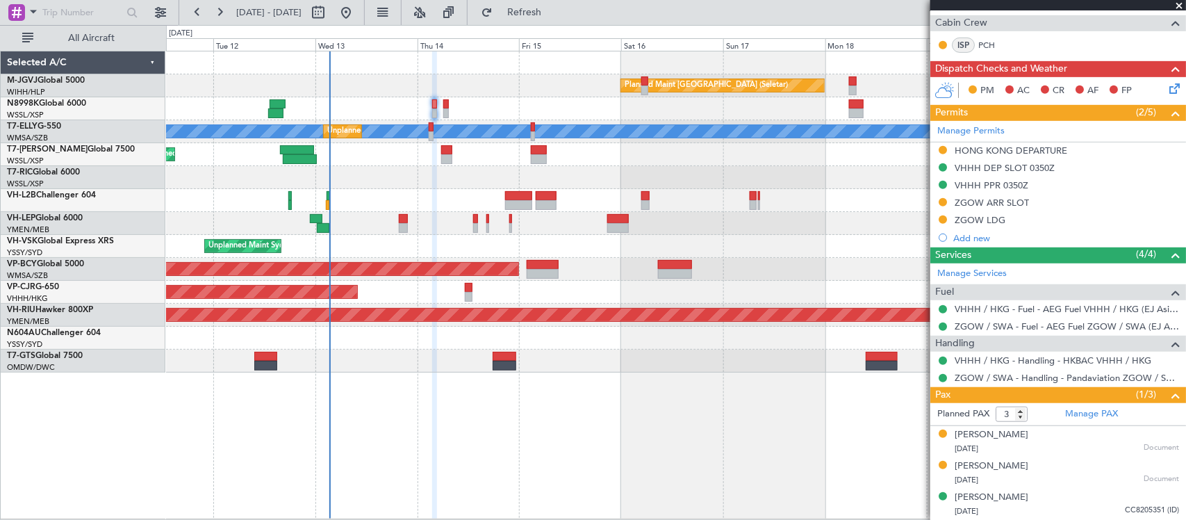
click at [706, 234] on div "Planned Maint Singapore (Seletar) MEL Unplanned Maint Kuala Lumpur (Sultan Abdu…" at bounding box center [675, 211] width 1019 height 321
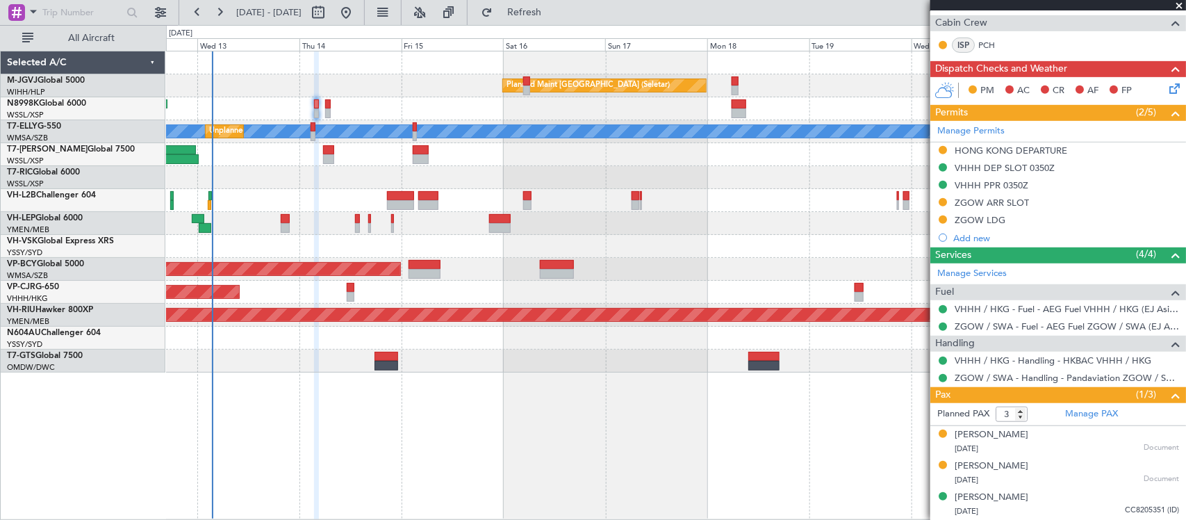
click at [591, 235] on div "Unplanned Maint Sydney ([PERSON_NAME] Intl)" at bounding box center [675, 246] width 1019 height 23
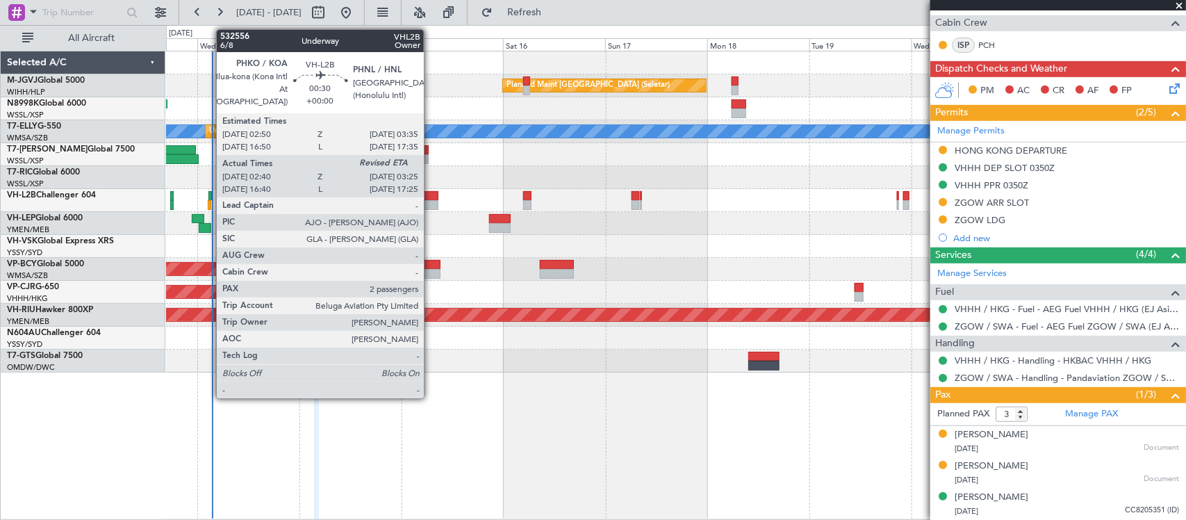
click at [210, 203] on div at bounding box center [209, 205] width 3 height 10
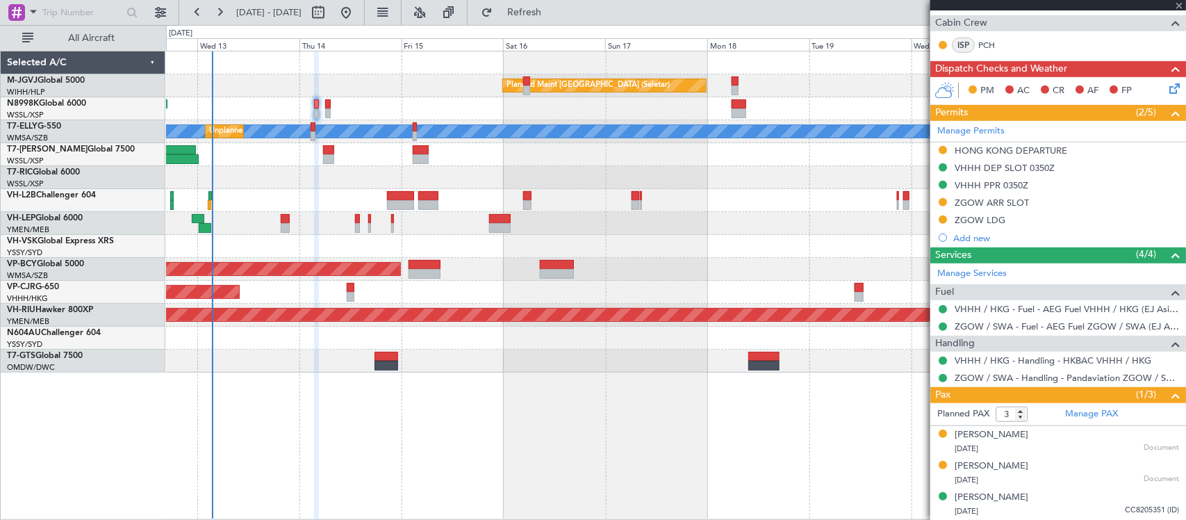
type input "02:50"
type input "2"
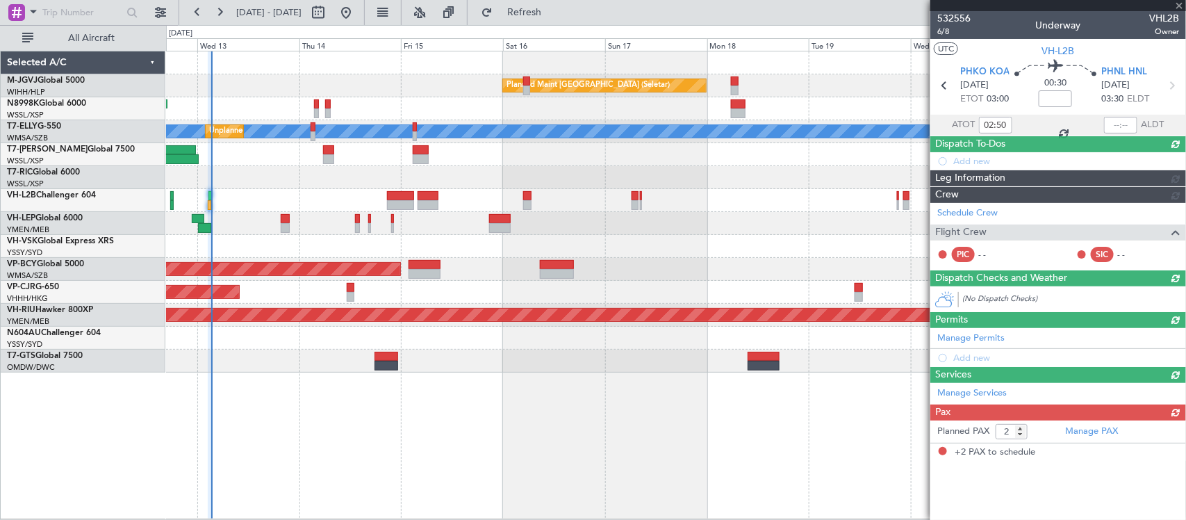
scroll to position [0, 0]
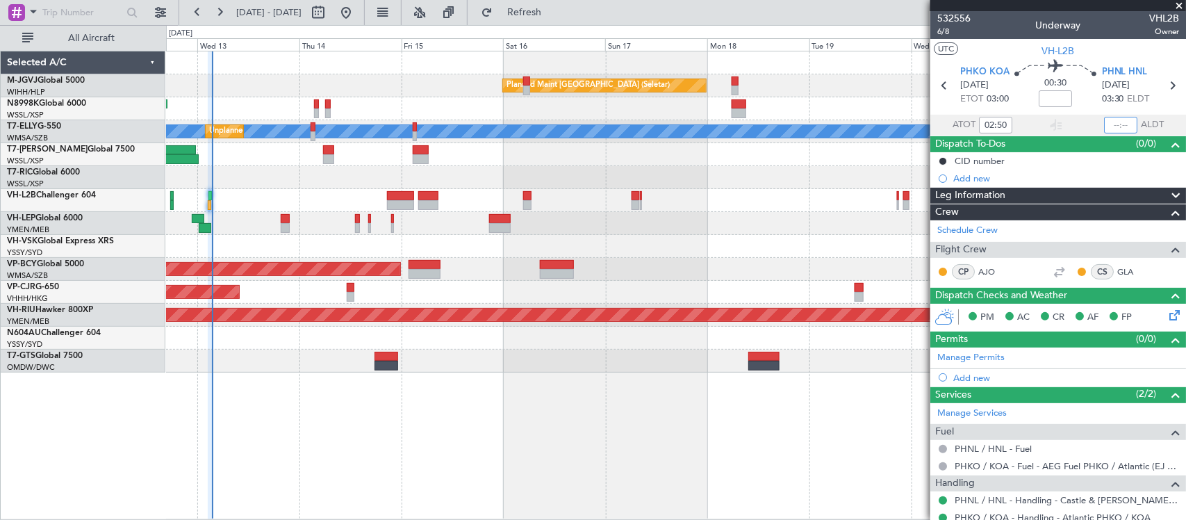
click at [1108, 129] on input "text" at bounding box center [1120, 125] width 33 height 17
type input "03:22"
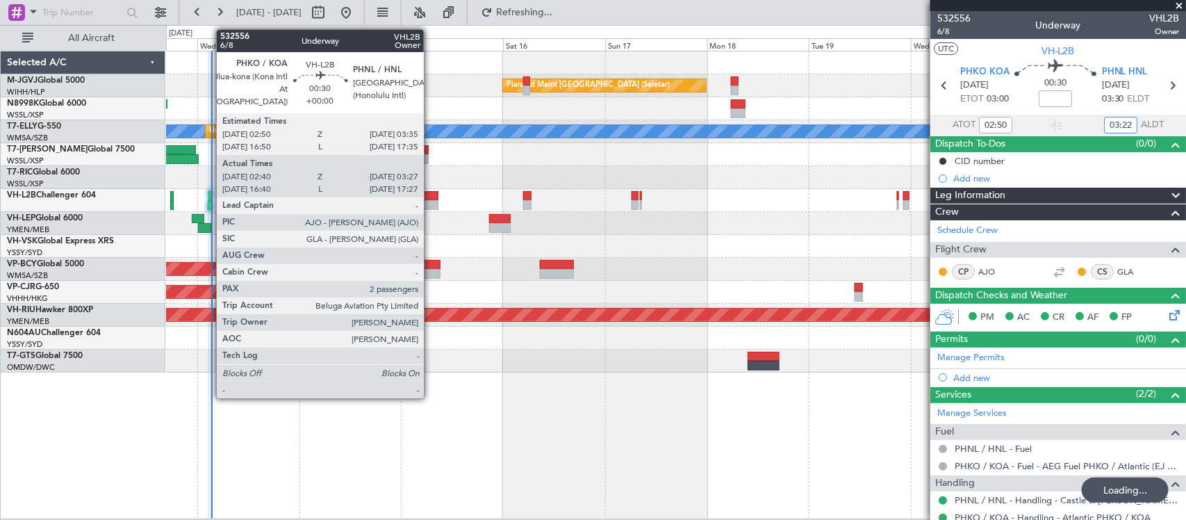
click at [210, 201] on div at bounding box center [209, 205] width 3 height 10
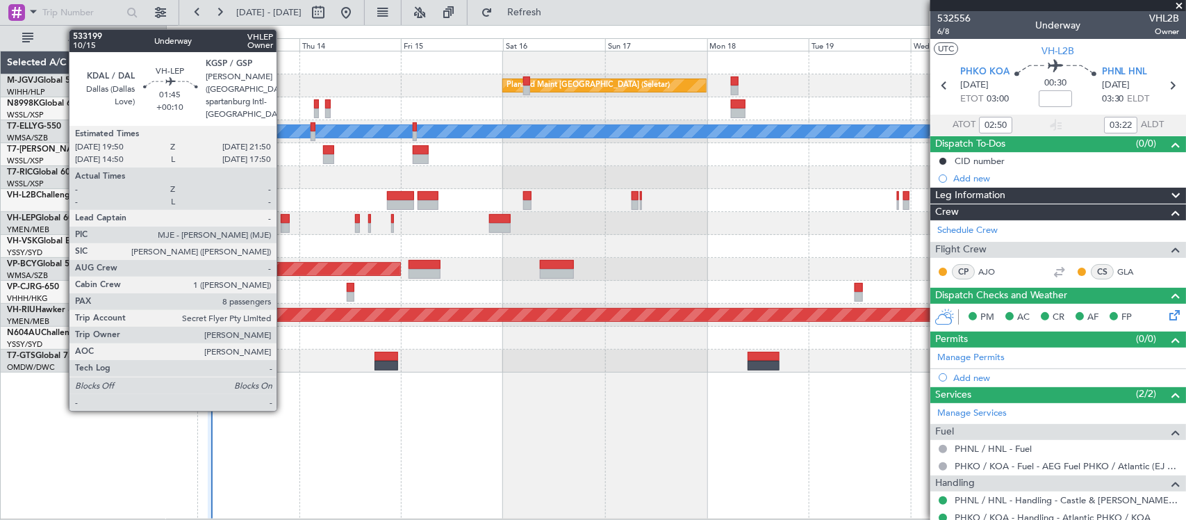
click at [283, 230] on div at bounding box center [285, 228] width 9 height 10
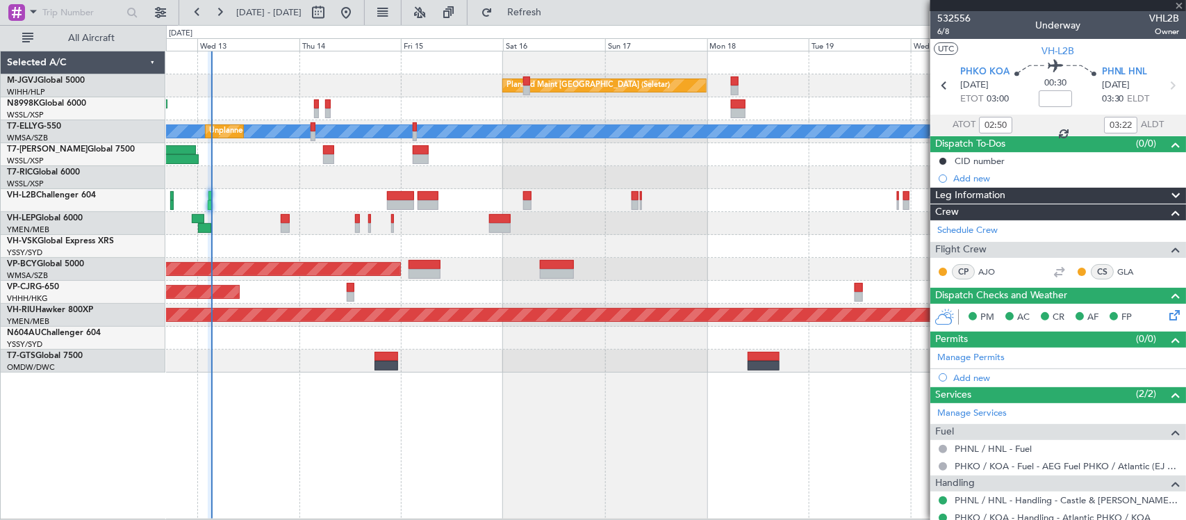
type input "+00:10"
type input "8"
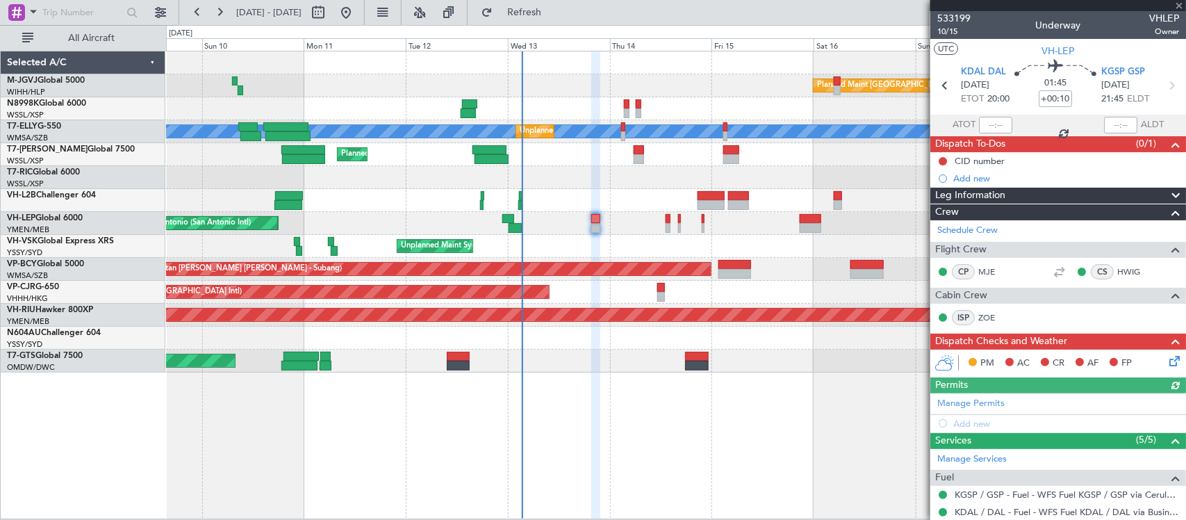
click at [755, 235] on div "Planned Maint Singapore (Seletar) MEL Unplanned Maint Kuala Lumpur (Sultan Abdu…" at bounding box center [675, 211] width 1019 height 321
click at [623, 265] on div "Planned Maint Singapore (Seletar) MEL Unplanned Maint Kuala Lumpur (Sultan Abdu…" at bounding box center [675, 211] width 1019 height 321
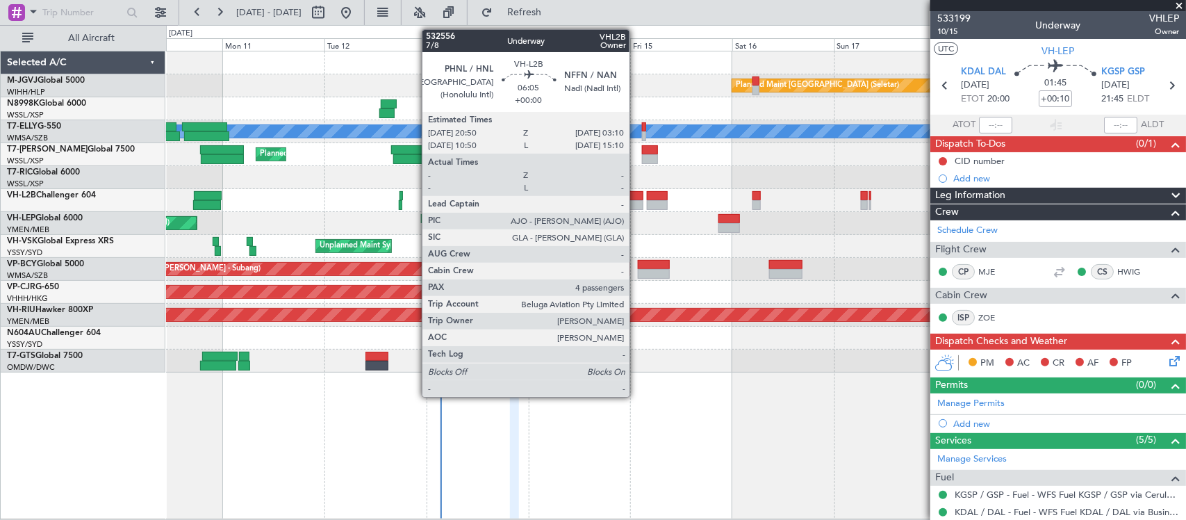
click at [636, 204] on div at bounding box center [629, 205] width 27 height 10
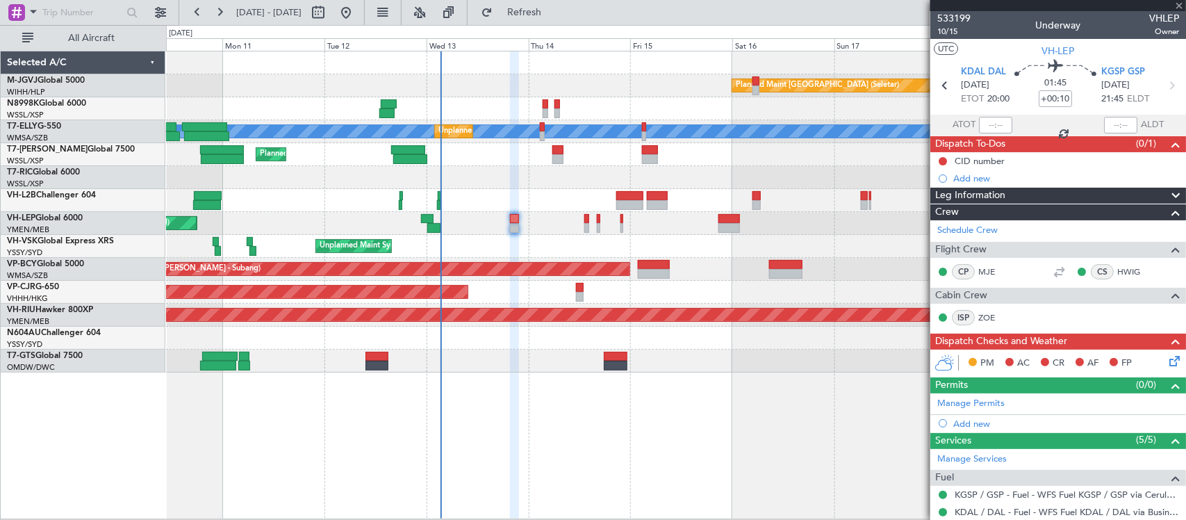
type input "4"
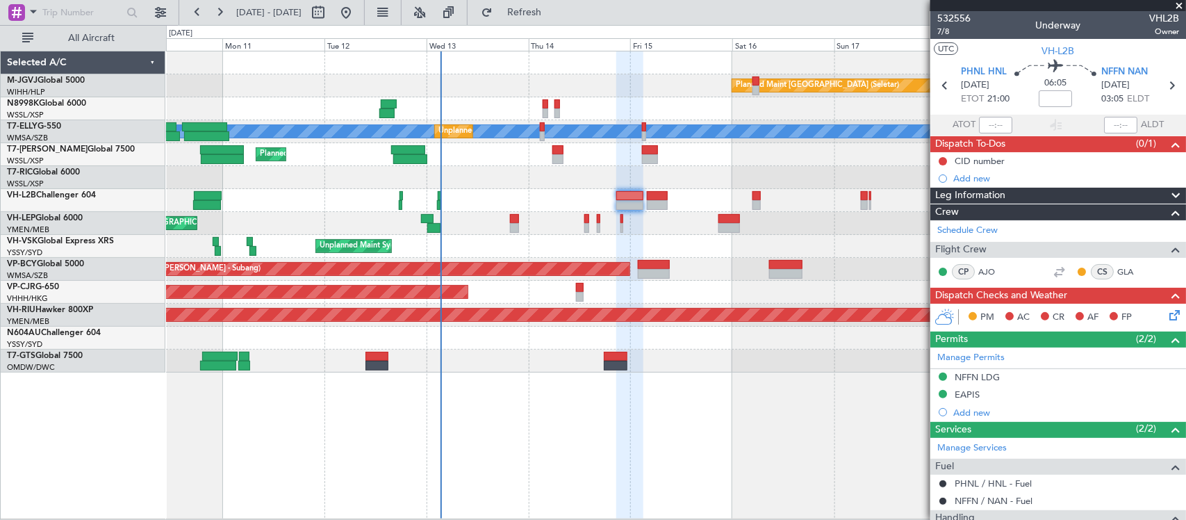
click at [491, 431] on div "Planned Maint Singapore (Seletar) MEL Unplanned Maint Kuala Lumpur (Sultan Abdu…" at bounding box center [676, 285] width 1020 height 468
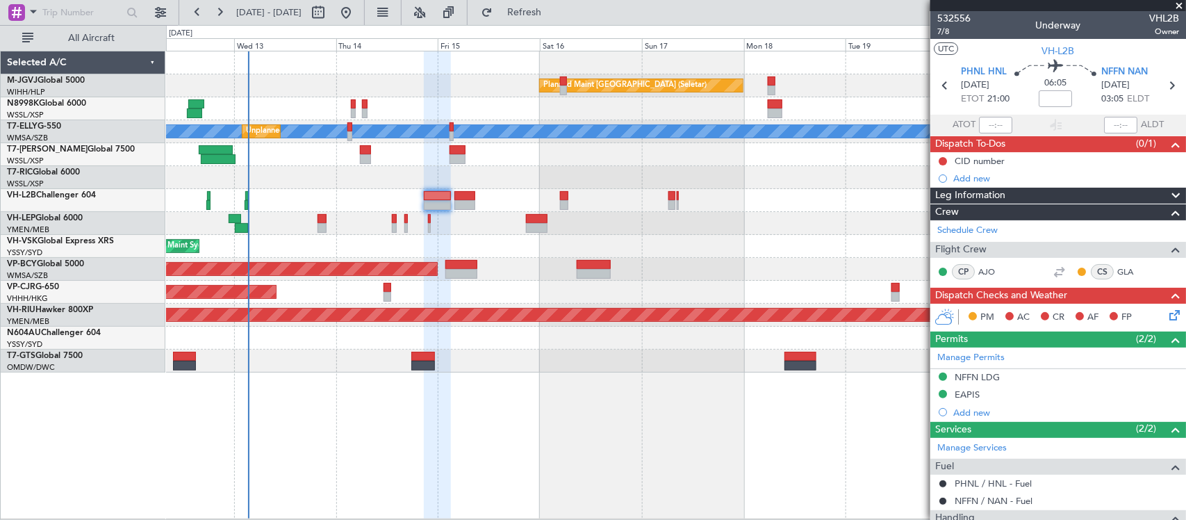
click at [650, 431] on div "Planned Maint Singapore (Seletar) MEL Unplanned Maint Kuala Lumpur (Sultan Abdu…" at bounding box center [676, 285] width 1020 height 468
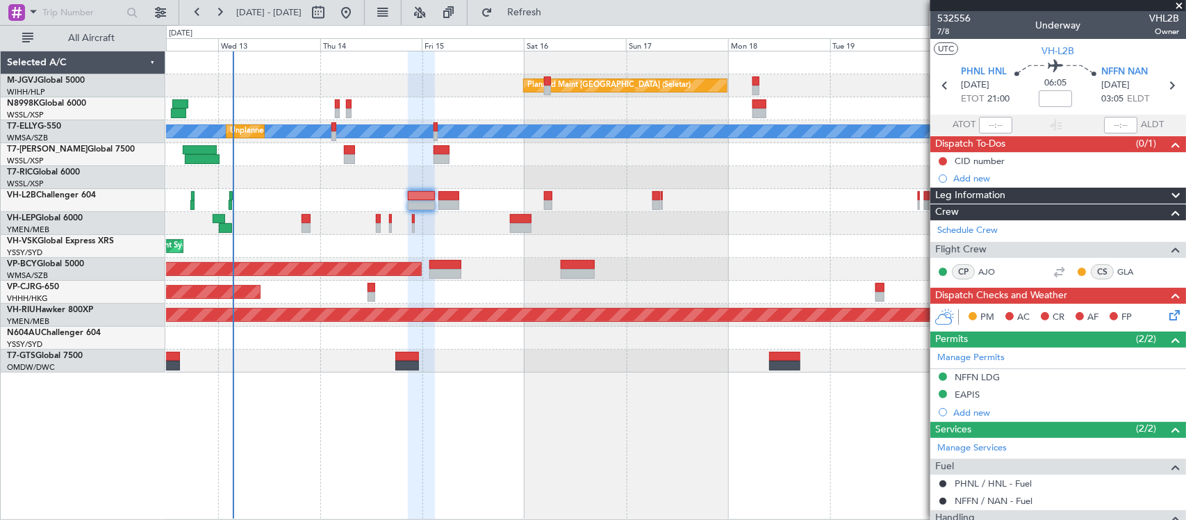
click at [736, 262] on div "Planned Maint [GEOGRAPHIC_DATA] (Sultan [PERSON_NAME] [PERSON_NAME] - Subang)" at bounding box center [675, 269] width 1019 height 23
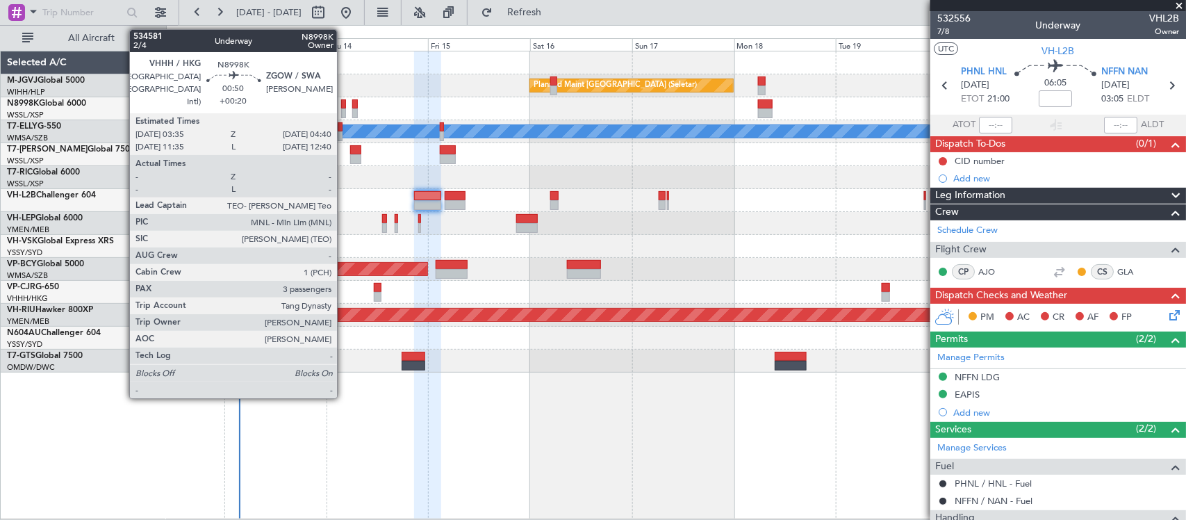
click at [344, 105] on div at bounding box center [343, 104] width 5 height 10
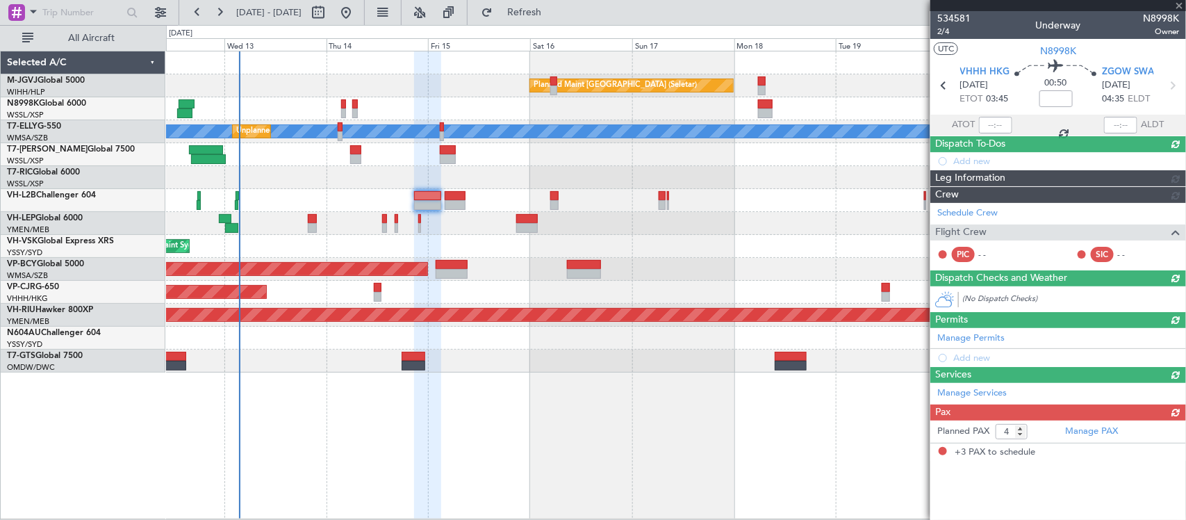
type input "+00:20"
type input "3"
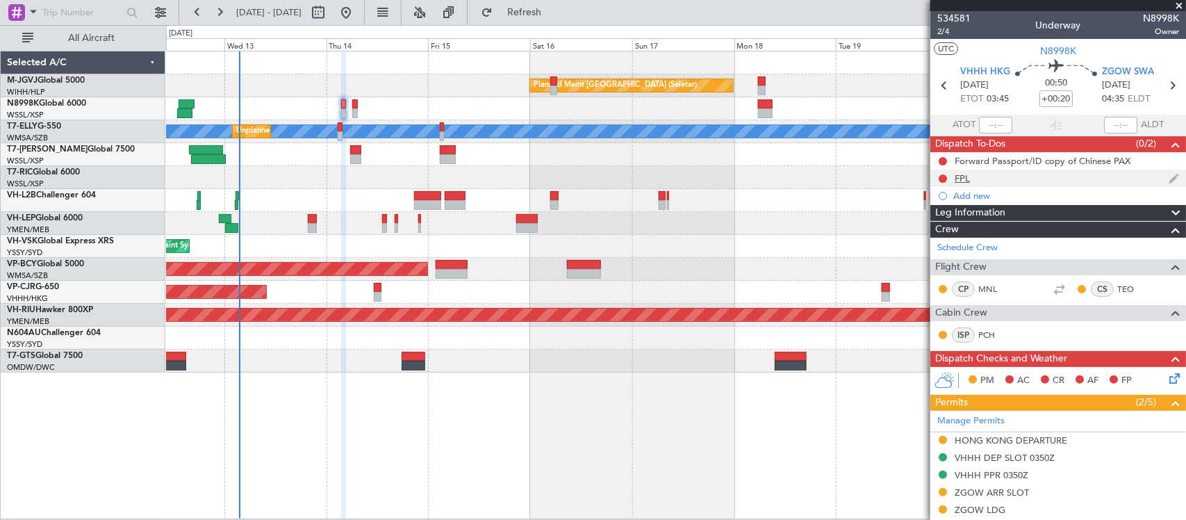
click at [961, 178] on div "FPL" at bounding box center [962, 178] width 15 height 12
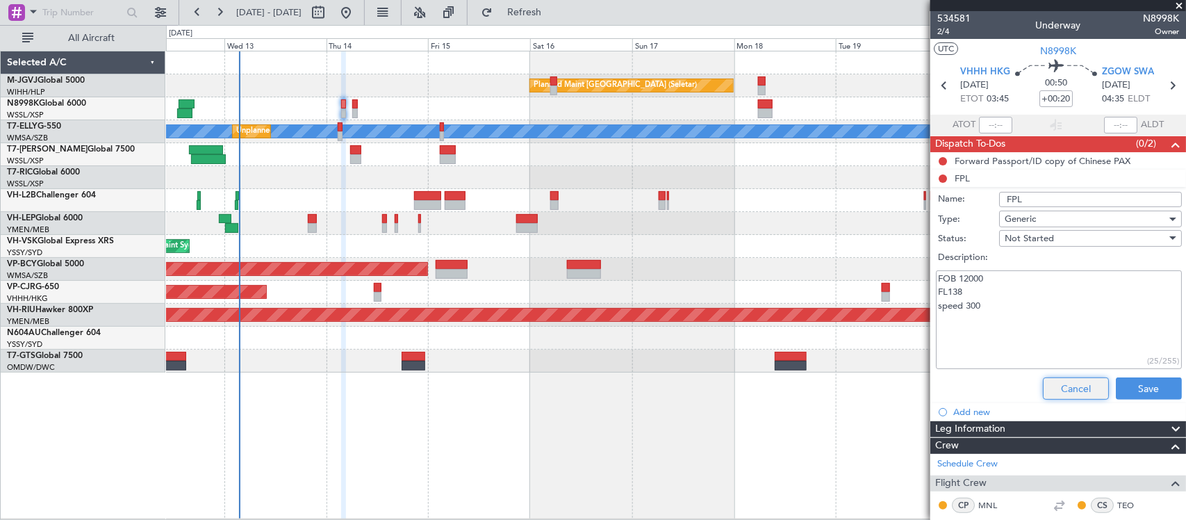
click at [1066, 379] on button "Cancel" at bounding box center [1076, 388] width 66 height 22
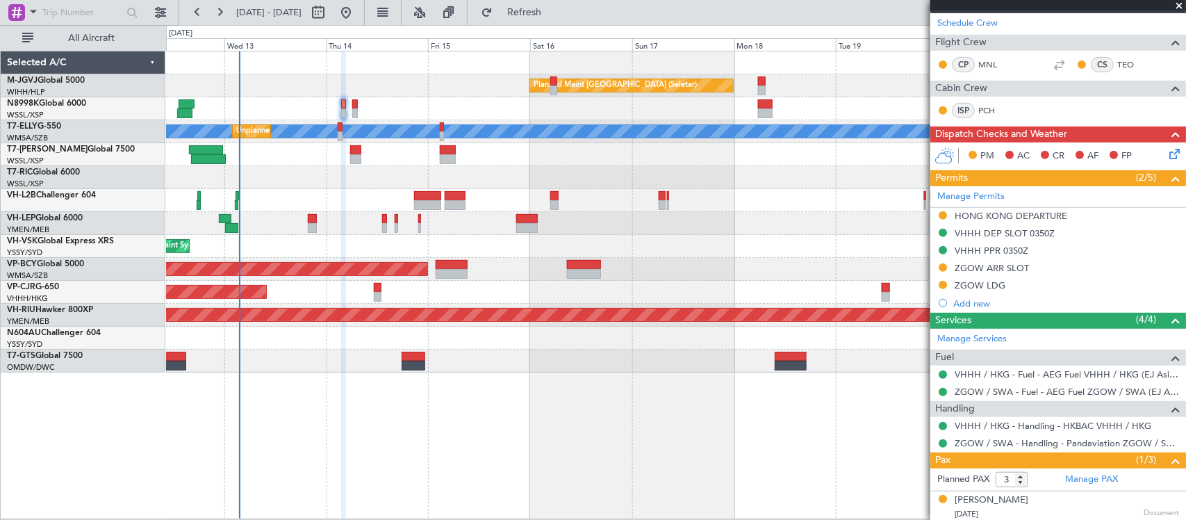
scroll to position [289, 0]
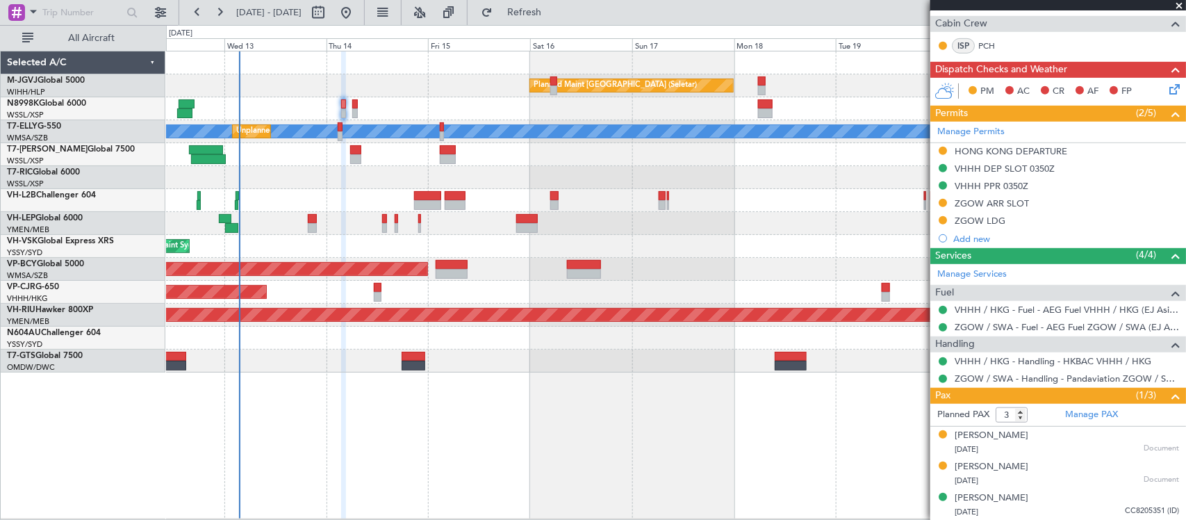
click at [1166, 84] on icon at bounding box center [1171, 86] width 11 height 11
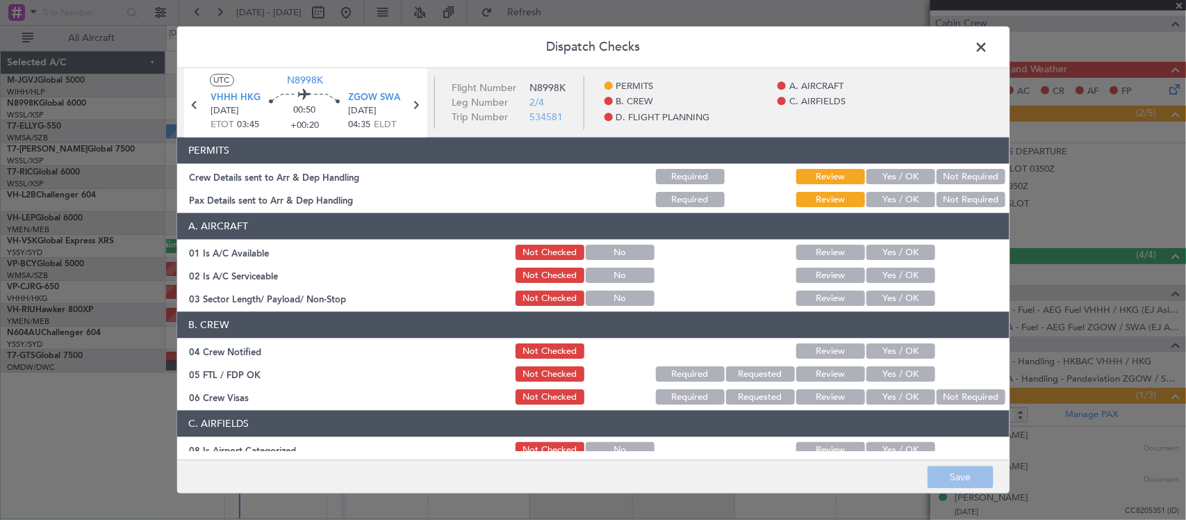
click at [886, 174] on button "Yes / OK" at bounding box center [900, 177] width 69 height 15
click at [882, 245] on button "Yes / OK" at bounding box center [900, 252] width 69 height 15
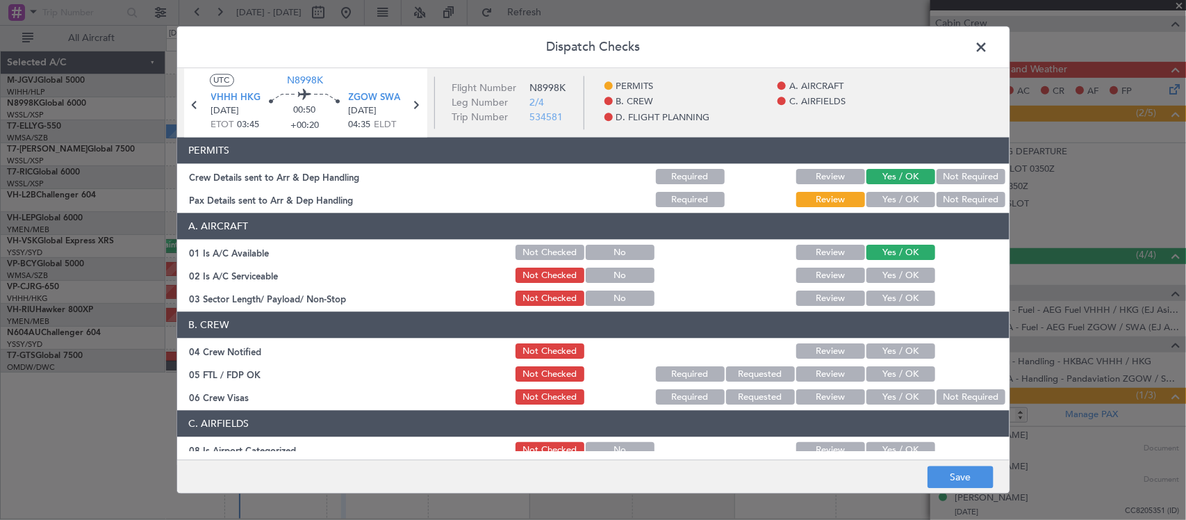
click at [884, 268] on button "Yes / OK" at bounding box center [900, 275] width 69 height 15
click at [884, 294] on button "Yes / OK" at bounding box center [900, 298] width 69 height 15
click at [898, 349] on button "Yes / OK" at bounding box center [900, 351] width 69 height 15
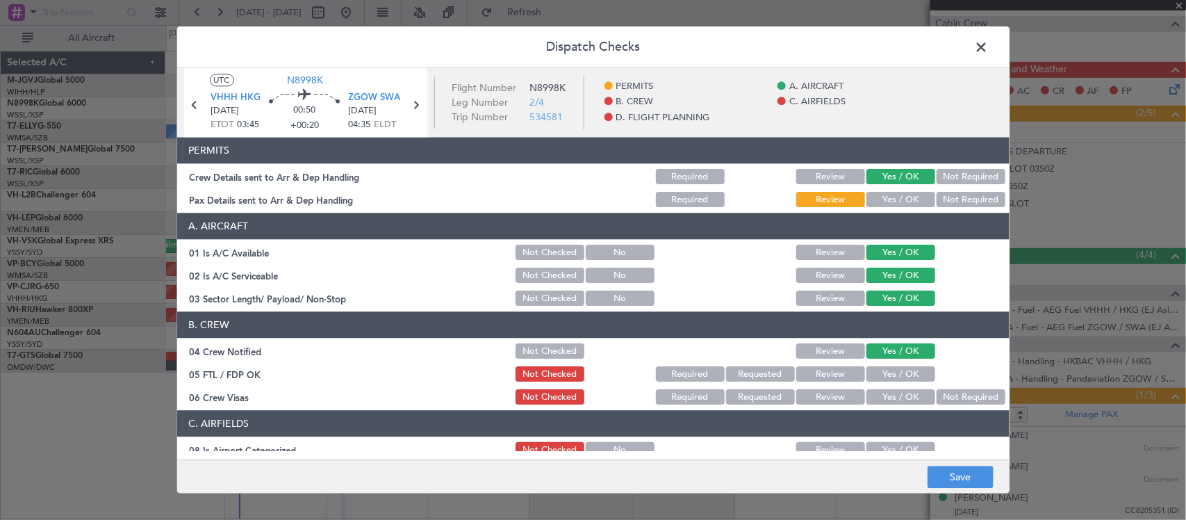
click at [891, 379] on button "Yes / OK" at bounding box center [900, 374] width 69 height 15
click at [938, 396] on button "Not Required" at bounding box center [970, 397] width 69 height 15
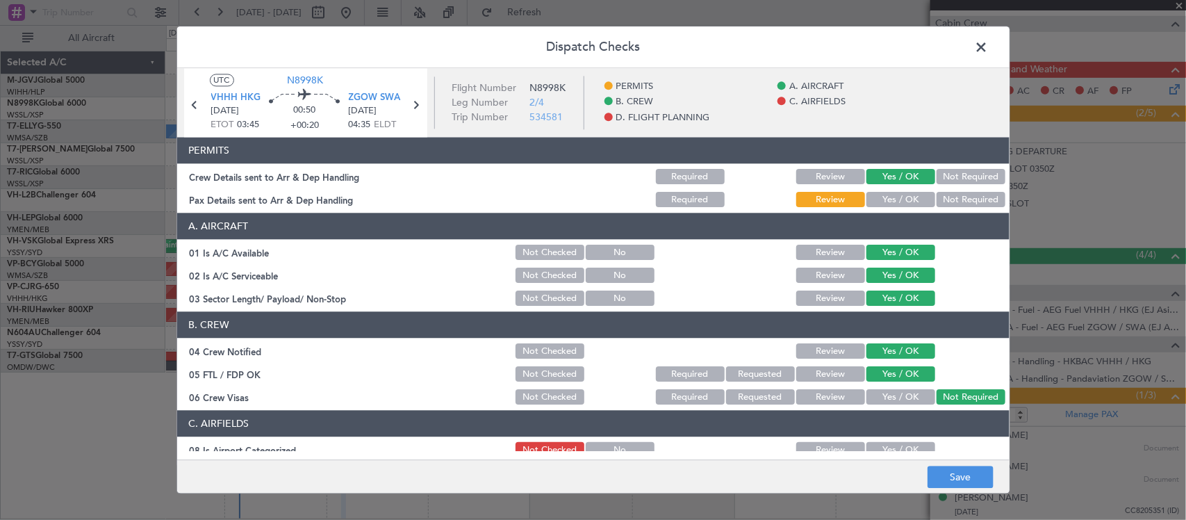
scroll to position [144, 0]
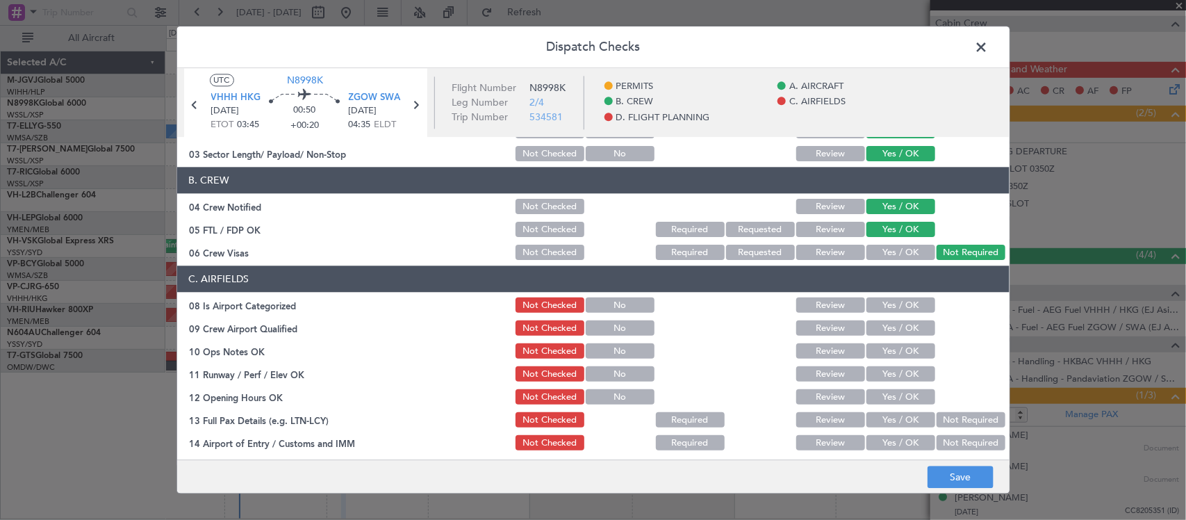
click at [902, 258] on button "Yes / OK" at bounding box center [900, 252] width 69 height 15
click at [900, 304] on button "Yes / OK" at bounding box center [900, 305] width 69 height 15
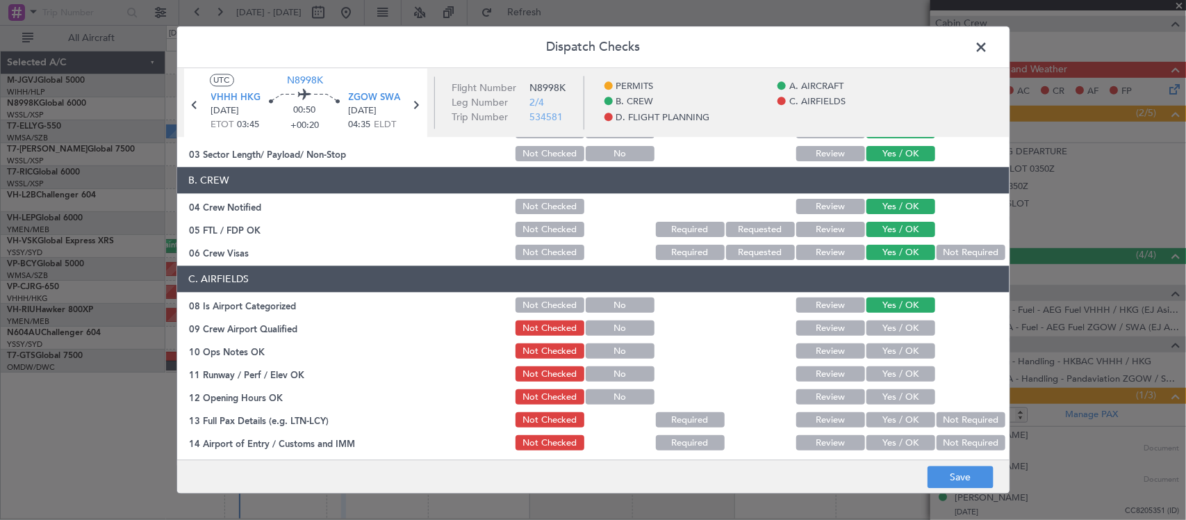
click at [900, 316] on section "C. AIRFIELDS 08 Is Airport Categorized Not Checked No Review Yes / OK 09 Crew A…" at bounding box center [593, 451] width 832 height 370
click at [900, 321] on button "Yes / OK" at bounding box center [900, 328] width 69 height 15
click at [900, 342] on div "Yes / OK" at bounding box center [899, 351] width 70 height 19
click at [903, 349] on button "Yes / OK" at bounding box center [900, 351] width 69 height 15
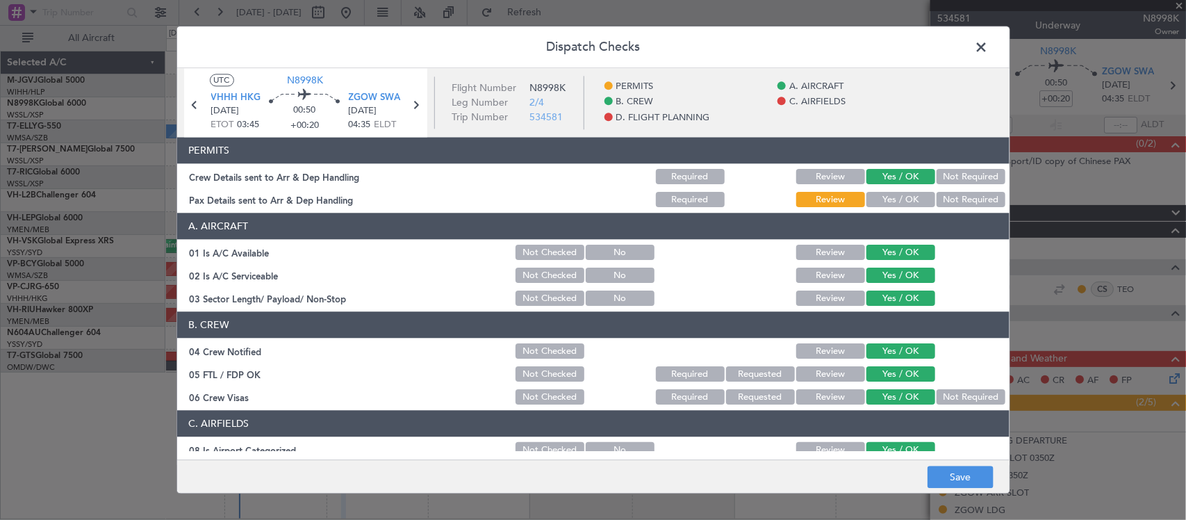
scroll to position [144, 0]
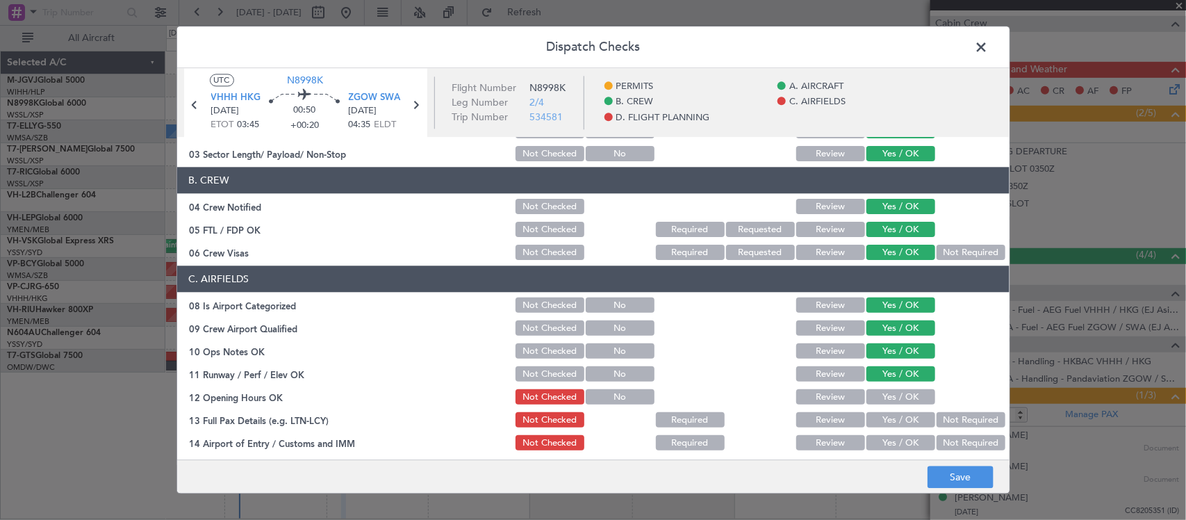
click at [881, 398] on button "Yes / OK" at bounding box center [900, 397] width 69 height 15
click at [905, 420] on button "Yes / OK" at bounding box center [900, 420] width 69 height 15
click at [893, 438] on button "Yes / OK" at bounding box center [900, 443] width 69 height 15
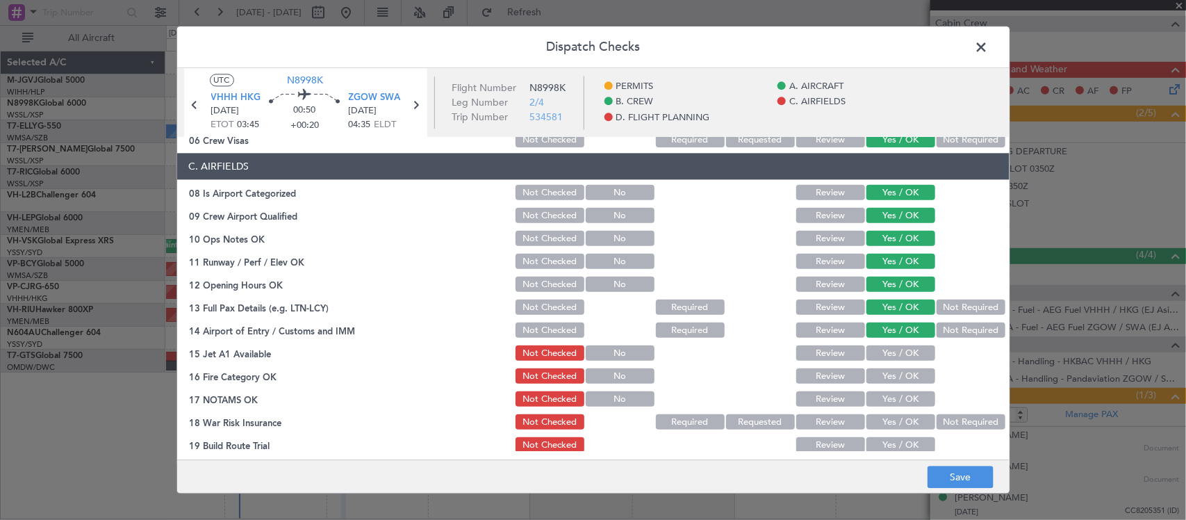
scroll to position [434, 0]
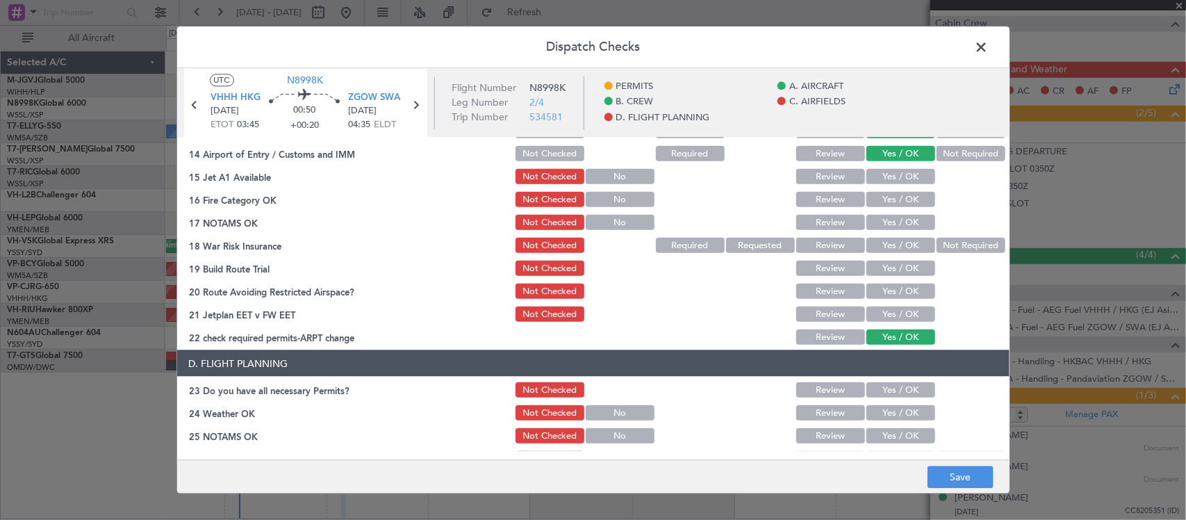
click at [887, 179] on button "Yes / OK" at bounding box center [900, 176] width 69 height 15
click at [889, 197] on button "Yes / OK" at bounding box center [900, 199] width 69 height 15
drag, startPoint x: 891, startPoint y: 215, endPoint x: 950, endPoint y: 238, distance: 62.4
click at [891, 216] on button "Yes / OK" at bounding box center [900, 222] width 69 height 15
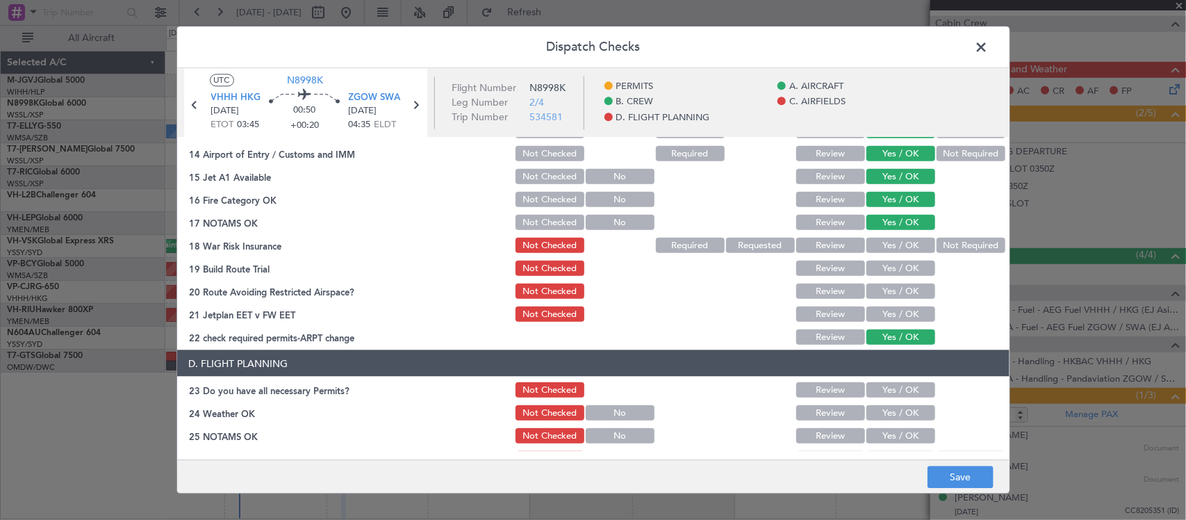
click at [956, 245] on button "Not Required" at bounding box center [970, 245] width 69 height 15
click at [911, 270] on button "Yes / OK" at bounding box center [900, 268] width 69 height 15
click at [907, 287] on button "Yes / OK" at bounding box center [900, 290] width 69 height 15
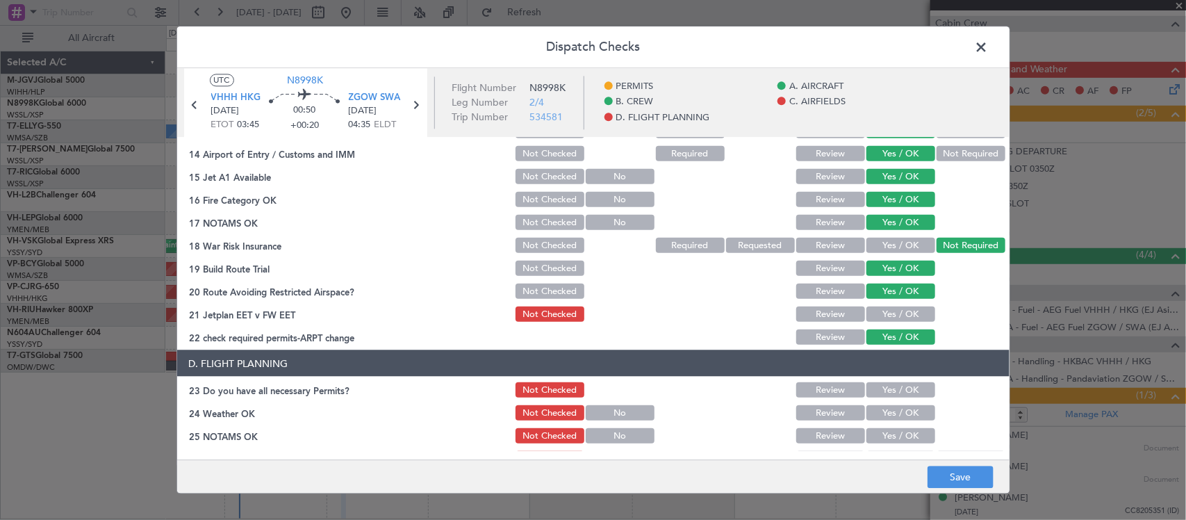
click at [905, 306] on button "Yes / OK" at bounding box center [900, 313] width 69 height 15
click at [945, 470] on button "Save" at bounding box center [960, 477] width 66 height 22
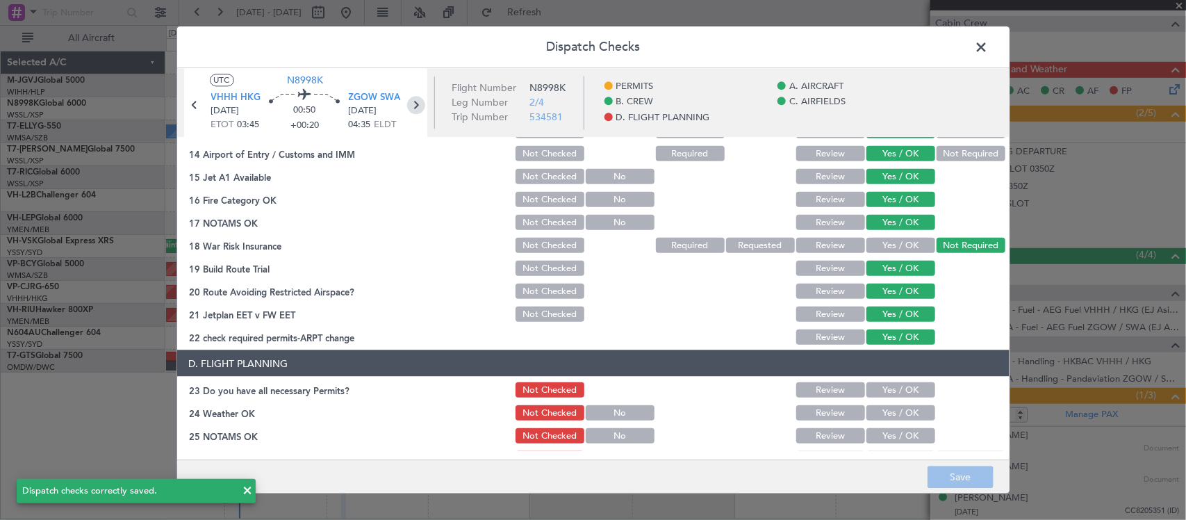
click at [417, 102] on icon at bounding box center [416, 106] width 18 height 18
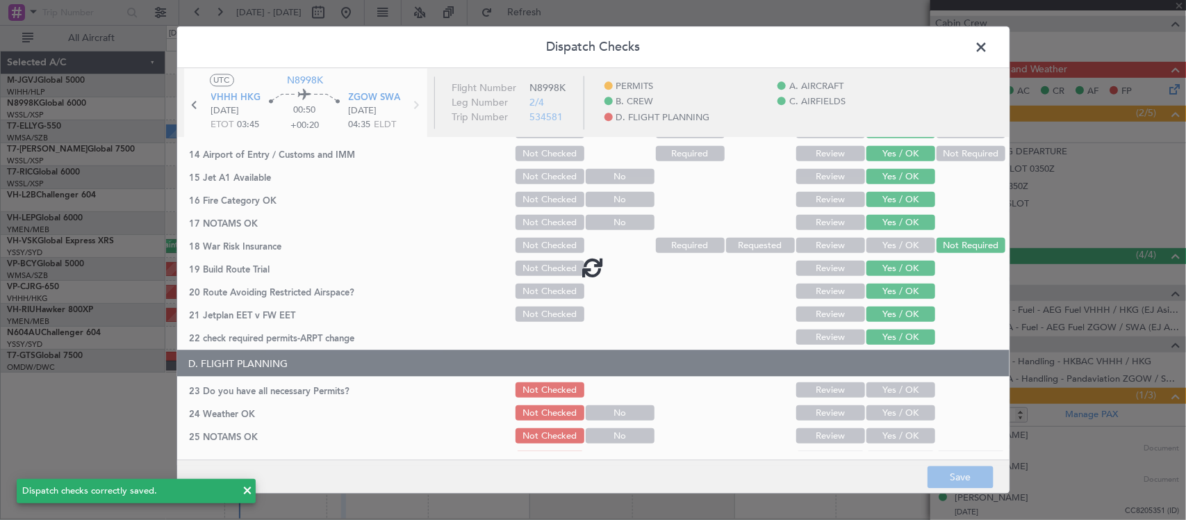
scroll to position [0, 0]
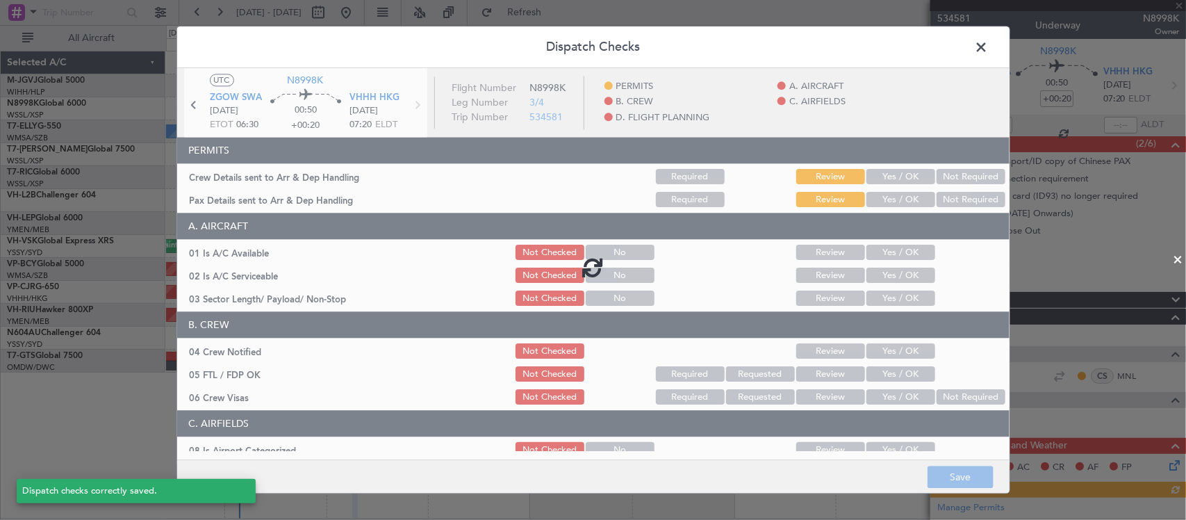
click at [897, 178] on div at bounding box center [593, 266] width 832 height 397
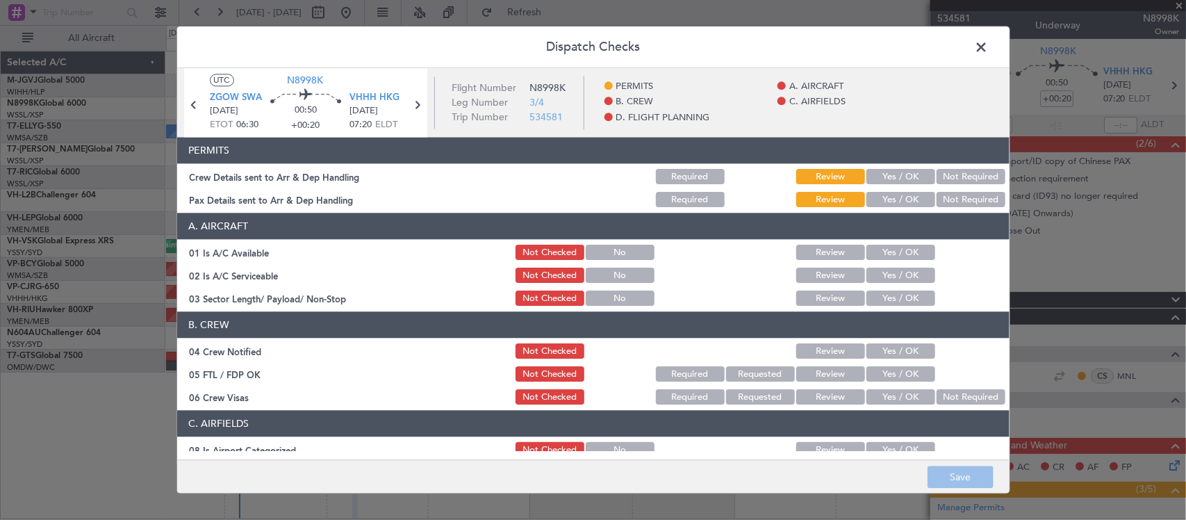
click at [897, 178] on button "Yes / OK" at bounding box center [900, 177] width 69 height 15
click at [898, 198] on button "Yes / OK" at bounding box center [900, 199] width 69 height 15
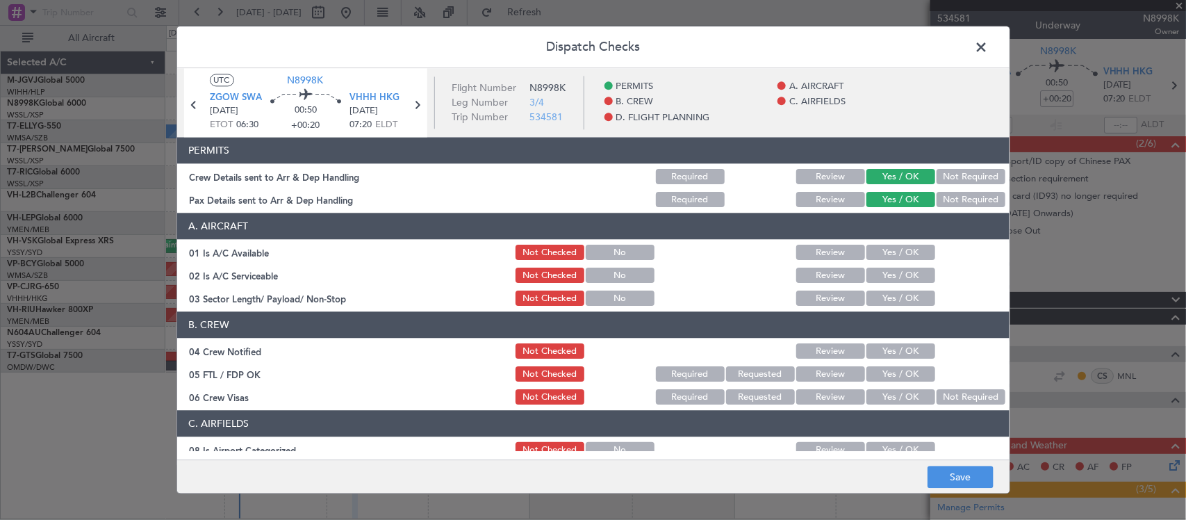
click at [897, 258] on button "Yes / OK" at bounding box center [900, 252] width 69 height 15
click at [897, 270] on button "Yes / OK" at bounding box center [900, 275] width 69 height 15
click at [902, 306] on div "Yes / OK" at bounding box center [899, 298] width 70 height 19
click at [905, 297] on button "Yes / OK" at bounding box center [900, 298] width 69 height 15
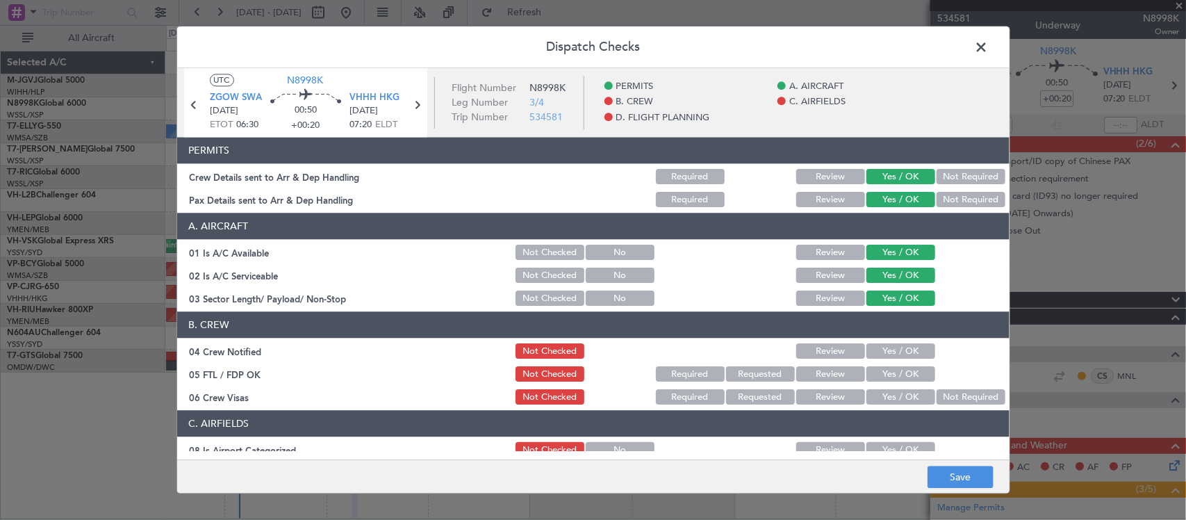
click at [897, 358] on button "Yes / OK" at bounding box center [900, 351] width 69 height 15
click at [897, 367] on button "Yes / OK" at bounding box center [900, 374] width 69 height 15
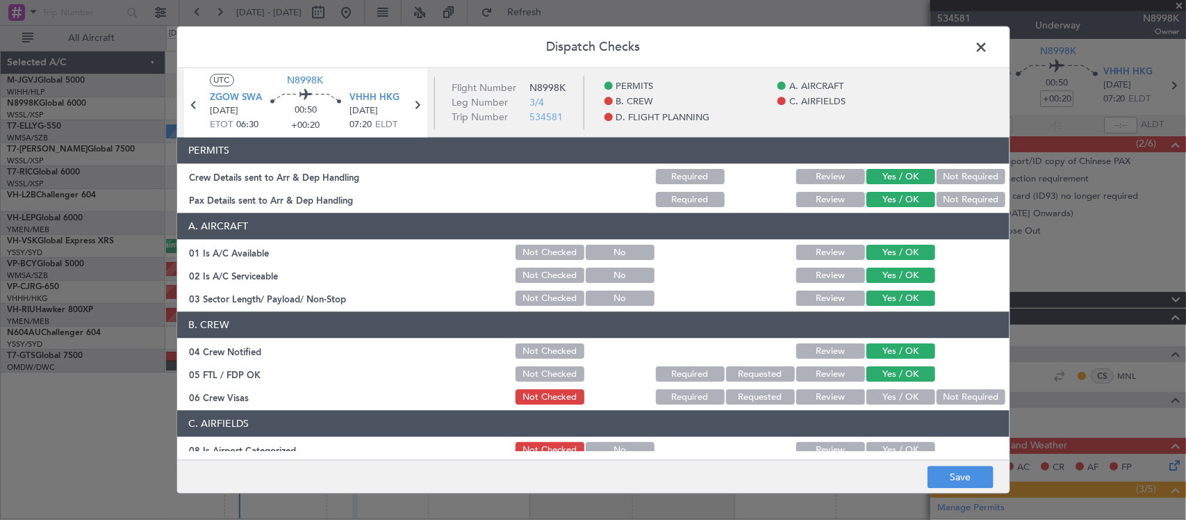
click at [936, 398] on button "Not Required" at bounding box center [970, 397] width 69 height 15
click at [891, 445] on button "Yes / OK" at bounding box center [900, 450] width 69 height 15
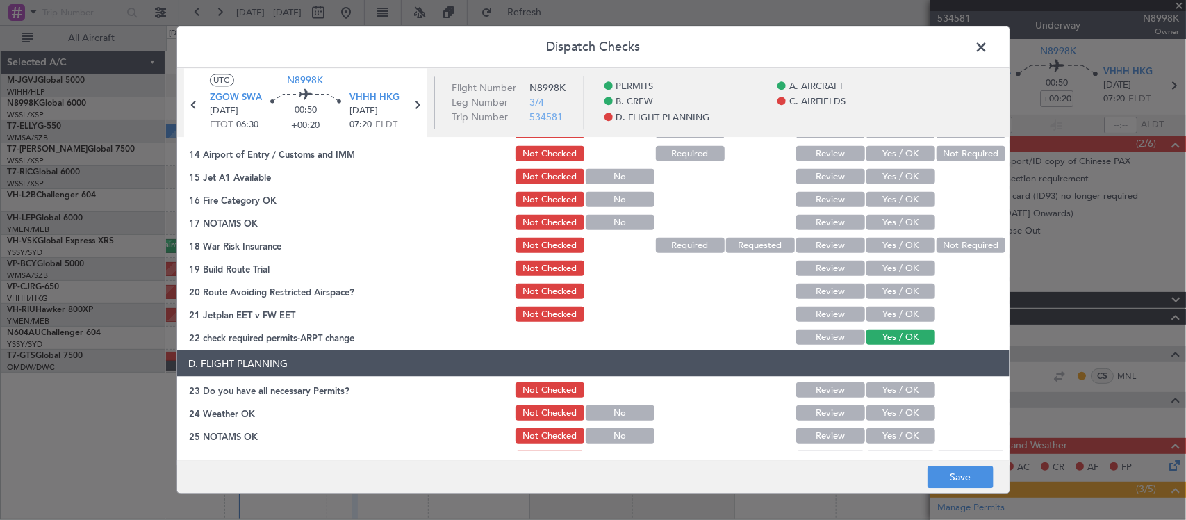
scroll to position [289, 0]
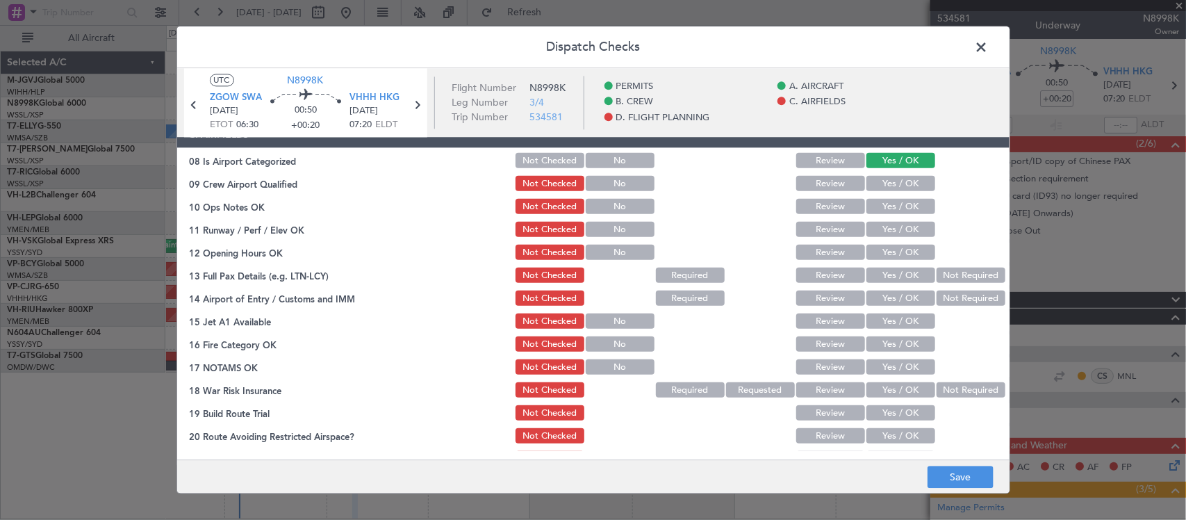
click at [900, 176] on button "Yes / OK" at bounding box center [900, 183] width 69 height 15
click at [905, 198] on div "Yes / OK" at bounding box center [899, 206] width 70 height 19
click at [905, 210] on button "Yes / OK" at bounding box center [900, 206] width 69 height 15
click at [905, 229] on button "Yes / OK" at bounding box center [900, 229] width 69 height 15
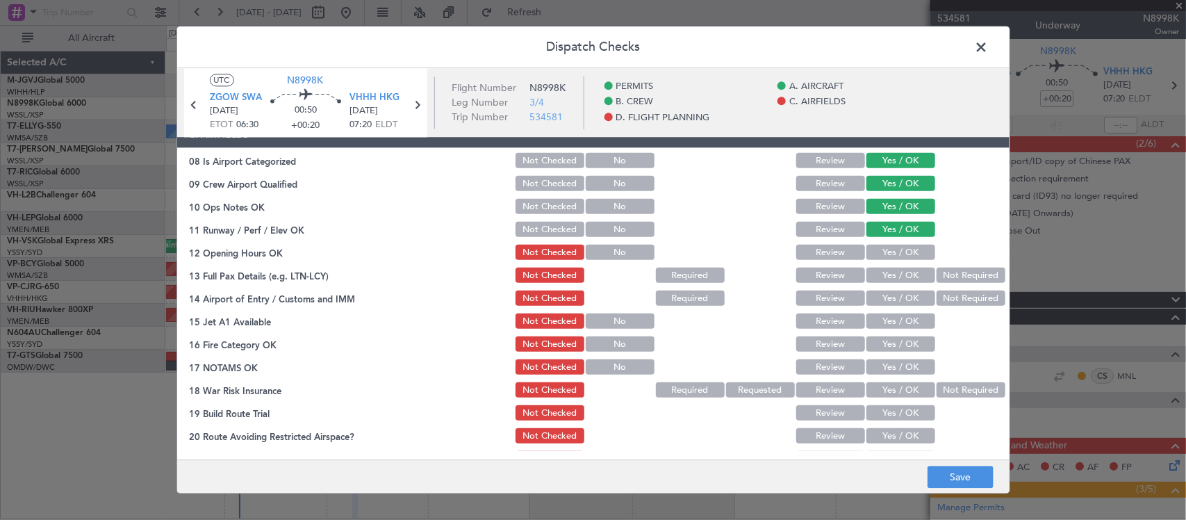
click at [907, 250] on button "Yes / OK" at bounding box center [900, 252] width 69 height 15
click at [907, 272] on button "Yes / OK" at bounding box center [900, 275] width 69 height 15
click at [907, 291] on button "Yes / OK" at bounding box center [900, 298] width 69 height 15
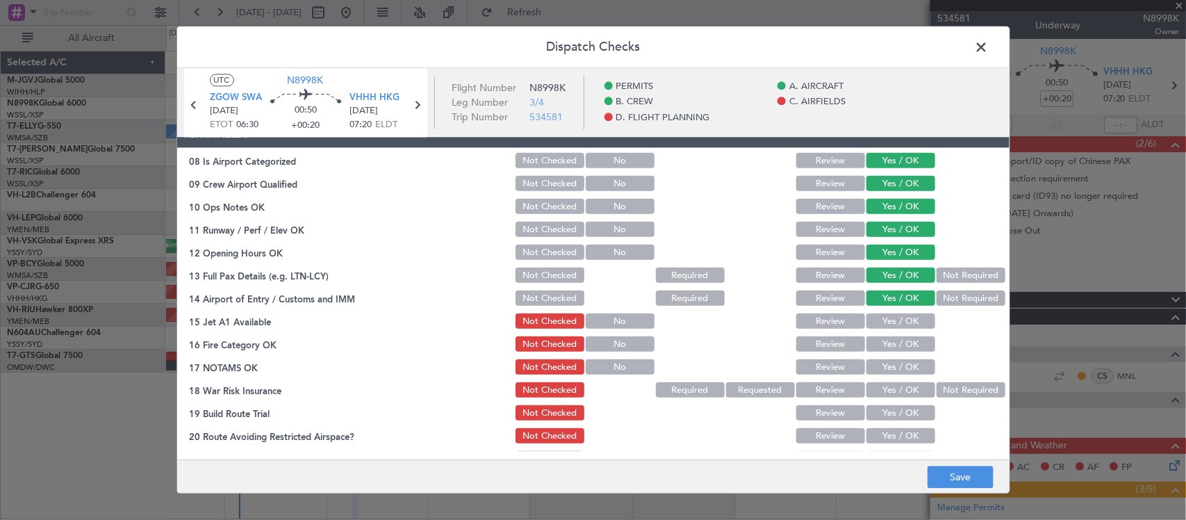
click at [907, 317] on button "Yes / OK" at bounding box center [900, 321] width 69 height 15
drag, startPoint x: 907, startPoint y: 337, endPoint x: 907, endPoint y: 356, distance: 19.5
click at [907, 338] on button "Yes / OK" at bounding box center [900, 344] width 69 height 15
click at [907, 362] on button "Yes / OK" at bounding box center [900, 367] width 69 height 15
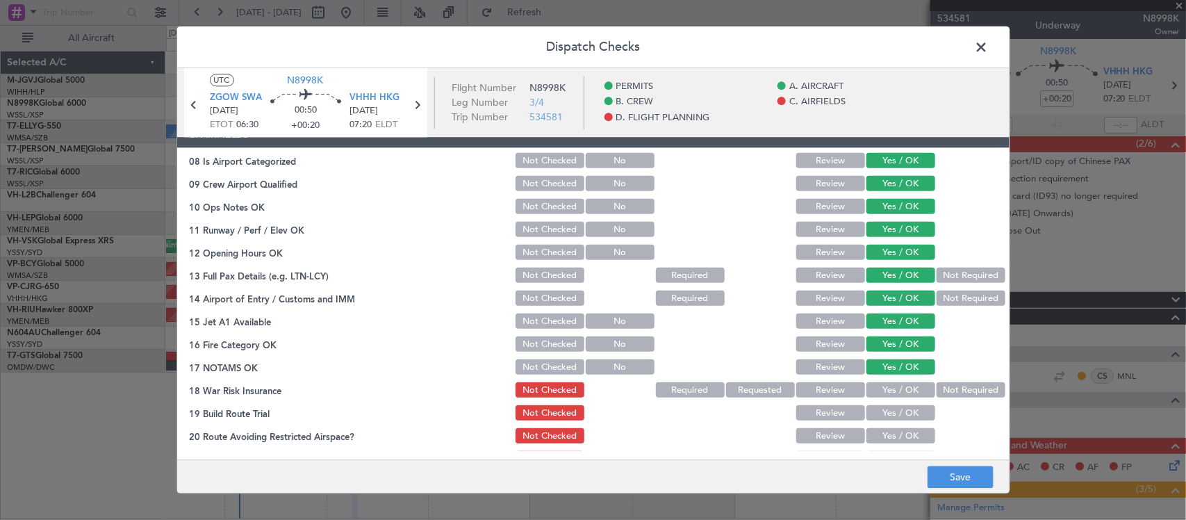
click at [936, 386] on button "Not Required" at bounding box center [970, 390] width 69 height 15
click at [905, 411] on button "Yes / OK" at bounding box center [900, 413] width 69 height 15
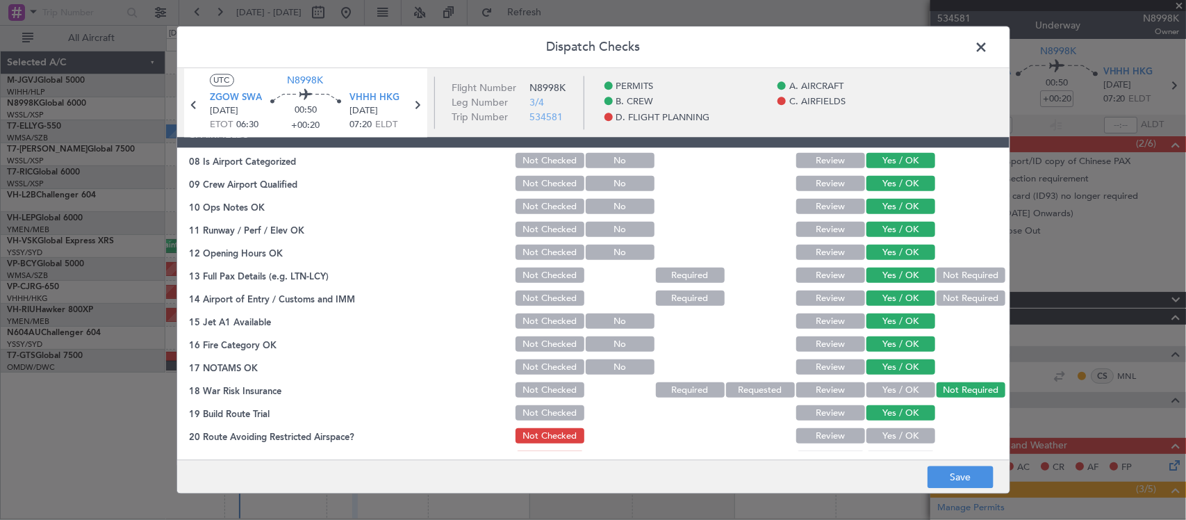
click at [905, 433] on button "Yes / OK" at bounding box center [900, 436] width 69 height 15
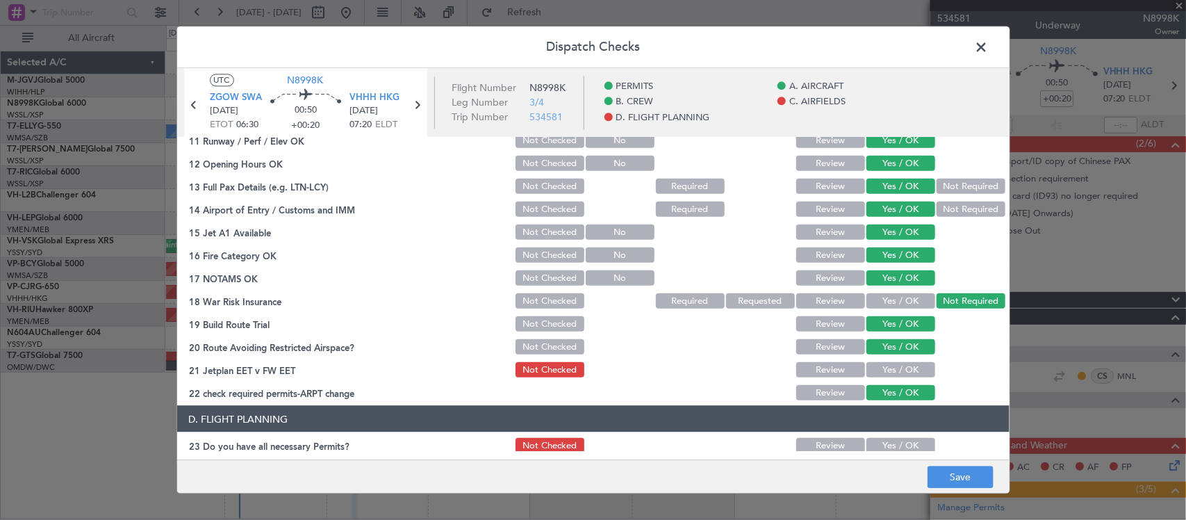
scroll to position [434, 0]
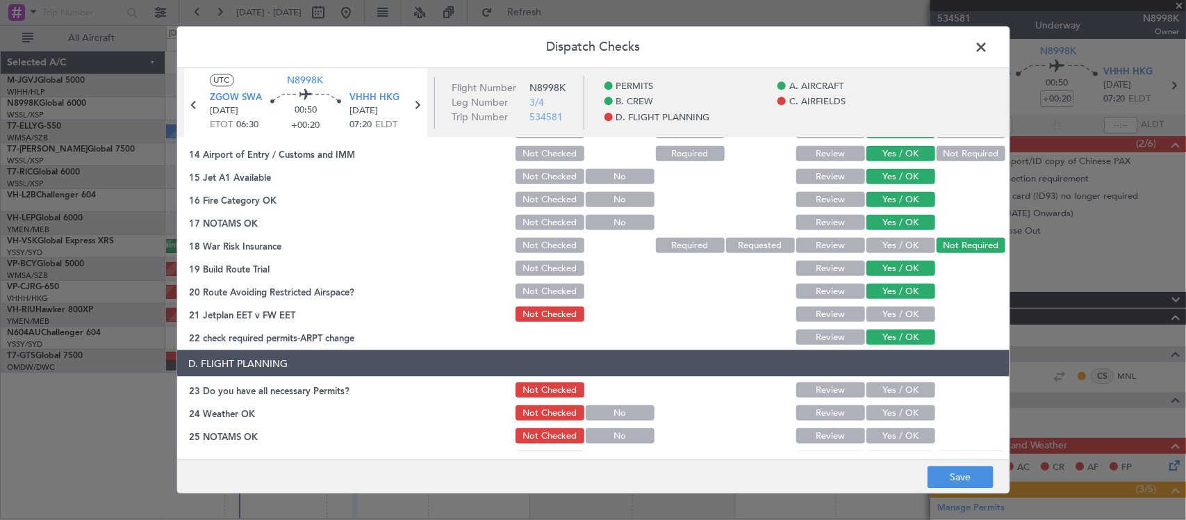
click at [911, 311] on button "Yes / OK" at bounding box center [900, 313] width 69 height 15
click at [956, 474] on button "Save" at bounding box center [960, 477] width 66 height 22
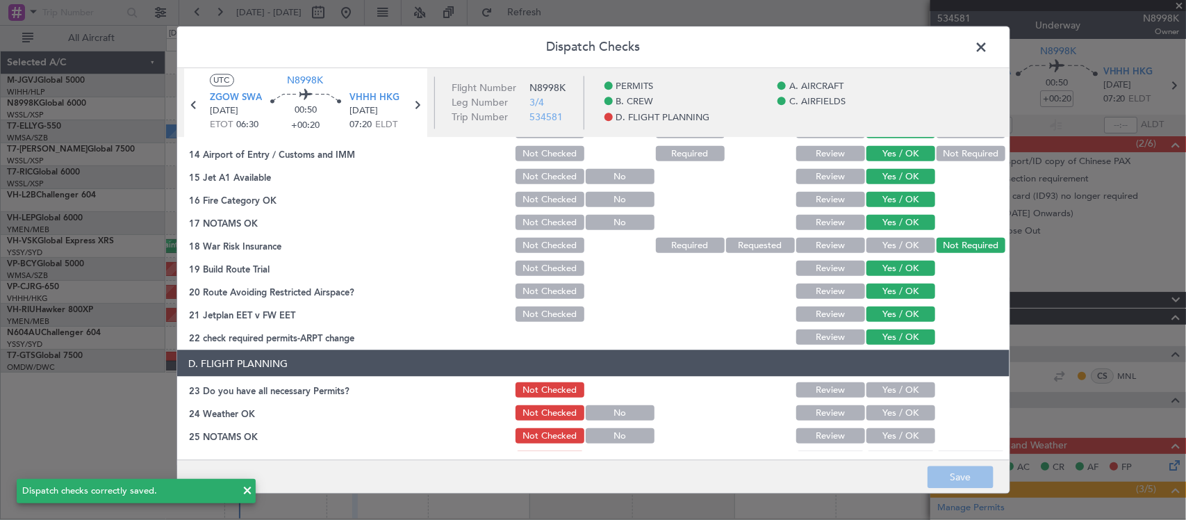
click at [989, 42] on span at bounding box center [989, 51] width 0 height 28
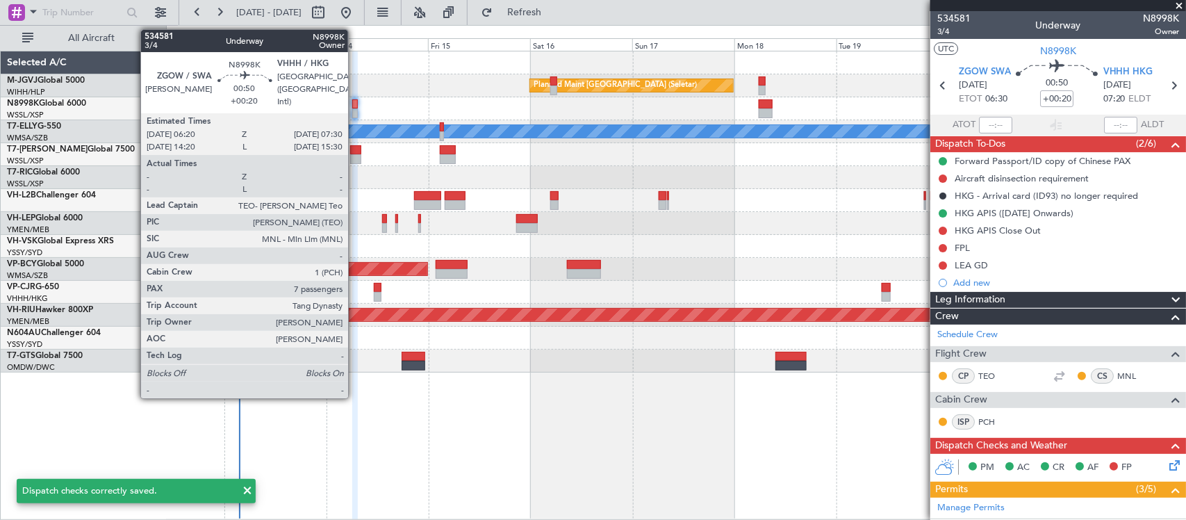
click at [355, 112] on div at bounding box center [355, 113] width 6 height 10
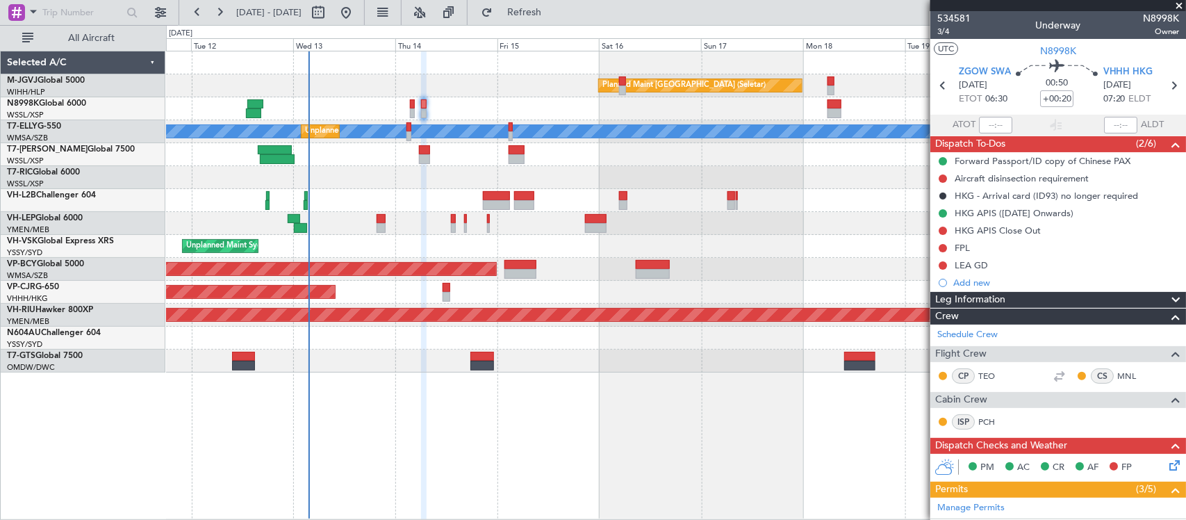
click at [679, 258] on div "Planned Maint Singapore (Seletar) MEL Unplanned Maint Kuala Lumpur (Sultan Abdu…" at bounding box center [675, 211] width 1019 height 321
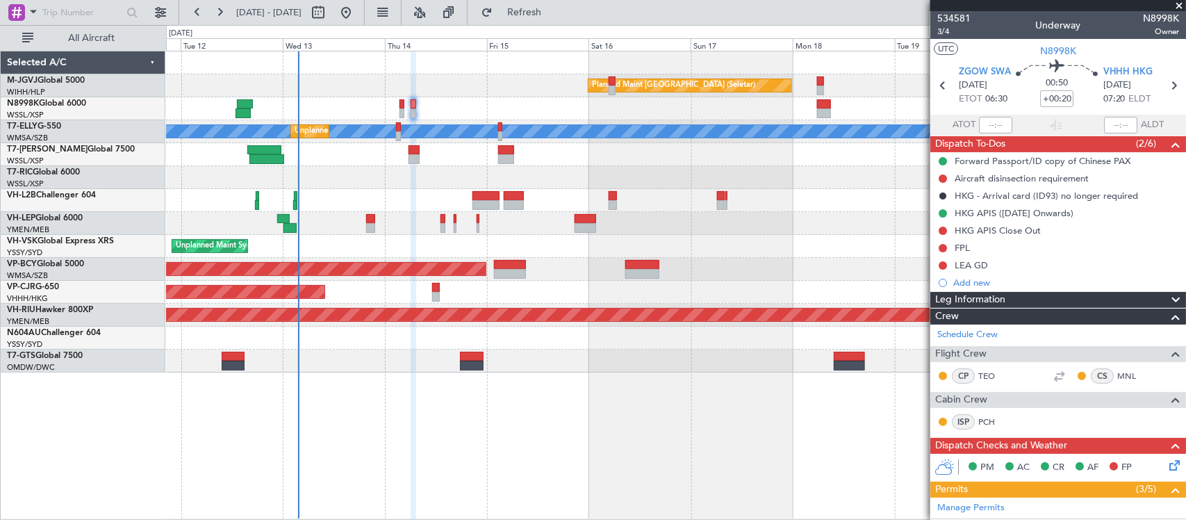
click at [669, 255] on div "Planned Maint Singapore (Seletar) MEL Unplanned Maint Kuala Lumpur (Sultan Abdu…" at bounding box center [675, 211] width 1019 height 321
drag, startPoint x: 990, startPoint y: 250, endPoint x: 995, endPoint y: 256, distance: 7.4
click at [990, 250] on div "FPL" at bounding box center [1058, 247] width 256 height 17
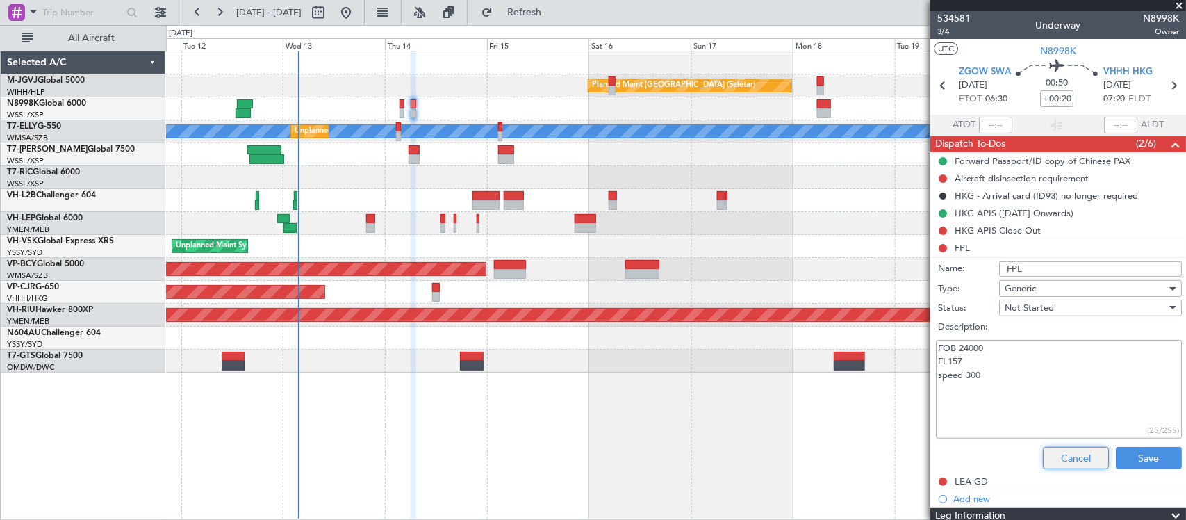
click at [1051, 453] on button "Cancel" at bounding box center [1076, 458] width 66 height 22
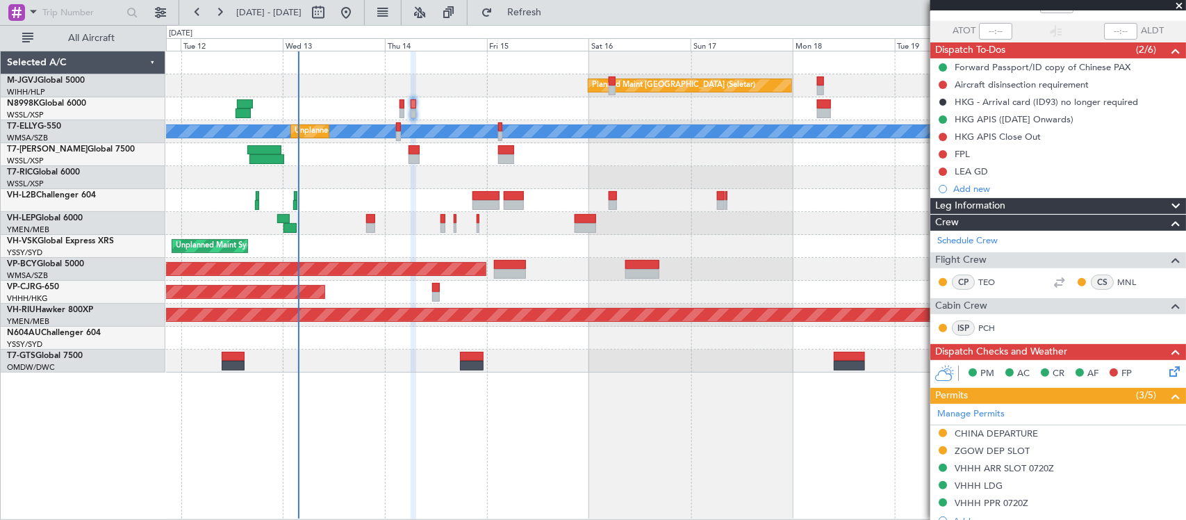
scroll to position [0, 0]
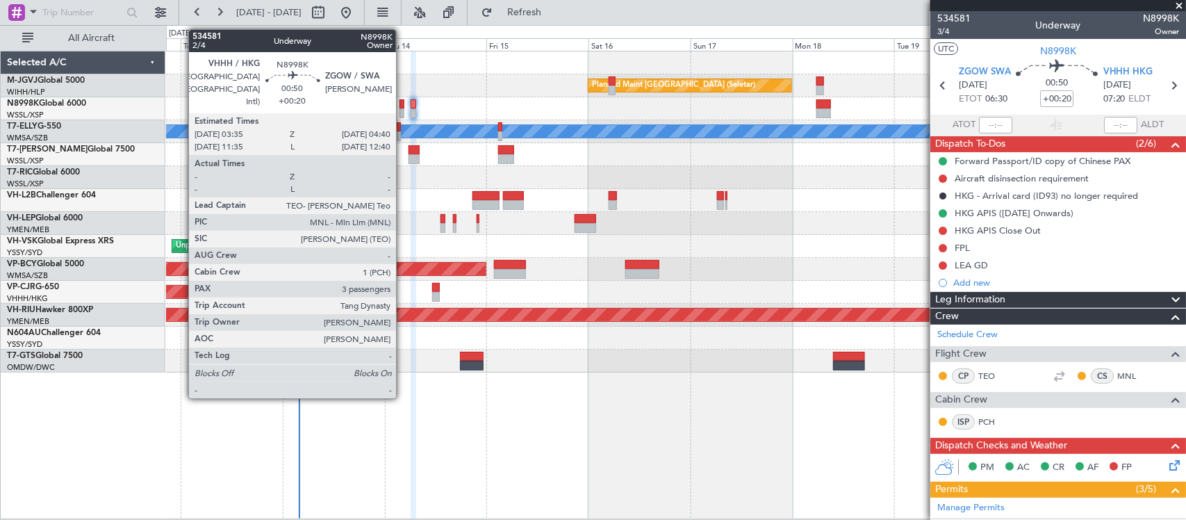
click at [403, 115] on div at bounding box center [401, 113] width 5 height 10
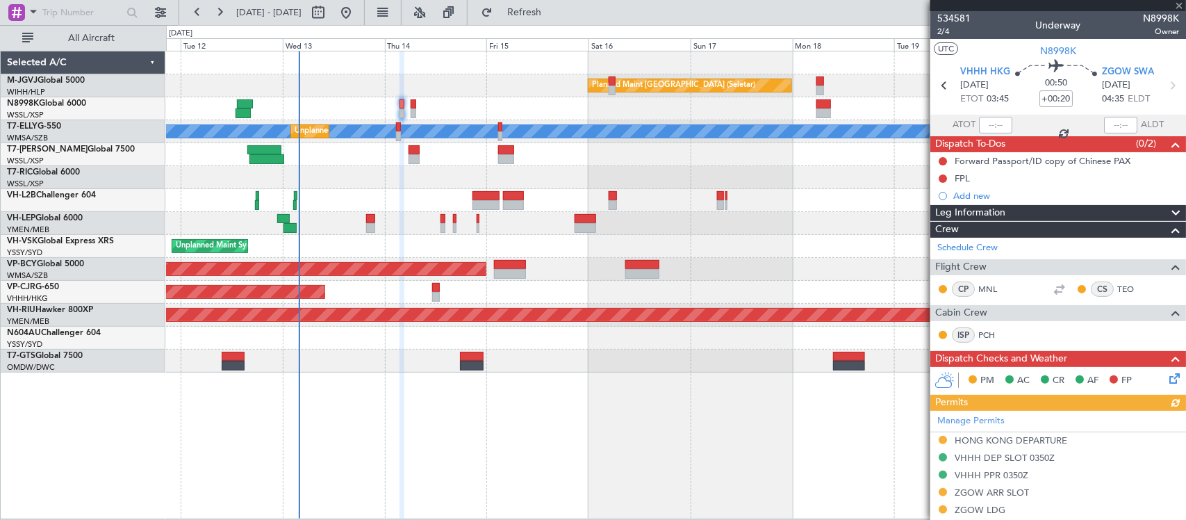
scroll to position [290, 0]
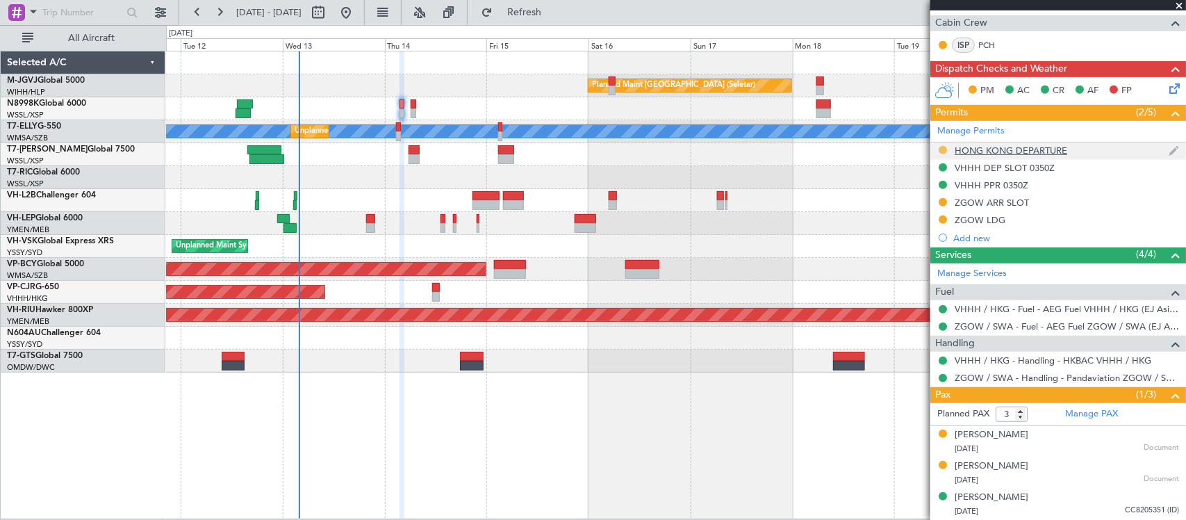
click at [940, 151] on button at bounding box center [943, 150] width 8 height 8
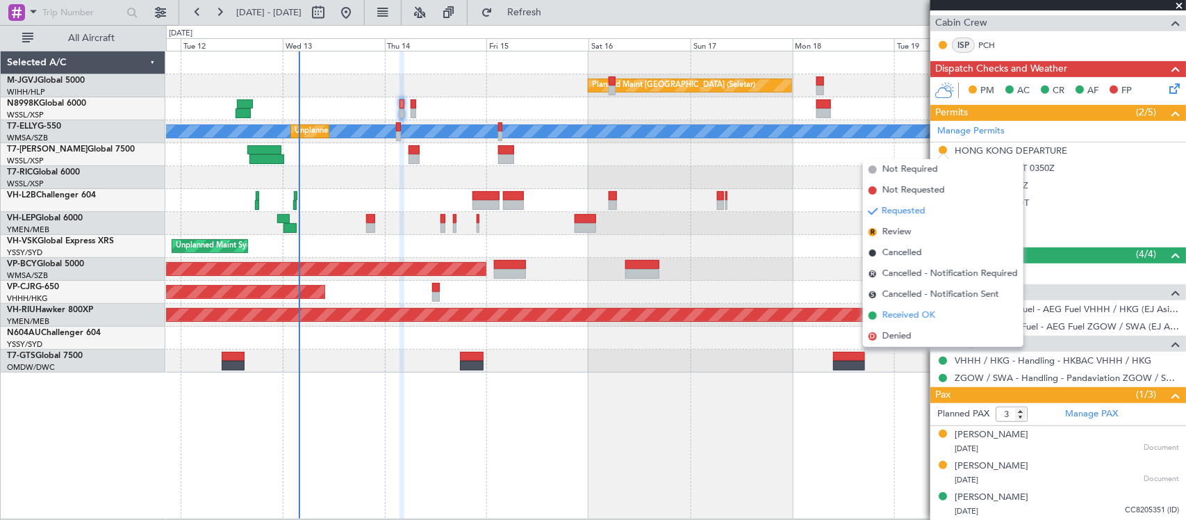
click at [935, 317] on span "Received OK" at bounding box center [908, 315] width 53 height 14
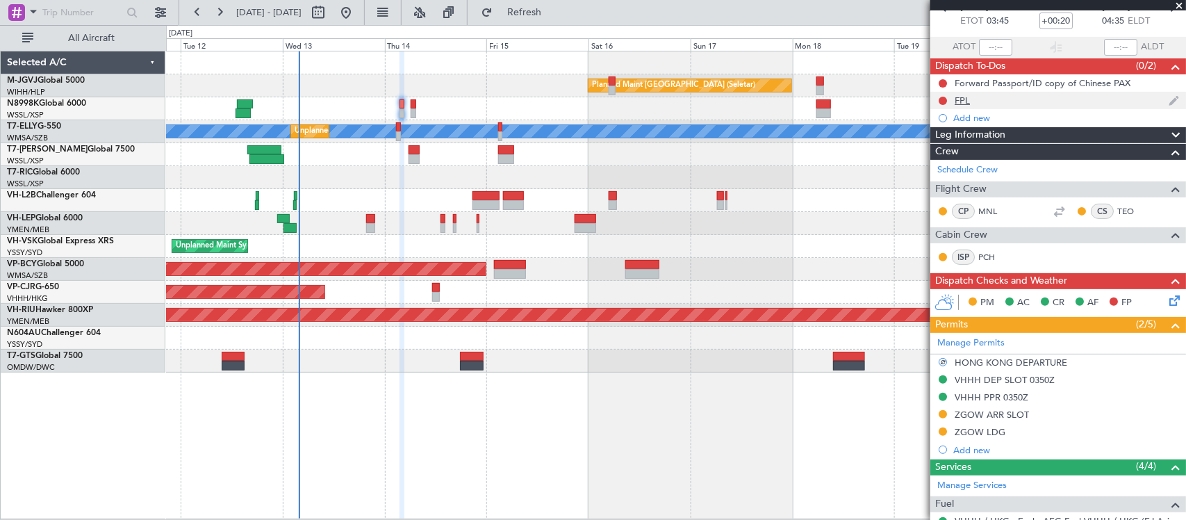
scroll to position [0, 0]
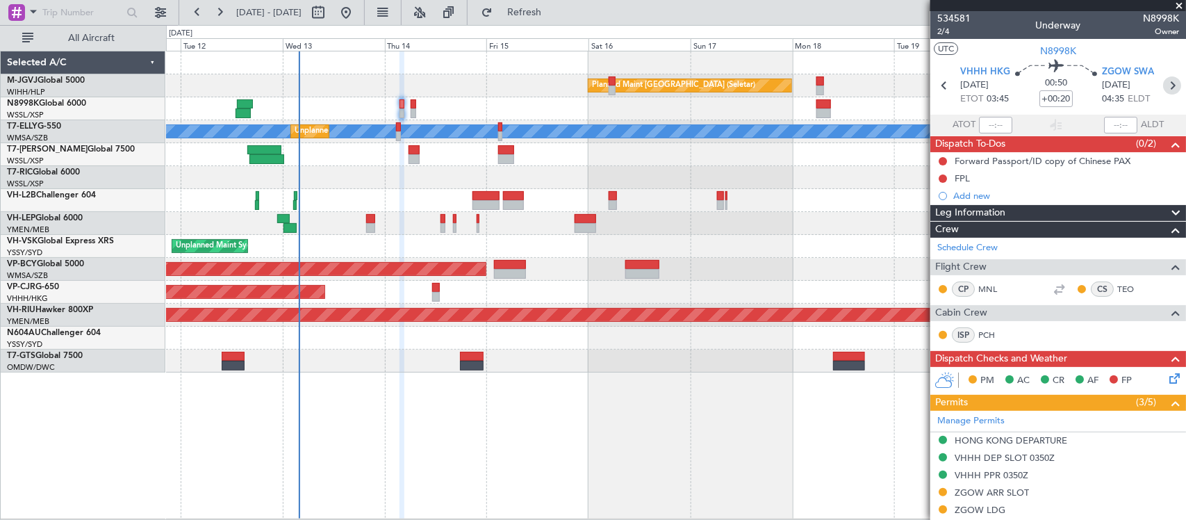
click at [1163, 85] on icon at bounding box center [1172, 85] width 18 height 18
type input "7"
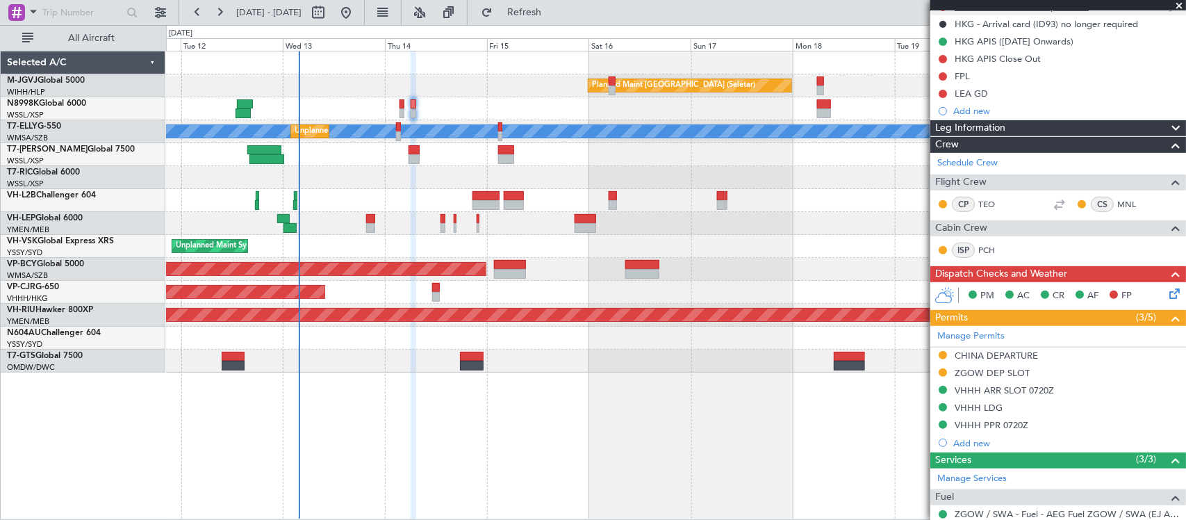
scroll to position [289, 0]
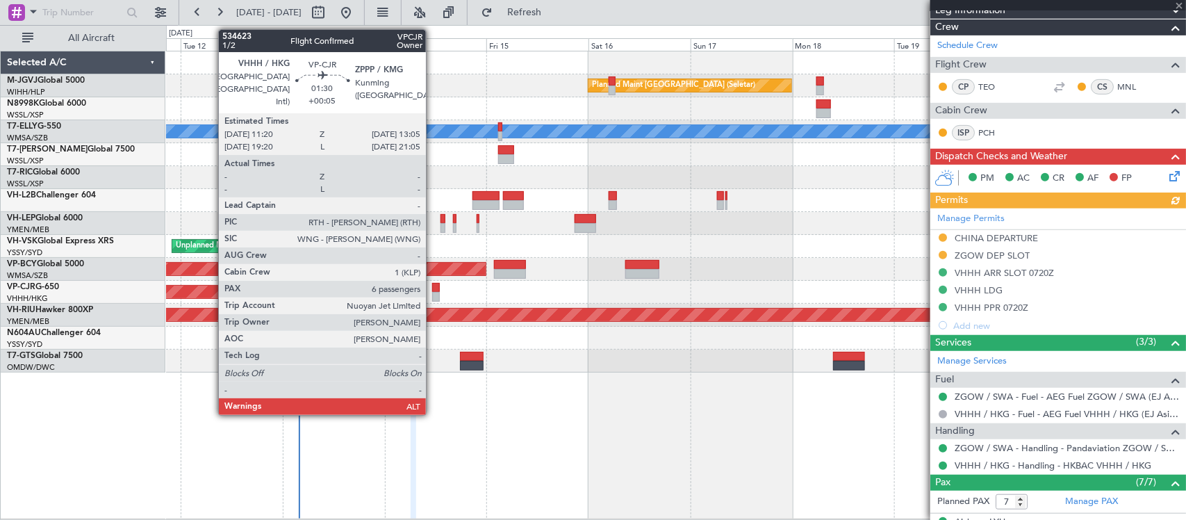
click at [433, 287] on div at bounding box center [436, 288] width 8 height 10
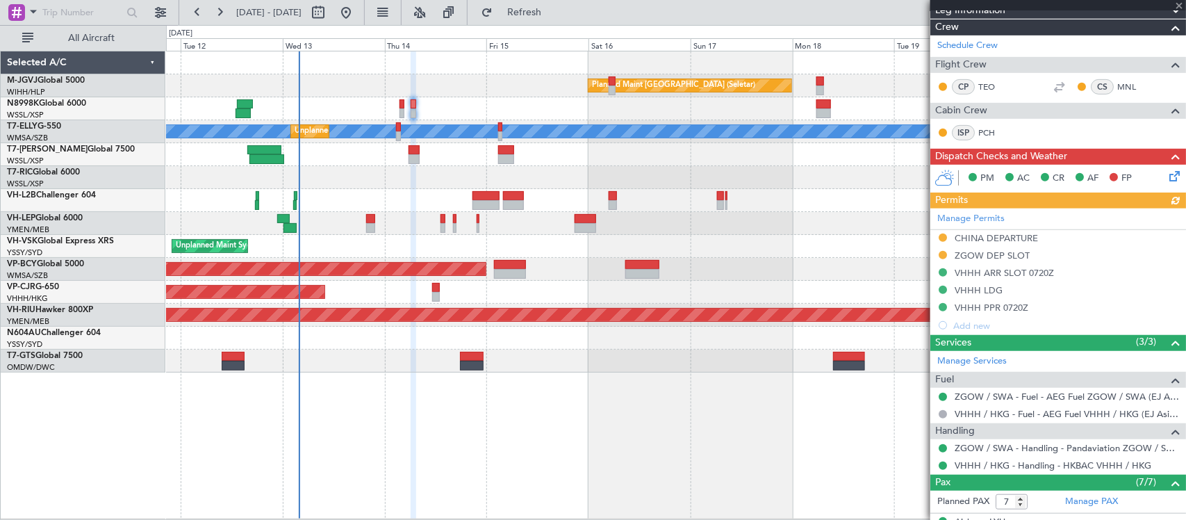
type input "+00:05"
type input "6"
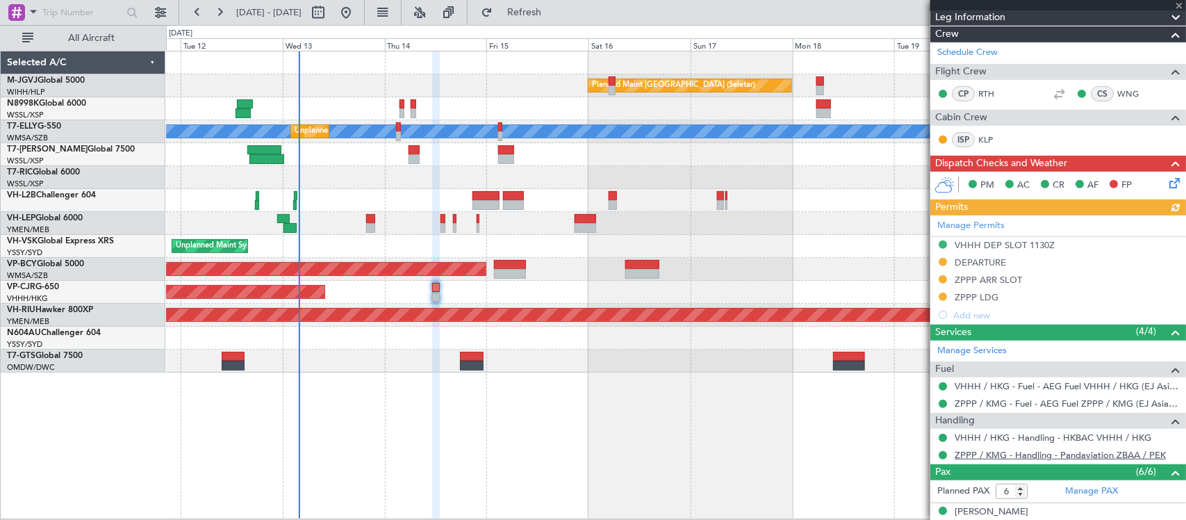
scroll to position [384, 0]
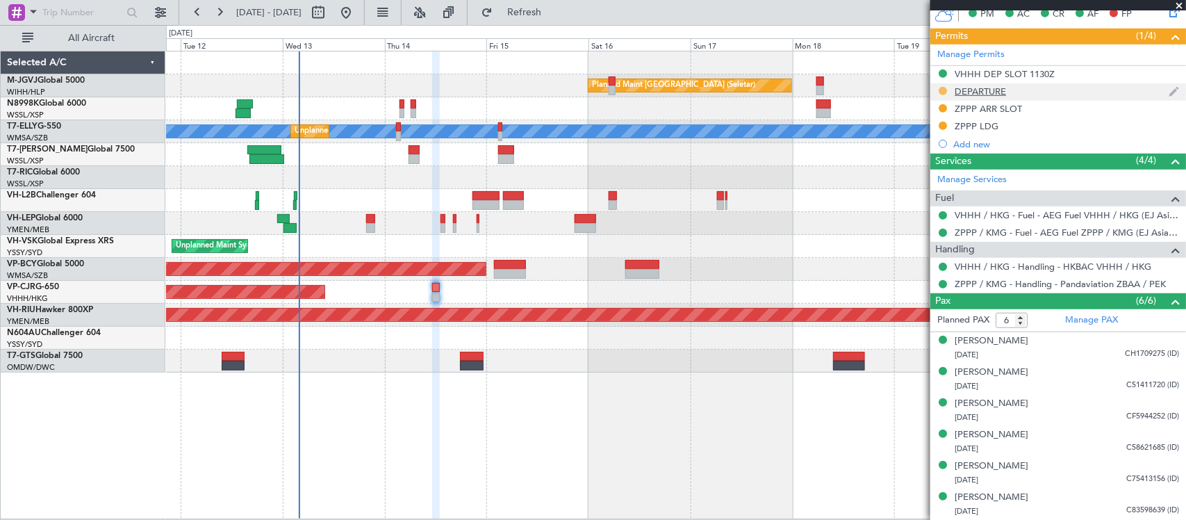
click at [945, 90] on button at bounding box center [943, 91] width 8 height 8
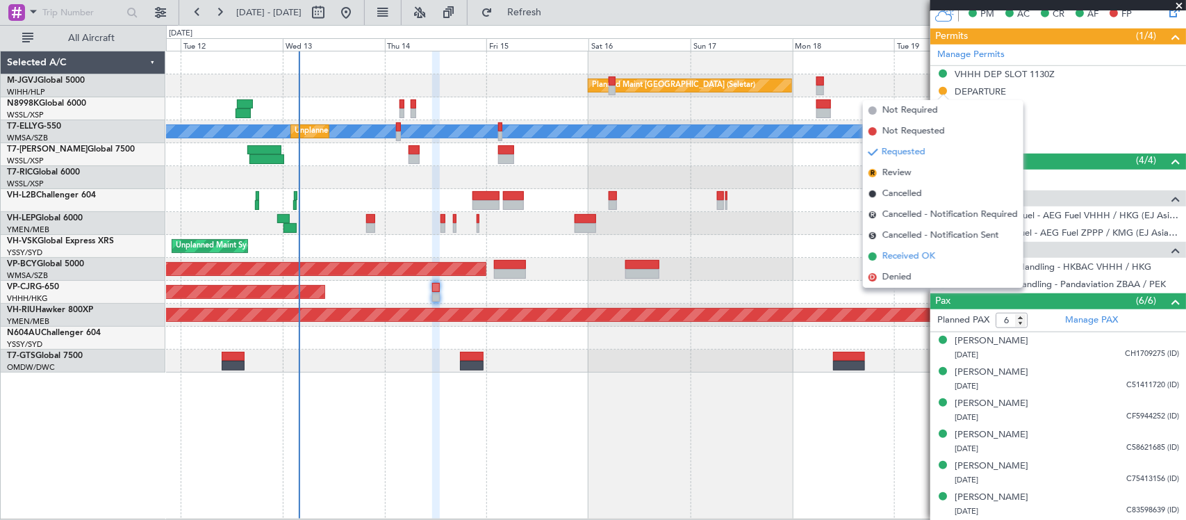
click at [918, 255] on span "Received OK" at bounding box center [908, 256] width 53 height 14
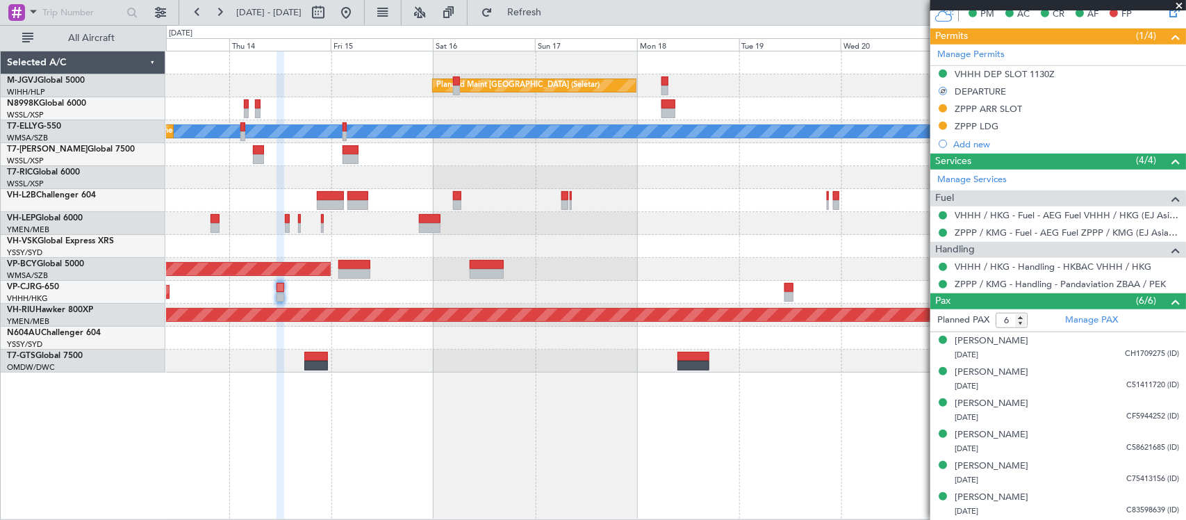
click at [664, 414] on div "Planned Maint Singapore (Seletar) MEL Unplanned Maint Kuala Lumpur (Sultan Abdu…" at bounding box center [676, 285] width 1020 height 469
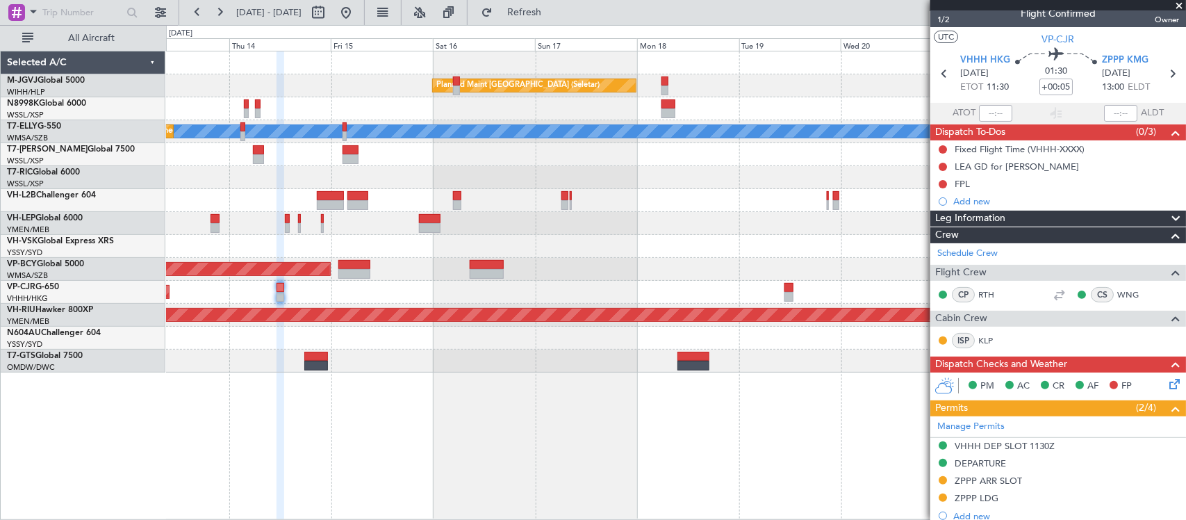
scroll to position [0, 0]
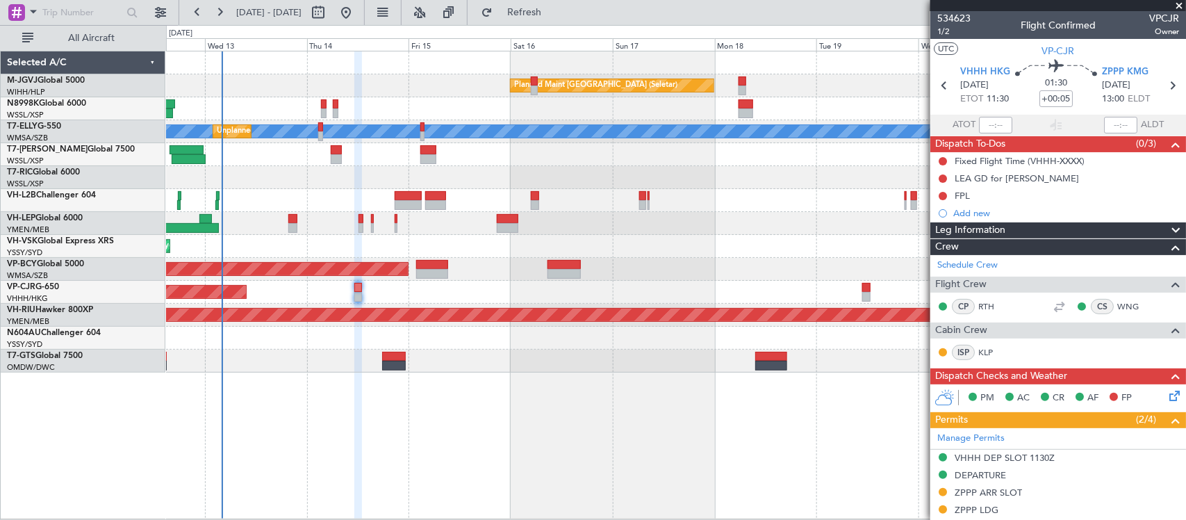
click at [387, 142] on div "MEL Unplanned Maint Kuala Lumpur (Sultan Abdul Aziz Shah - Subang)" at bounding box center [675, 131] width 1019 height 23
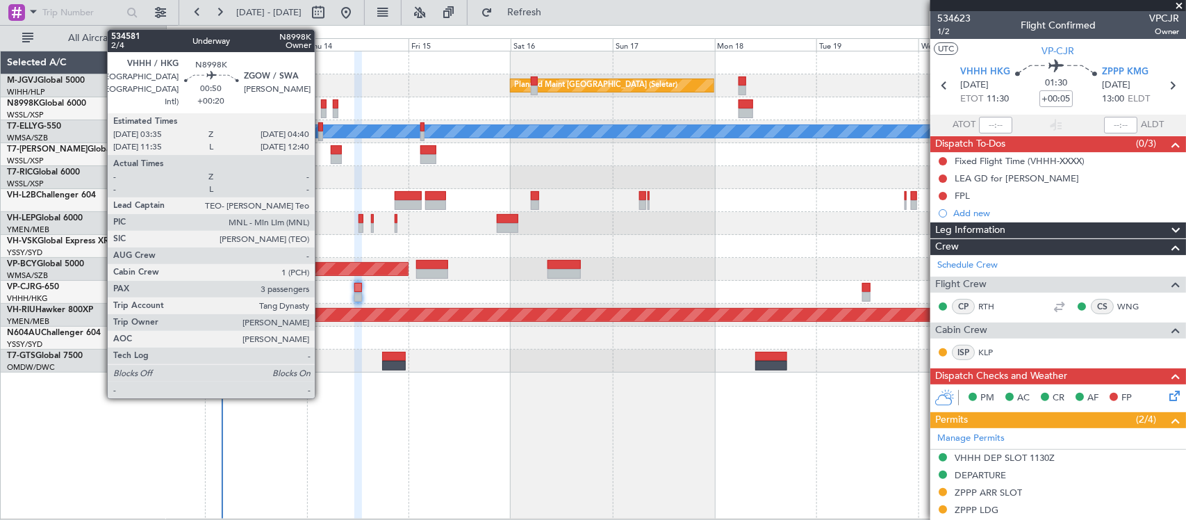
click at [322, 104] on div at bounding box center [323, 104] width 5 height 10
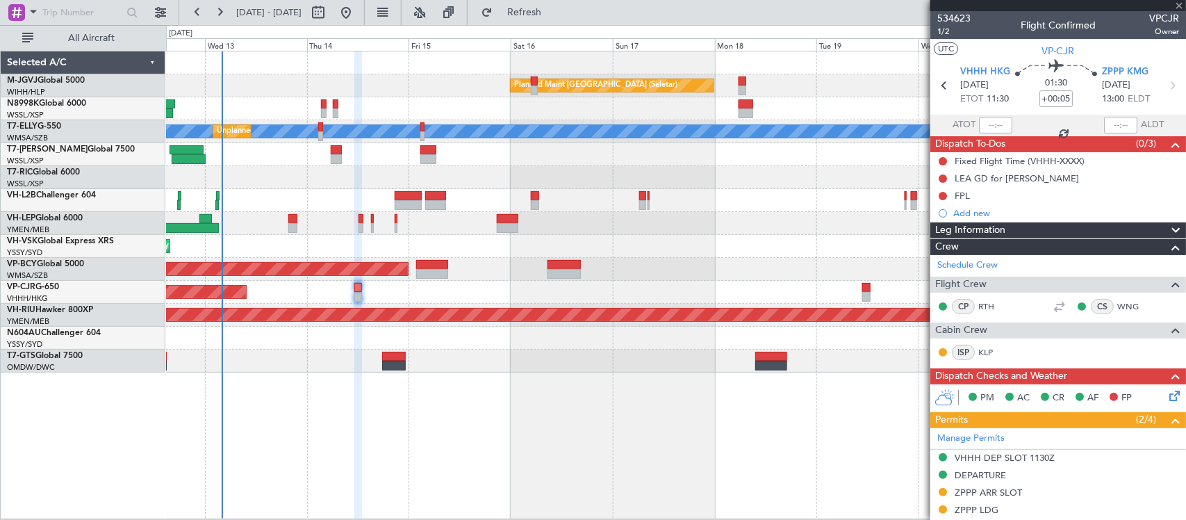
type input "+00:20"
type input "3"
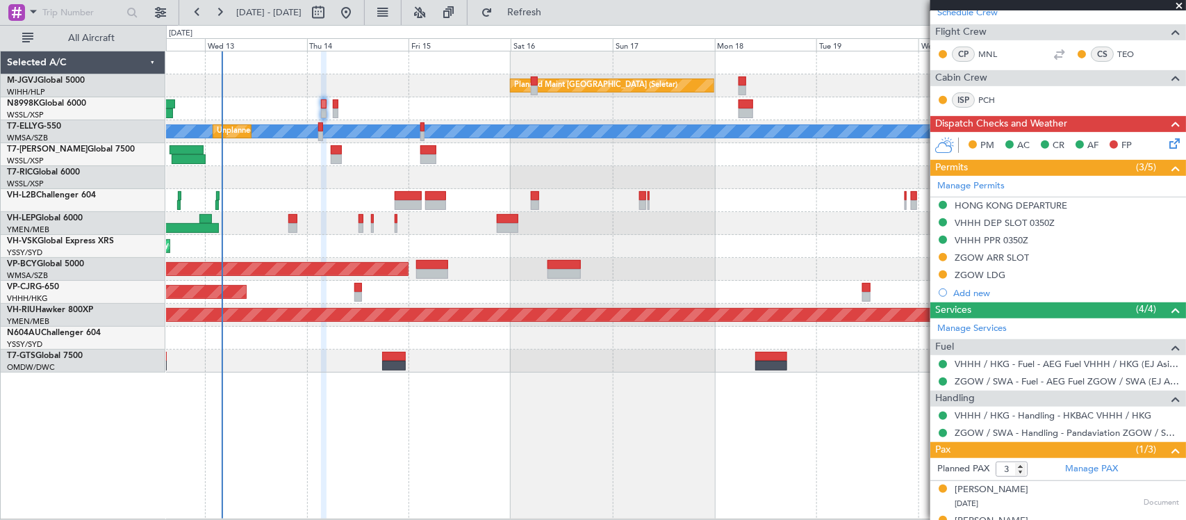
scroll to position [290, 0]
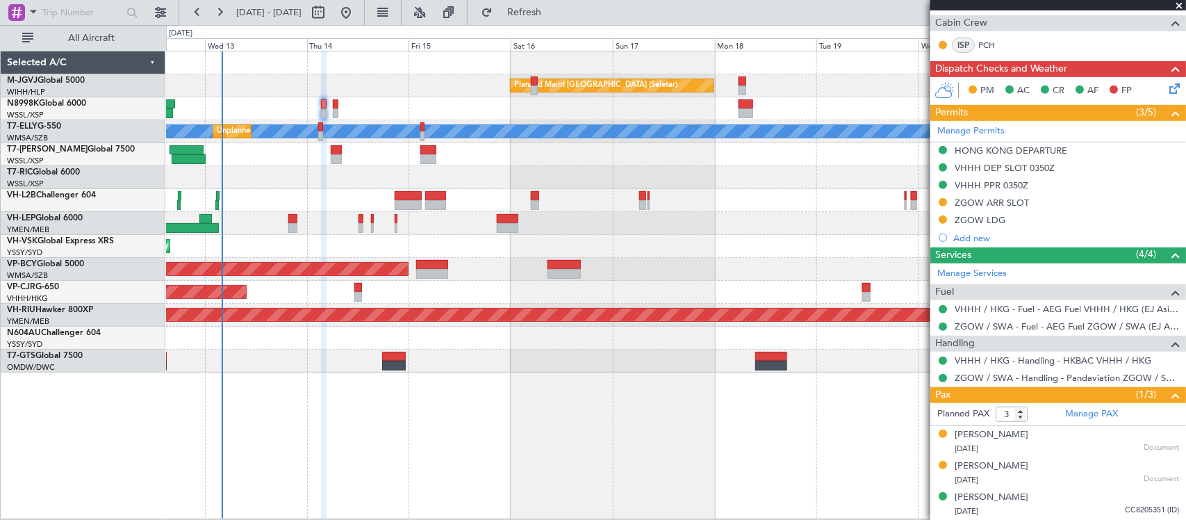
click at [578, 325] on div "Planned Maint Singapore (Seletar) MEL Unplanned Maint Kuala Lumpur (Sultan Abdu…" at bounding box center [675, 211] width 1019 height 321
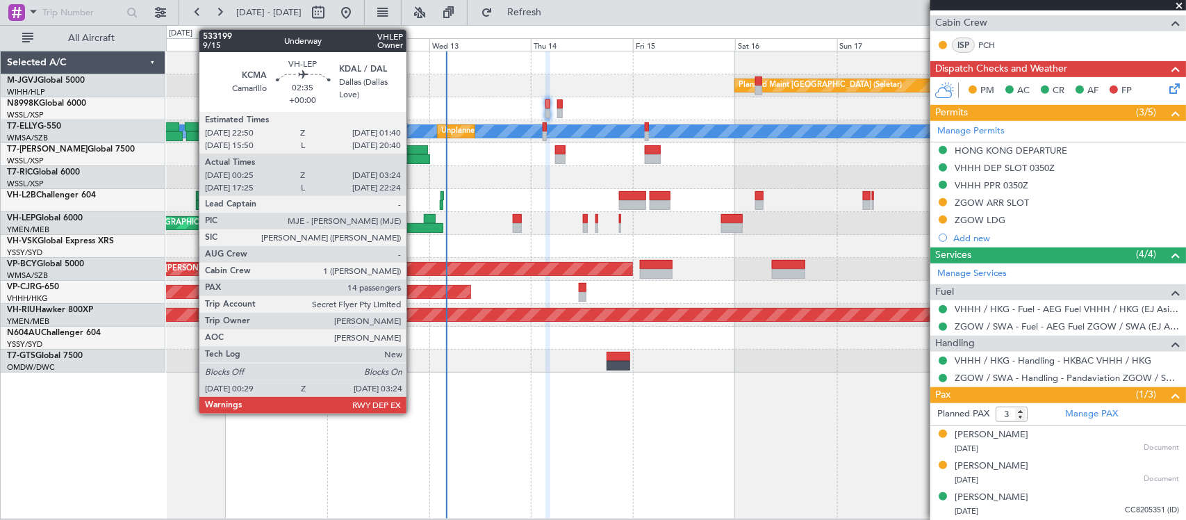
click at [413, 228] on div at bounding box center [386, 228] width 115 height 10
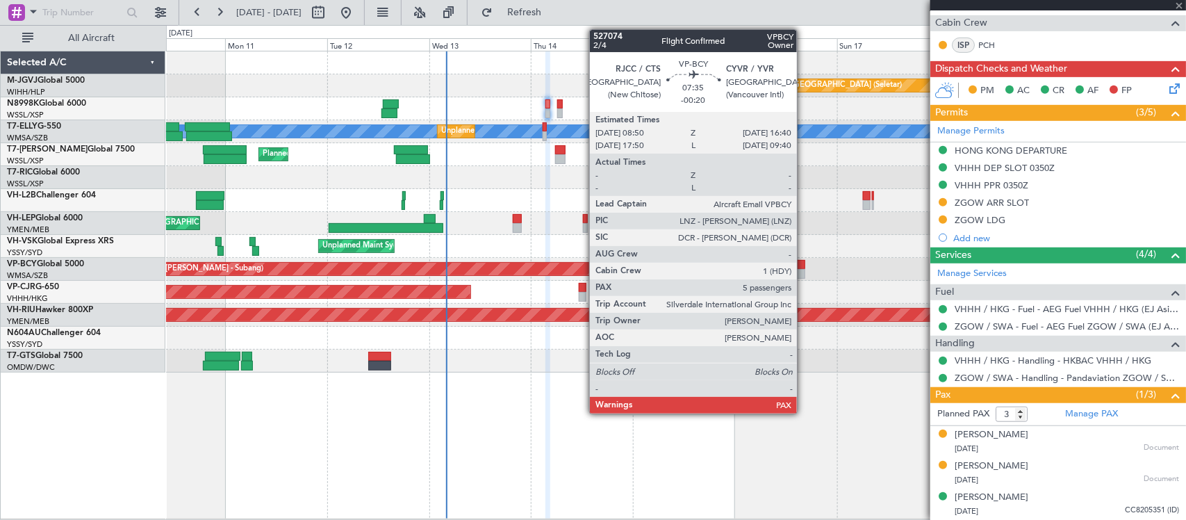
type input "00:35"
type input "03:19"
type input "14"
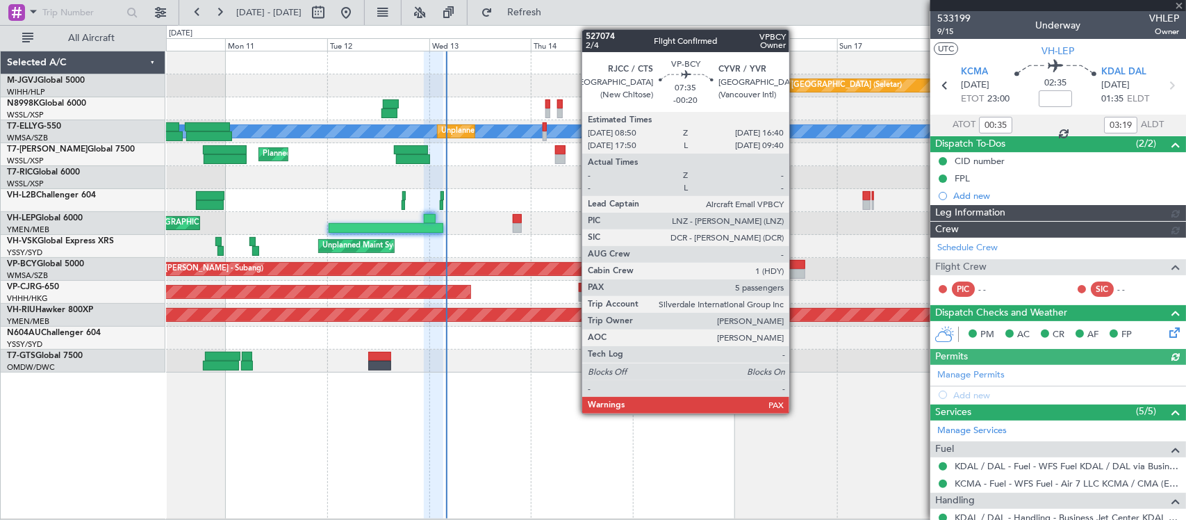
type input "[PERSON_NAME] (LEU)"
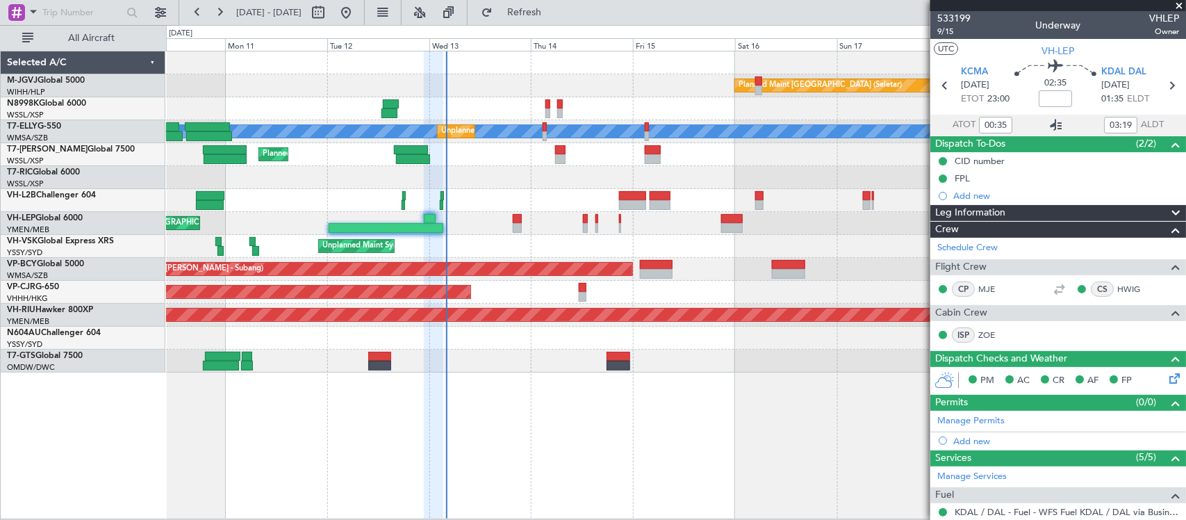
click at [1048, 124] on icon at bounding box center [1056, 125] width 17 height 17
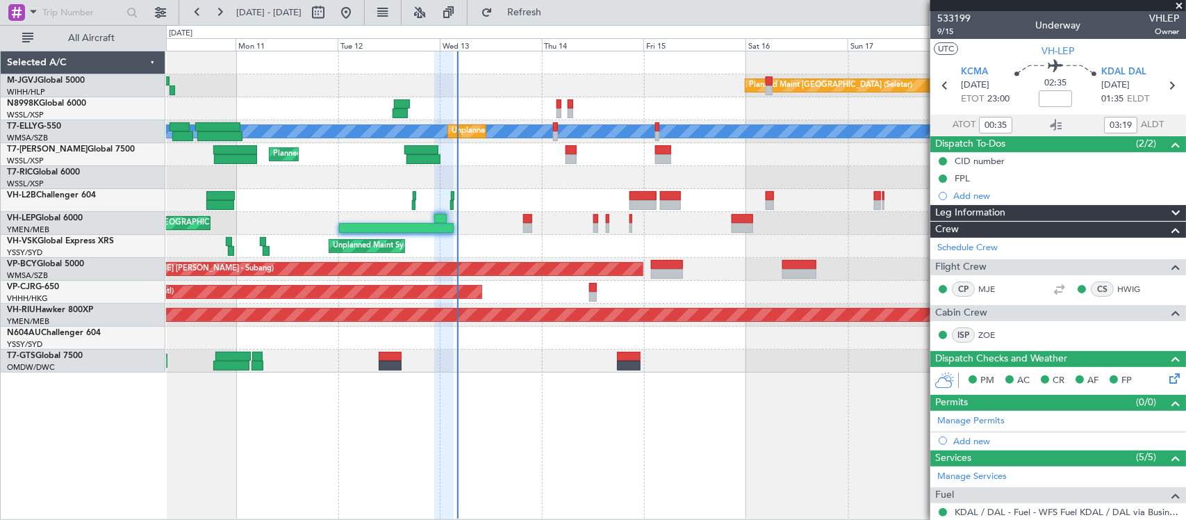
click at [658, 238] on div "Unplanned Maint Sydney (Kingsford Smith Intl) Planned Maint Melbourne (Essendon)" at bounding box center [675, 246] width 1019 height 23
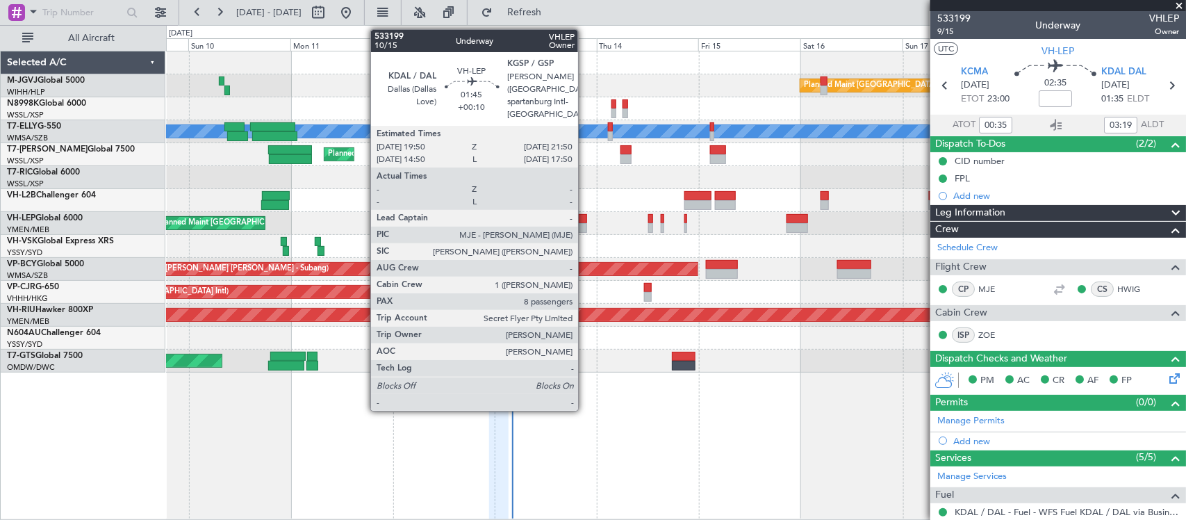
click at [585, 224] on div at bounding box center [582, 228] width 9 height 10
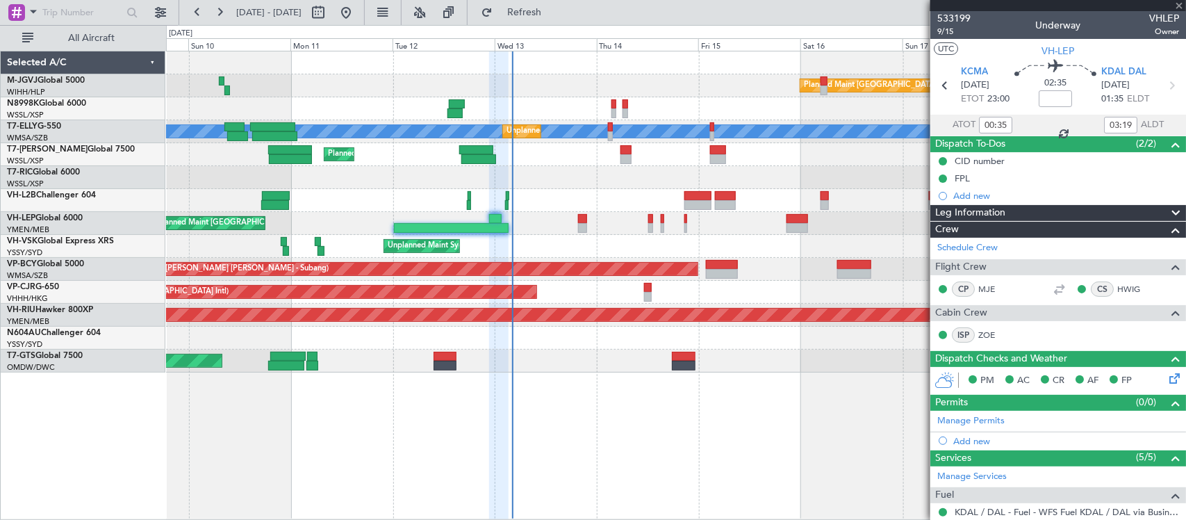
type input "+00:10"
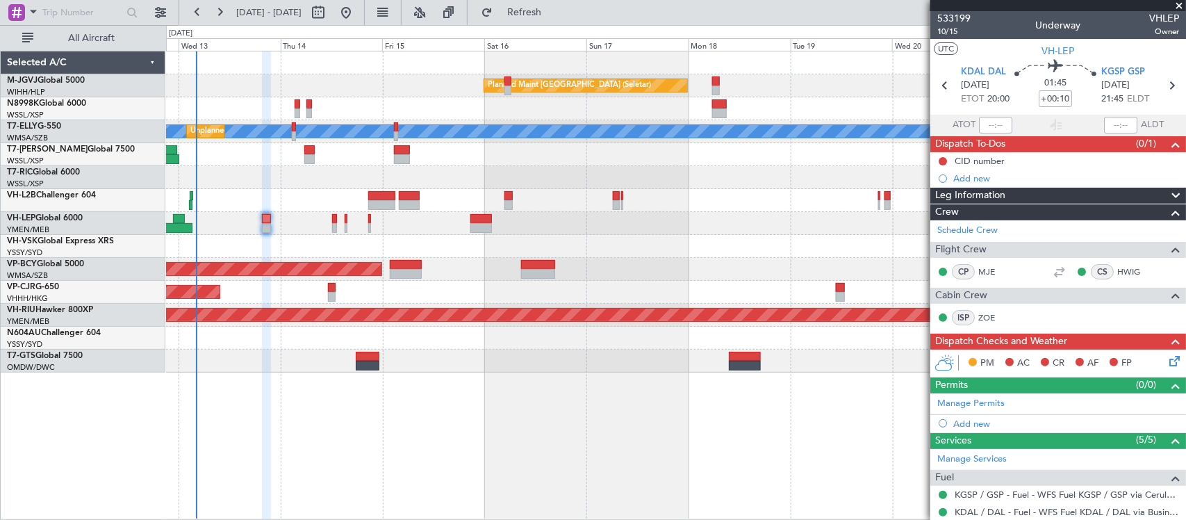
type input "9"
